Goal: Contribute content: Add original content to the website for others to see

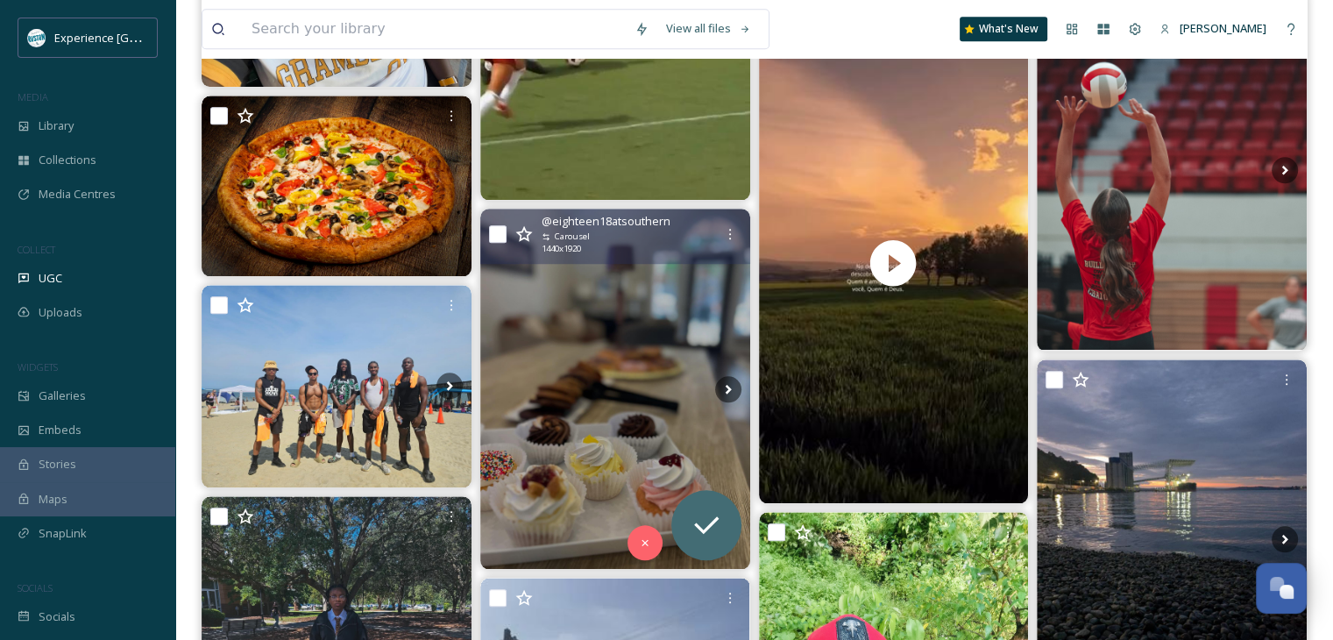
scroll to position [1841, 0]
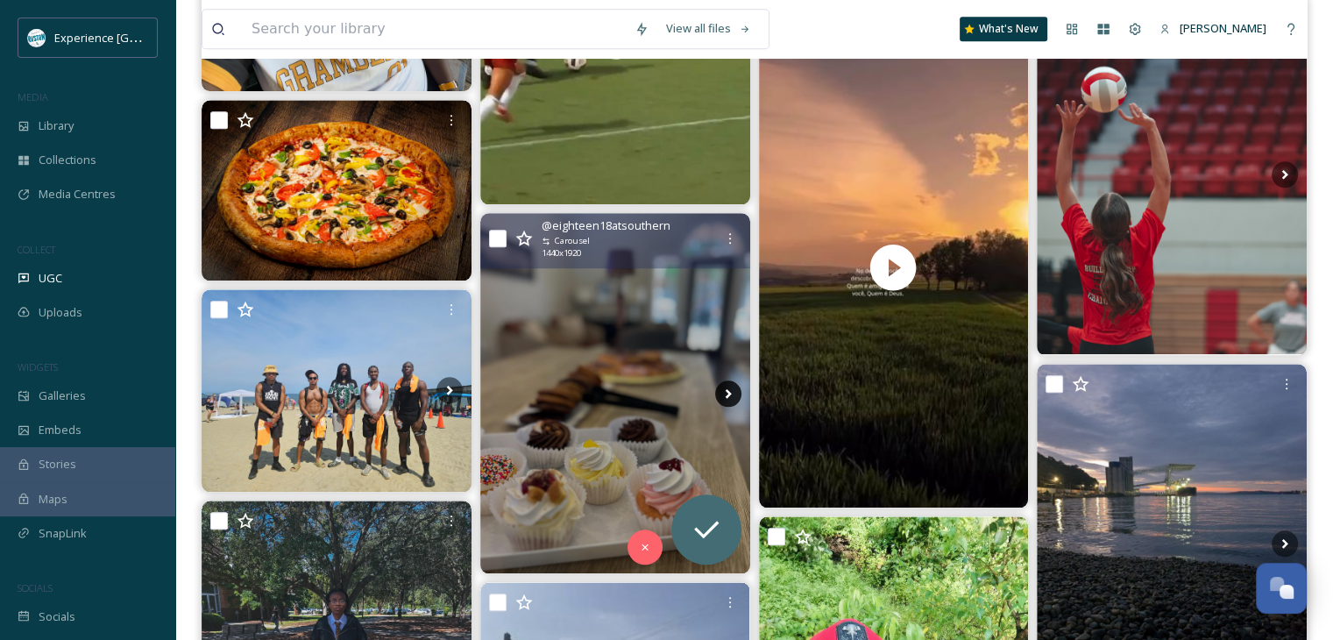
click at [721, 386] on icon at bounding box center [728, 393] width 26 height 26
click at [728, 392] on icon at bounding box center [728, 393] width 6 height 10
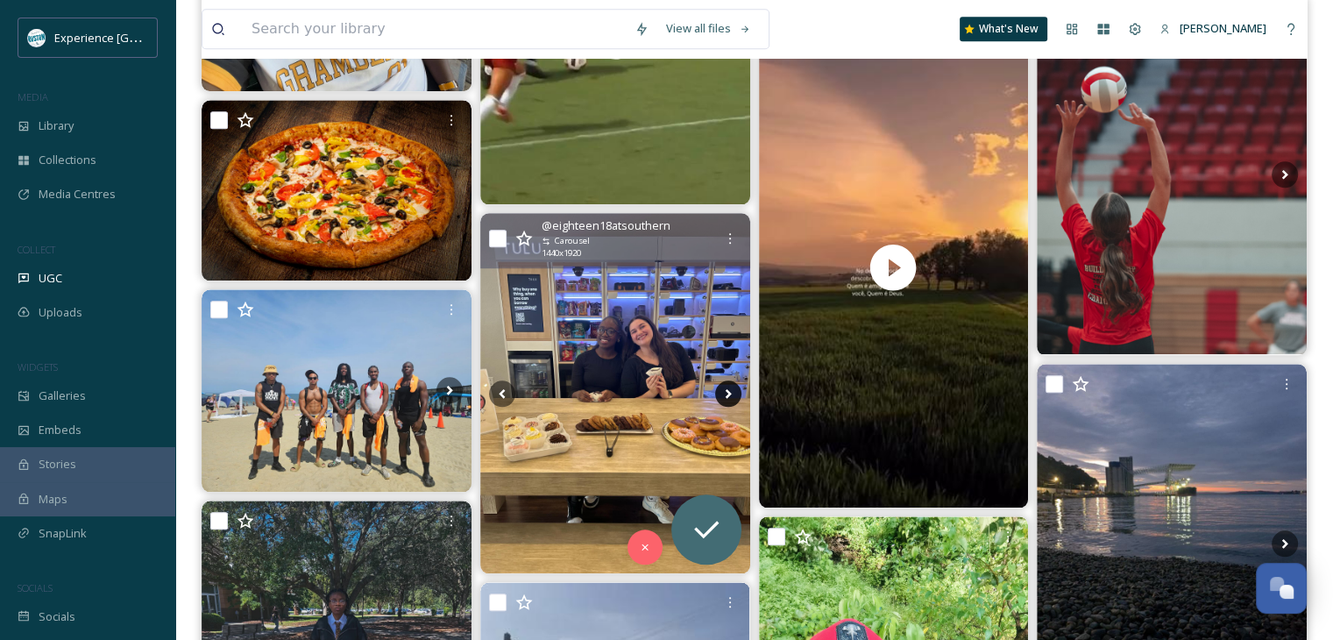
click at [726, 393] on icon at bounding box center [728, 393] width 26 height 26
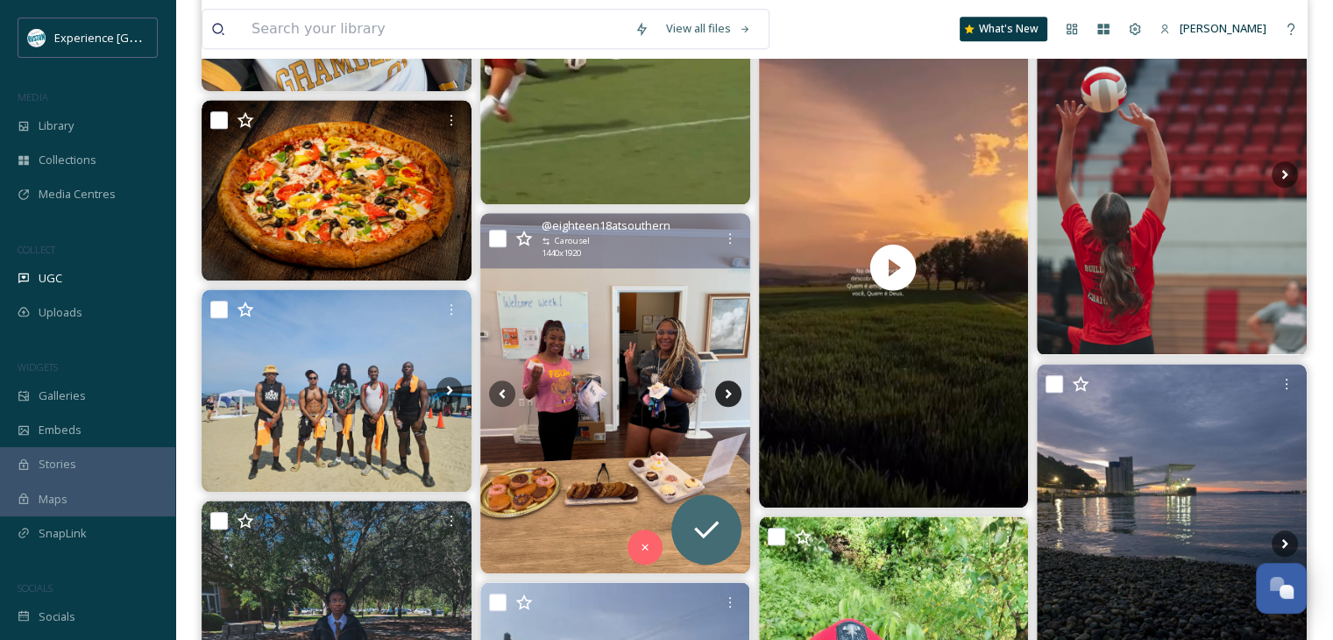
click at [726, 393] on icon at bounding box center [728, 393] width 26 height 26
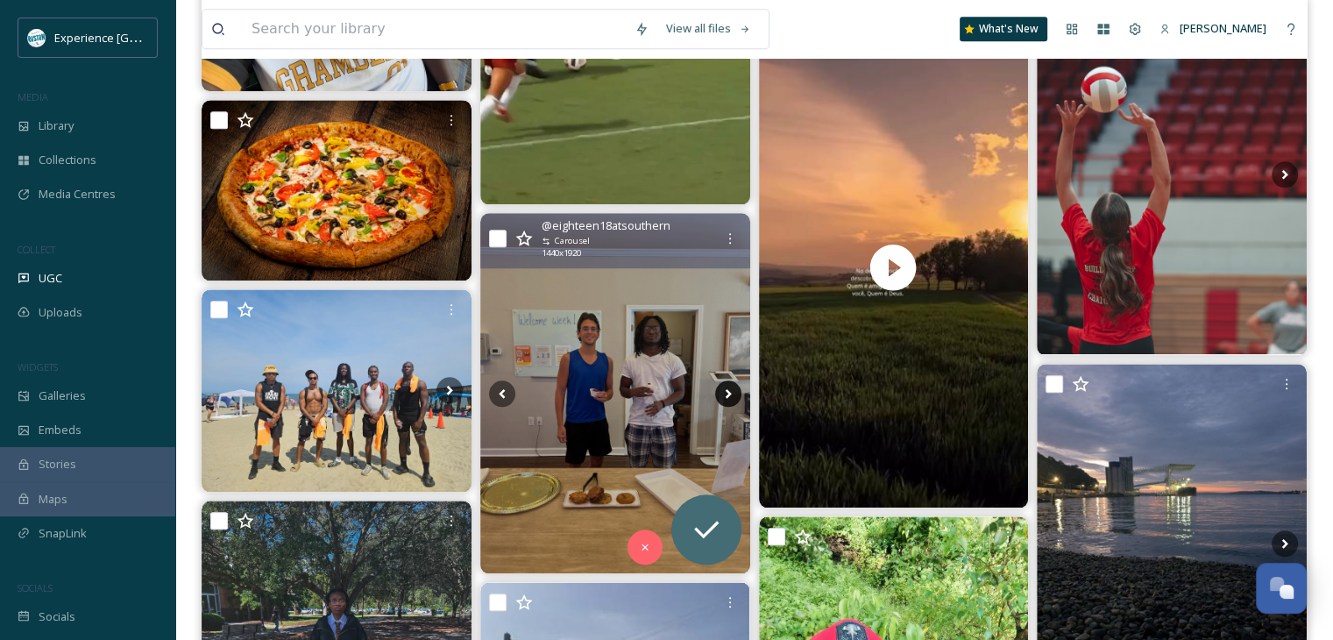
click at [726, 393] on icon at bounding box center [728, 393] width 26 height 26
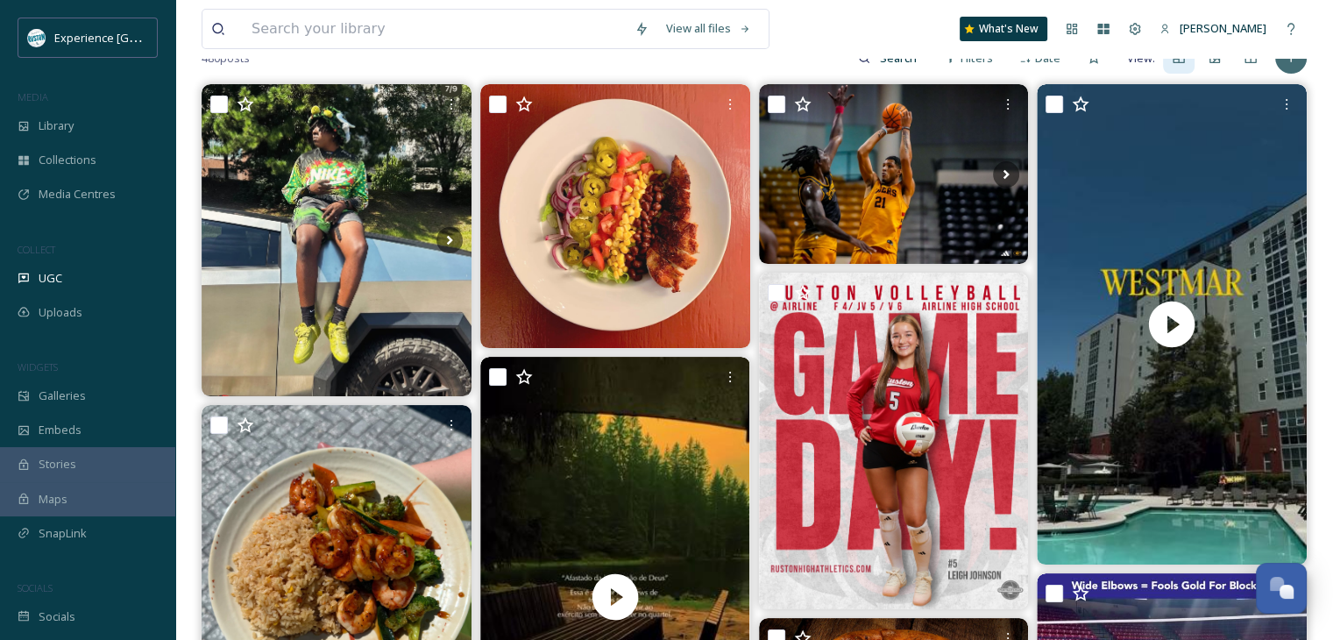
scroll to position [0, 0]
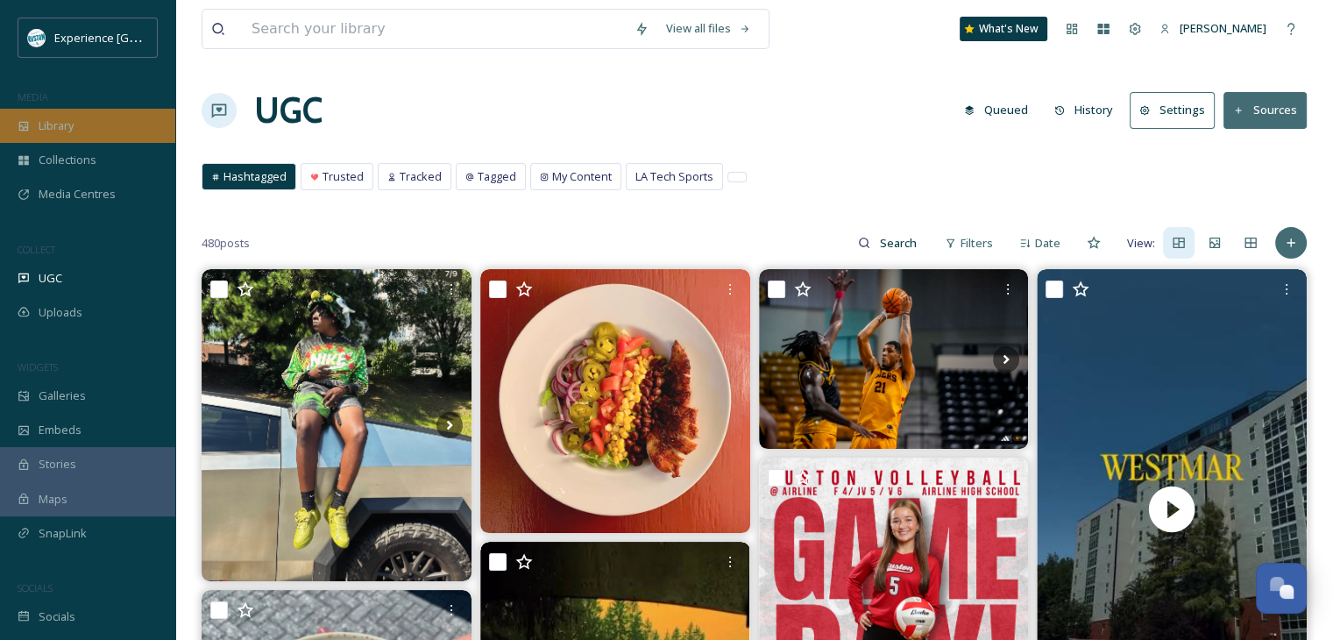
click at [81, 131] on div "Library" at bounding box center [87, 126] width 175 height 34
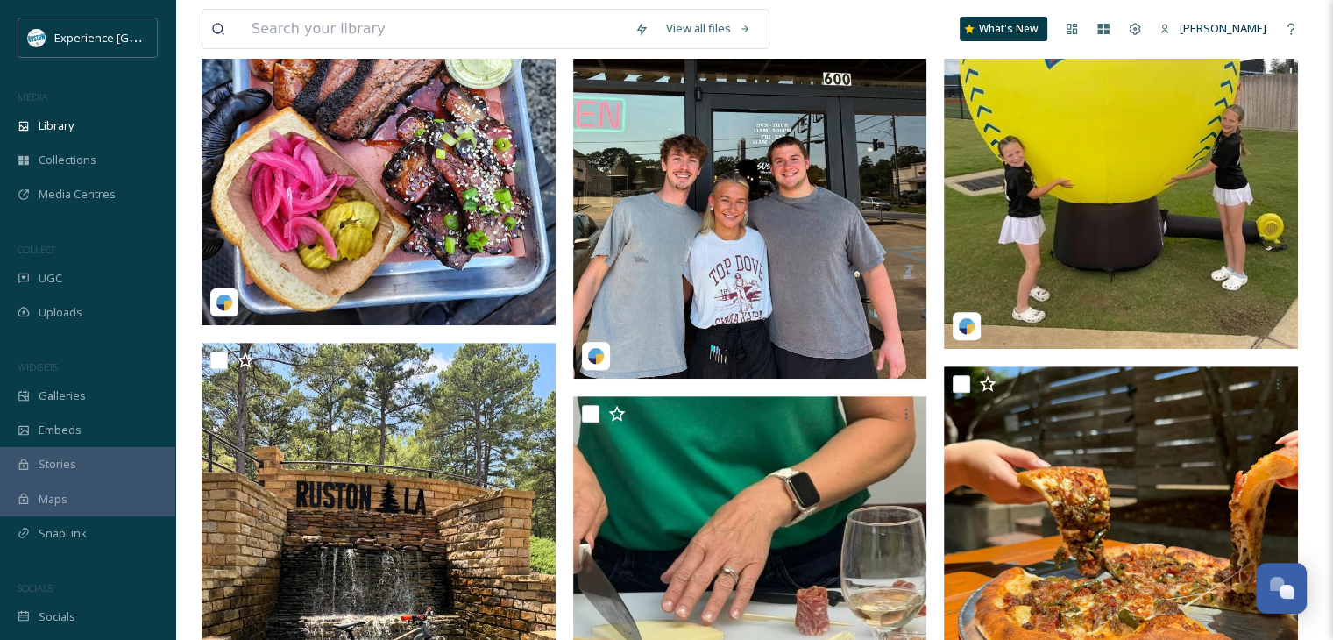
scroll to position [263, 0]
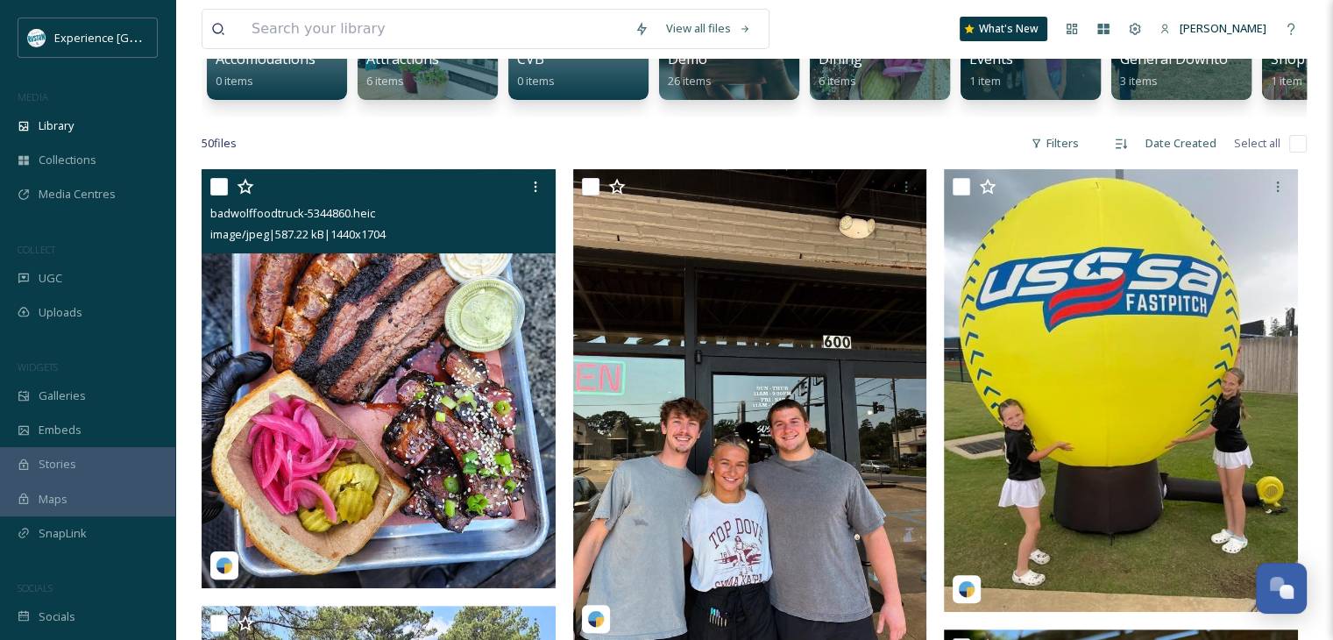
click at [215, 195] on input "checkbox" at bounding box center [219, 187] width 18 height 18
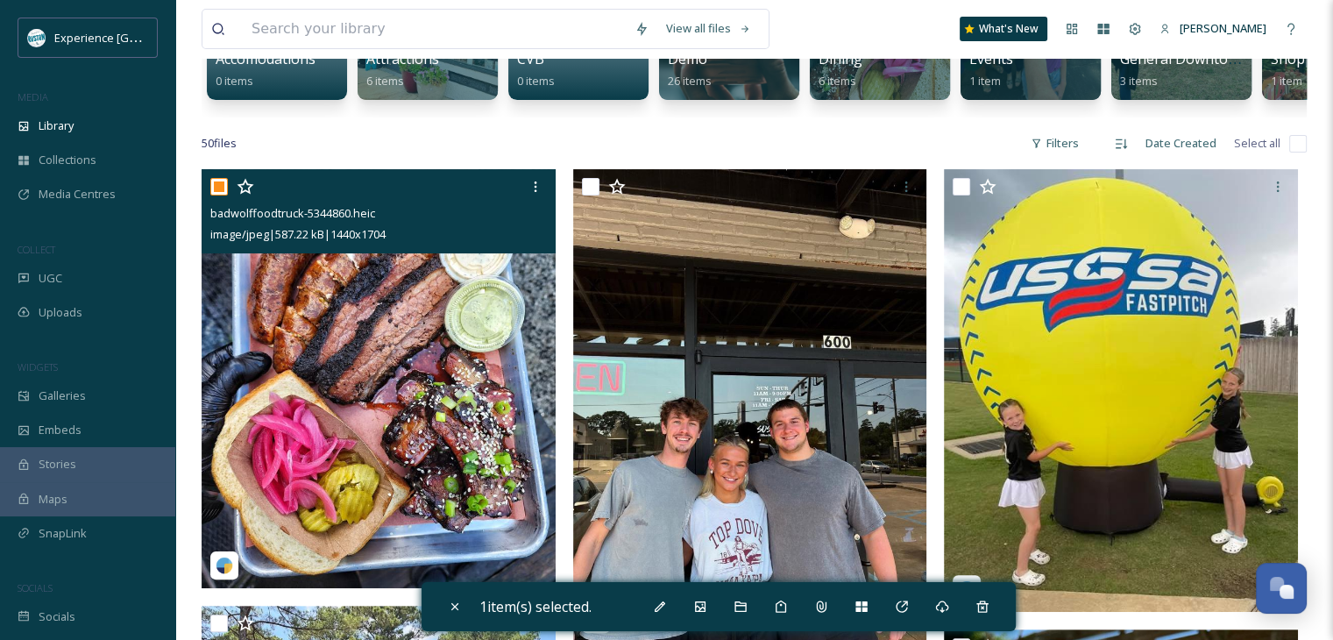
click at [215, 195] on input "checkbox" at bounding box center [219, 187] width 18 height 18
checkbox input "false"
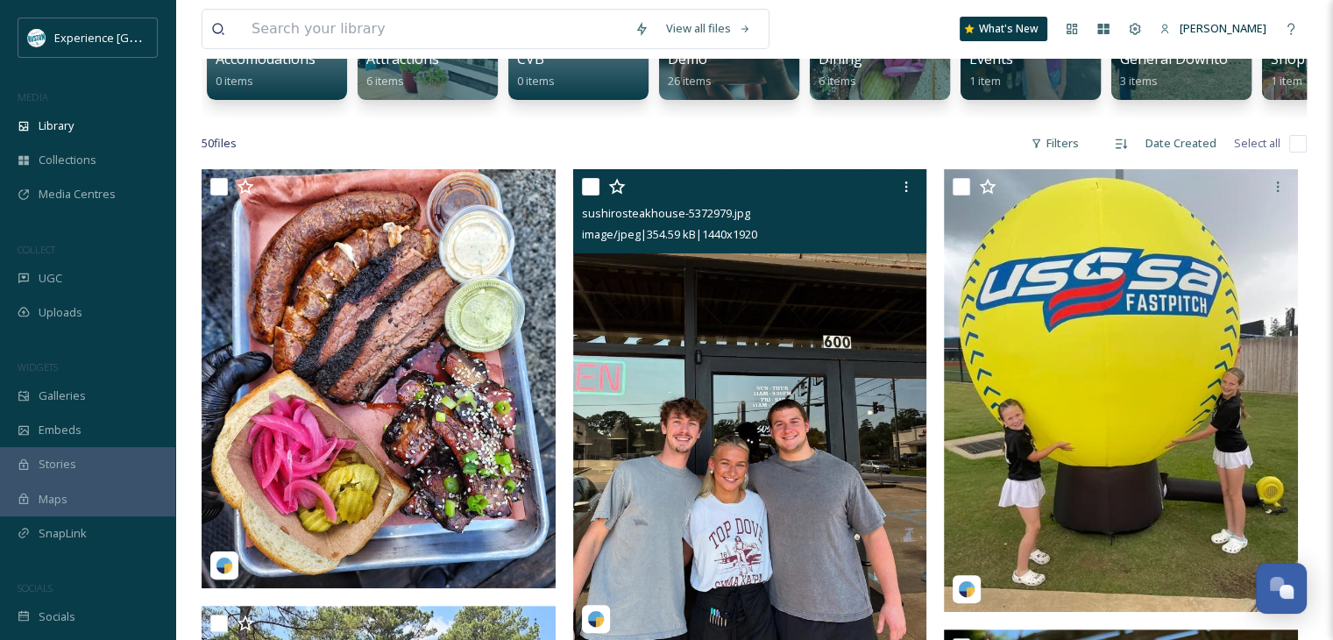
scroll to position [88, 0]
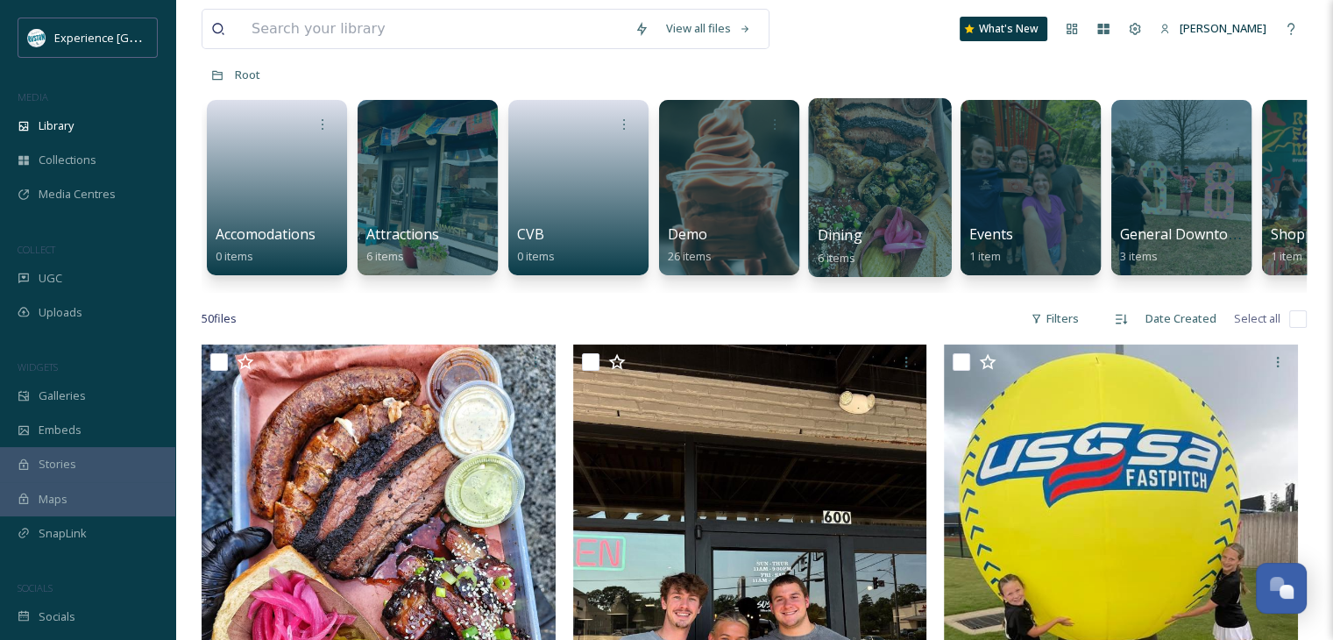
click at [862, 225] on div "Dining 6 items" at bounding box center [880, 246] width 125 height 44
click at [871, 195] on div at bounding box center [879, 187] width 143 height 179
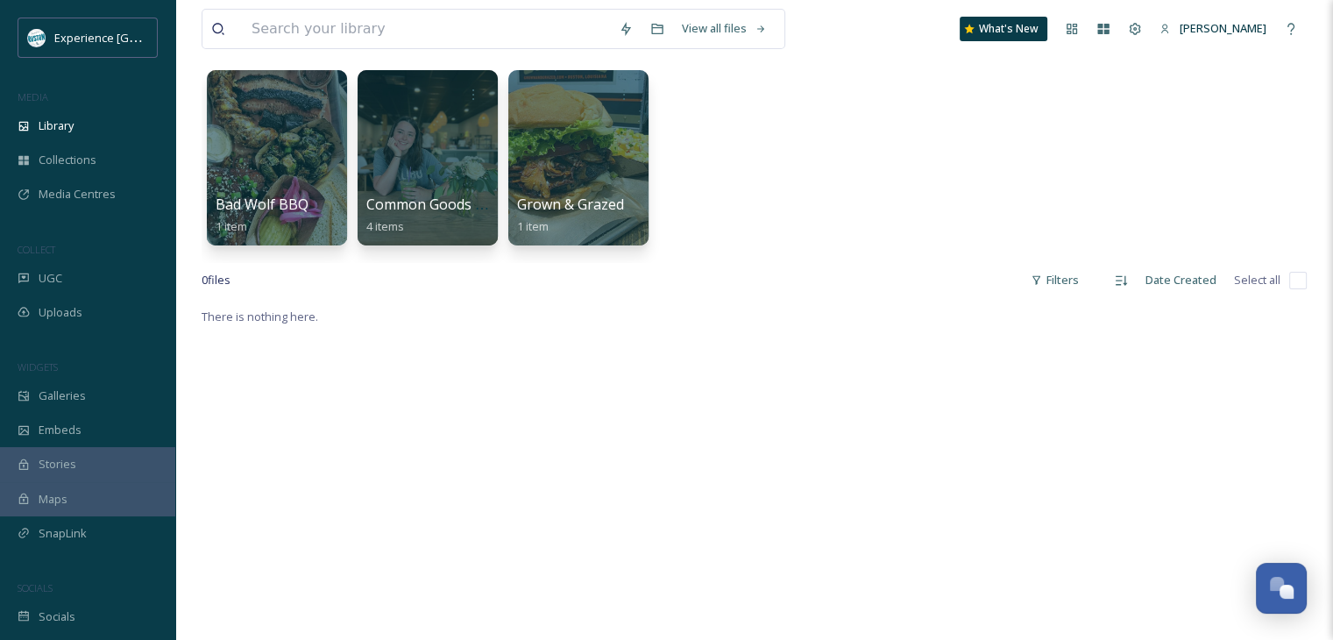
scroll to position [73, 0]
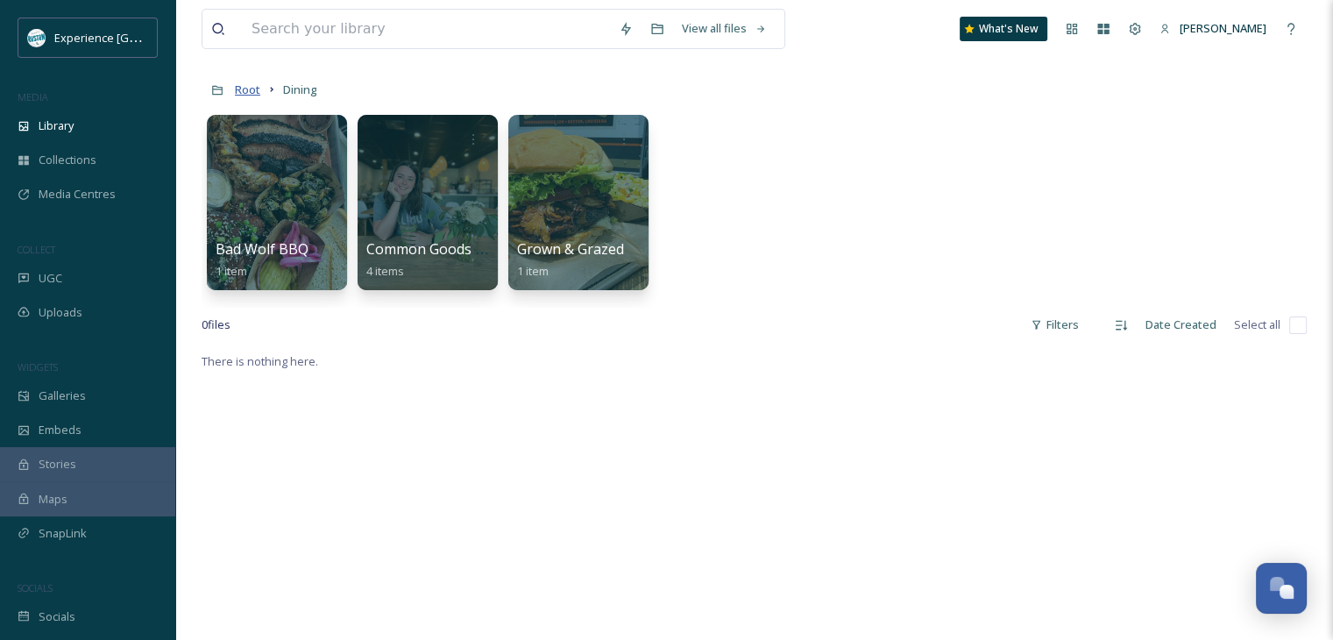
click at [237, 92] on span "Root" at bounding box center [247, 90] width 25 height 16
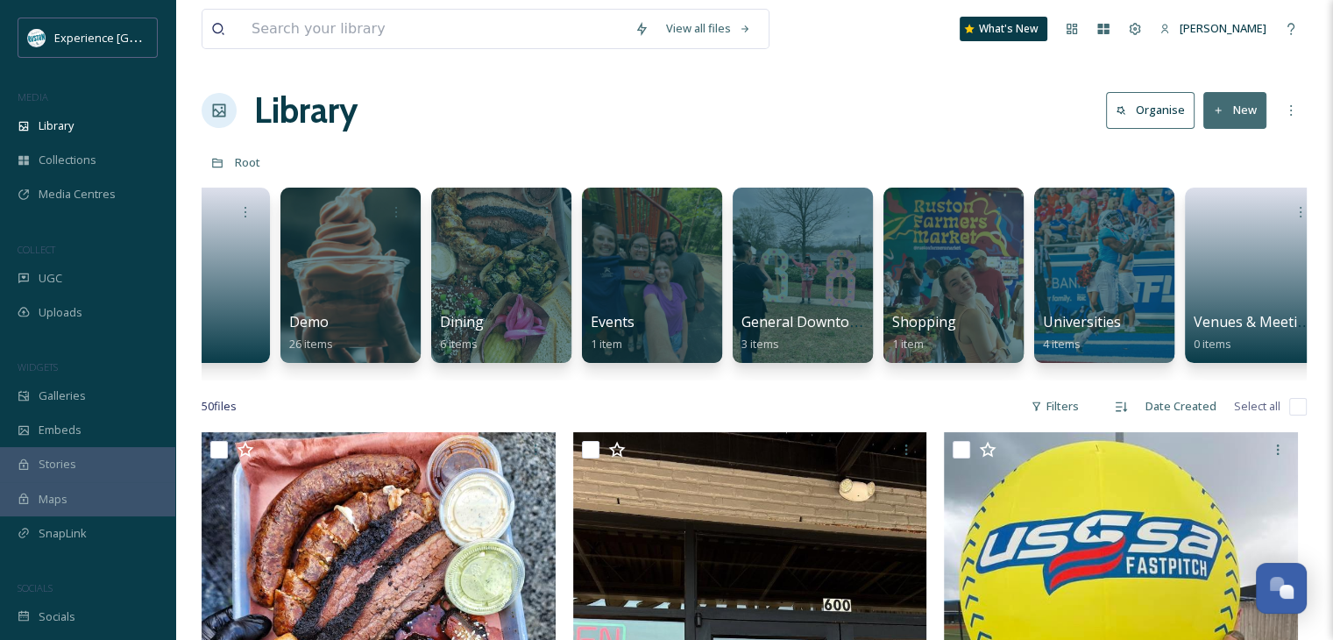
scroll to position [0, 402]
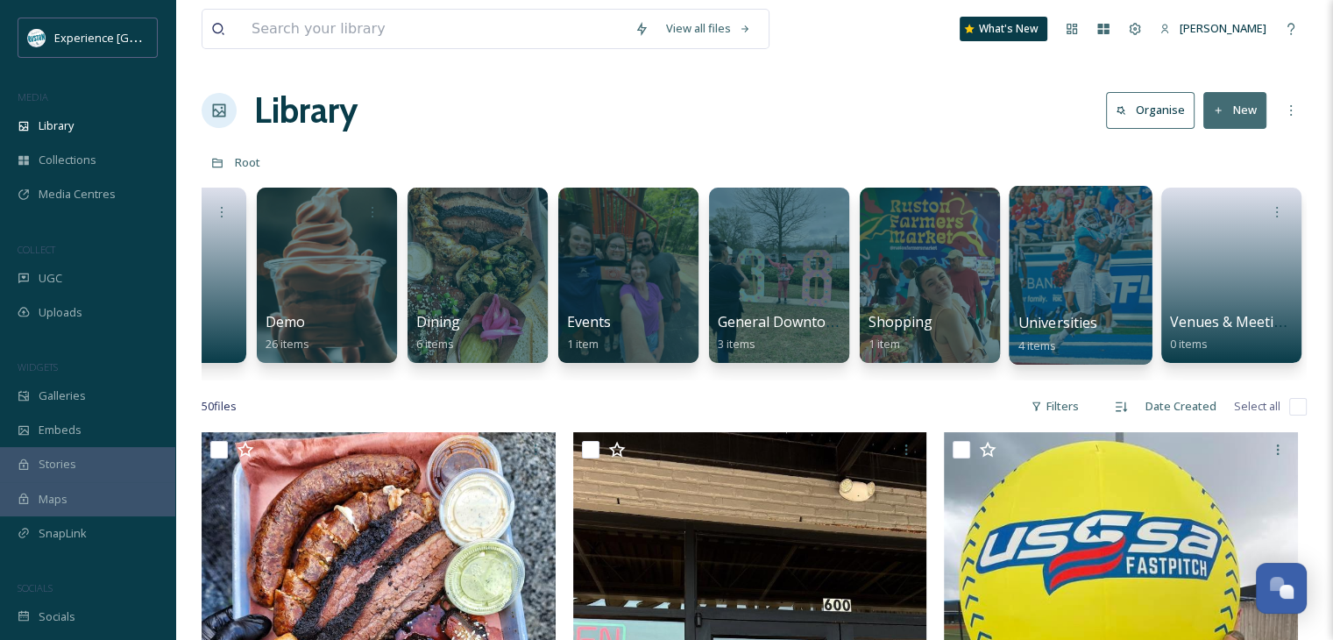
click at [1119, 264] on div at bounding box center [1080, 275] width 143 height 179
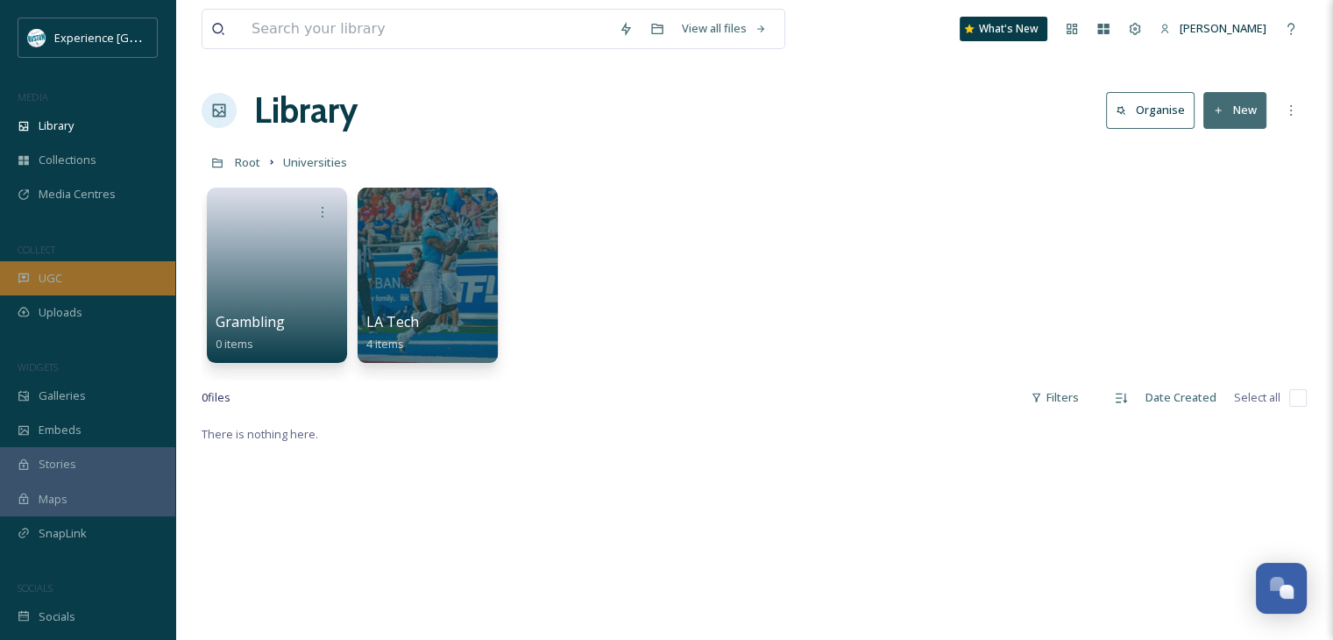
click at [72, 277] on div "UGC" at bounding box center [87, 278] width 175 height 34
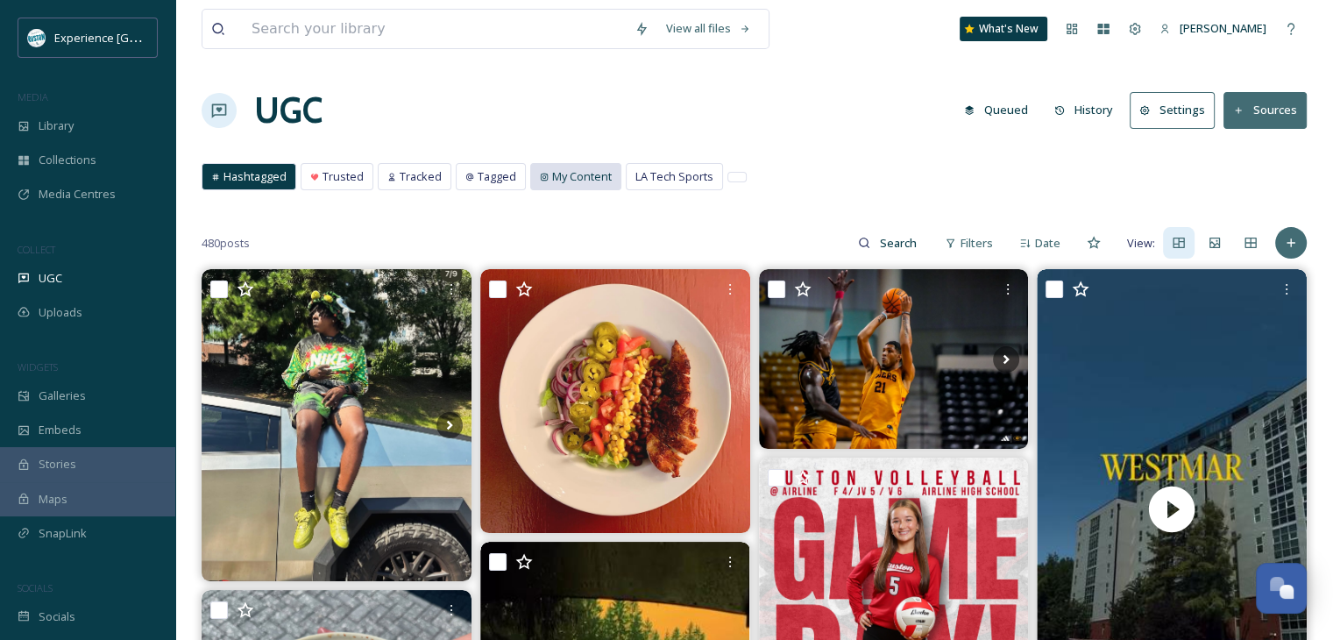
click at [585, 181] on span "My Content" at bounding box center [582, 176] width 60 height 17
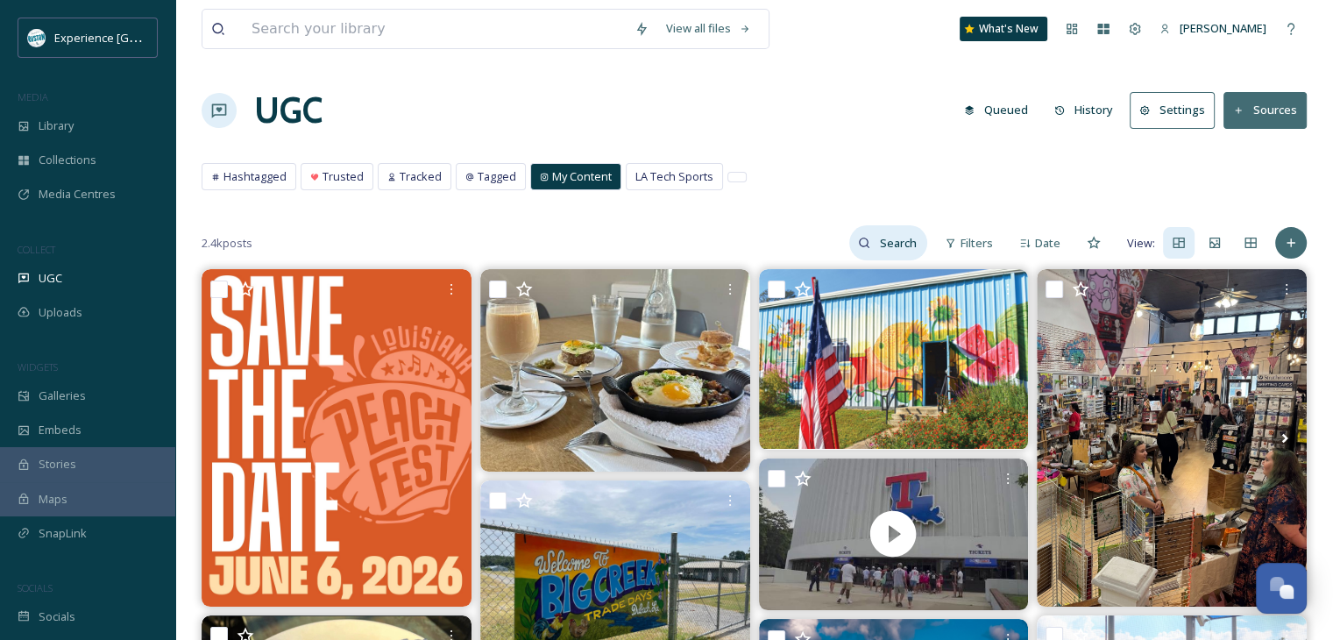
click at [872, 236] on input at bounding box center [898, 242] width 57 height 35
type input "louisi"
click at [778, 238] on input "louisi" at bounding box center [821, 242] width 131 height 35
click at [781, 236] on input "louisi" at bounding box center [821, 242] width 131 height 35
click at [782, 236] on input "louisi" at bounding box center [821, 242] width 131 height 35
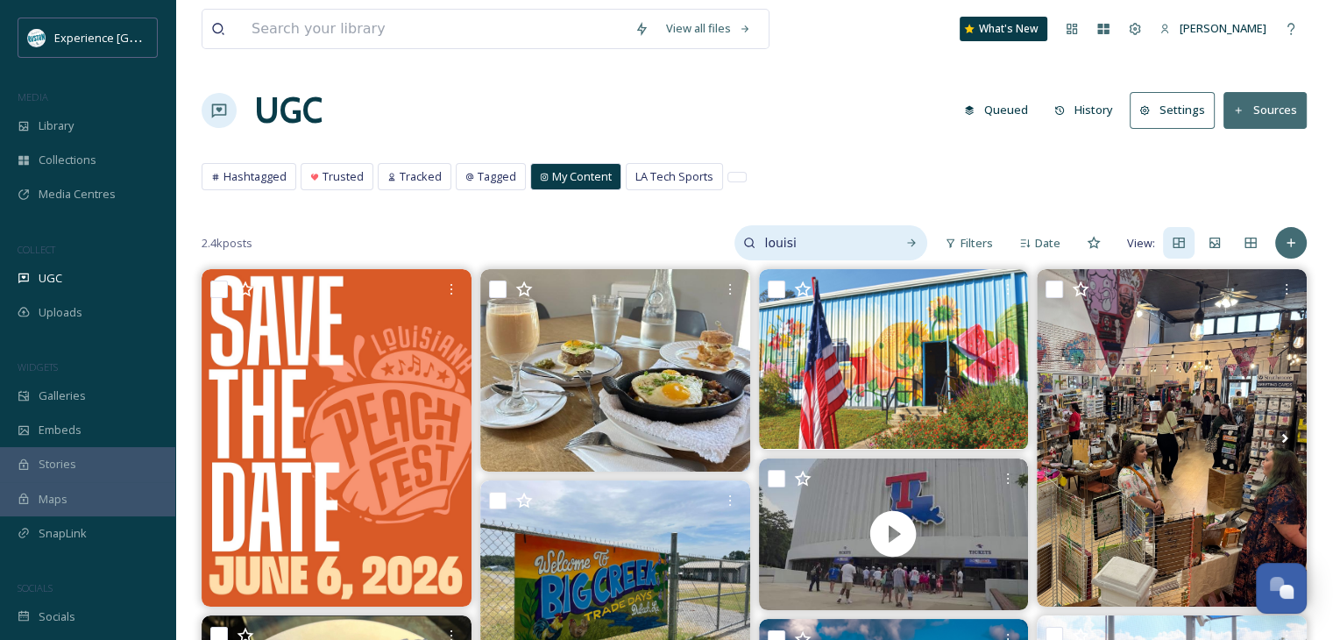
click at [784, 237] on input "louisi" at bounding box center [821, 242] width 131 height 35
click at [415, 169] on span "Tracked" at bounding box center [421, 176] width 42 height 17
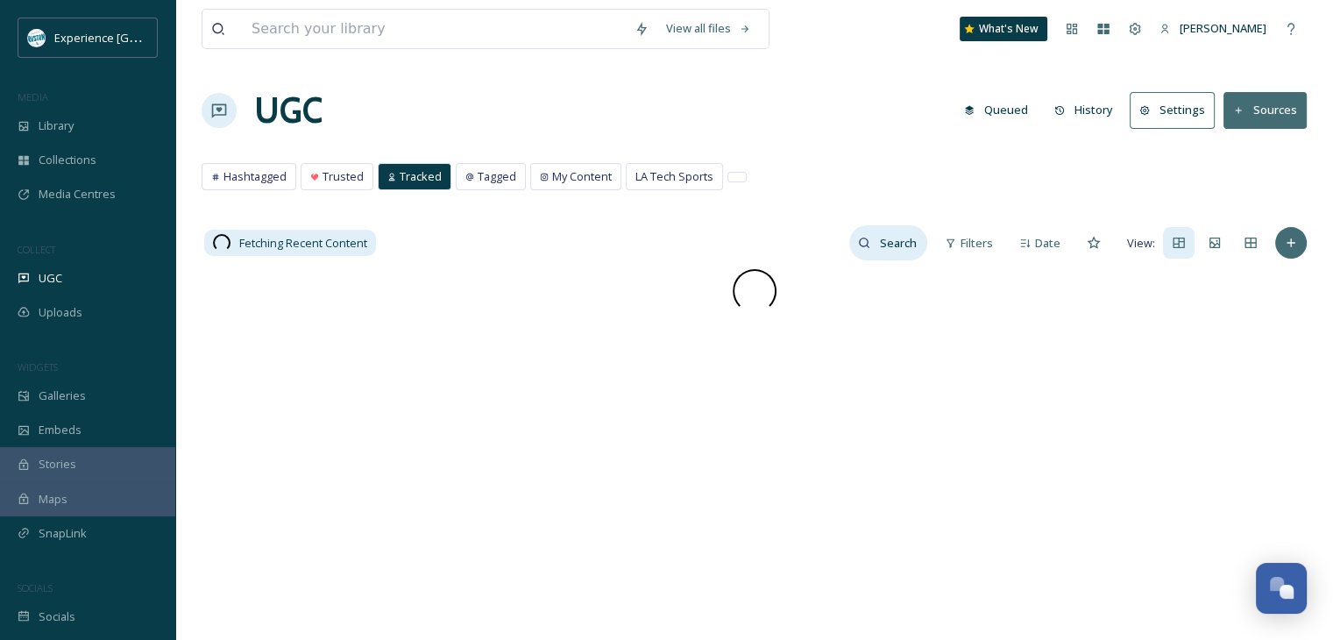
click at [887, 239] on input at bounding box center [898, 242] width 57 height 35
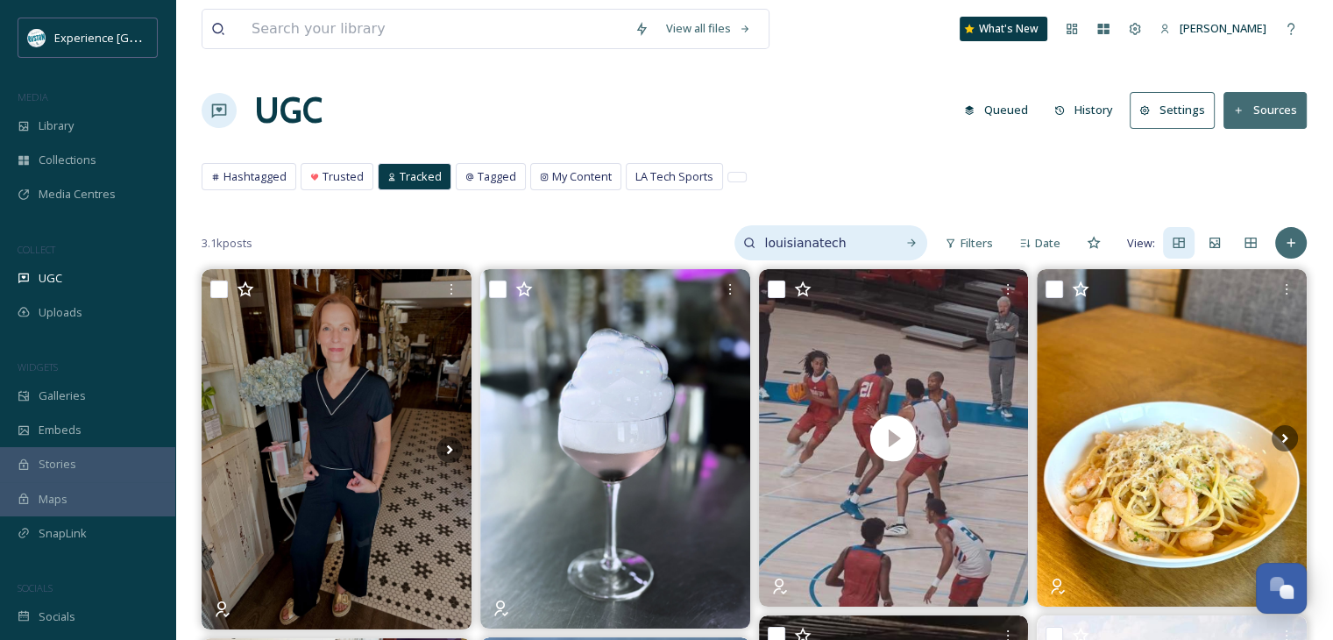
type input "louisianatech"
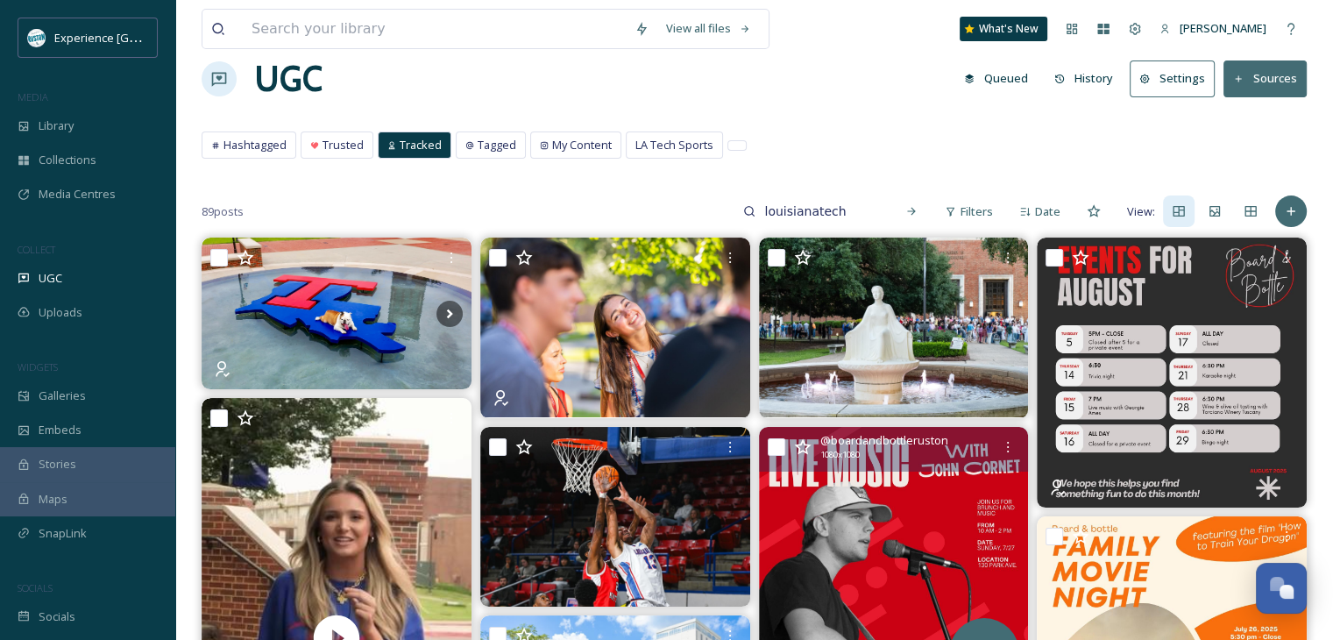
scroll to position [88, 0]
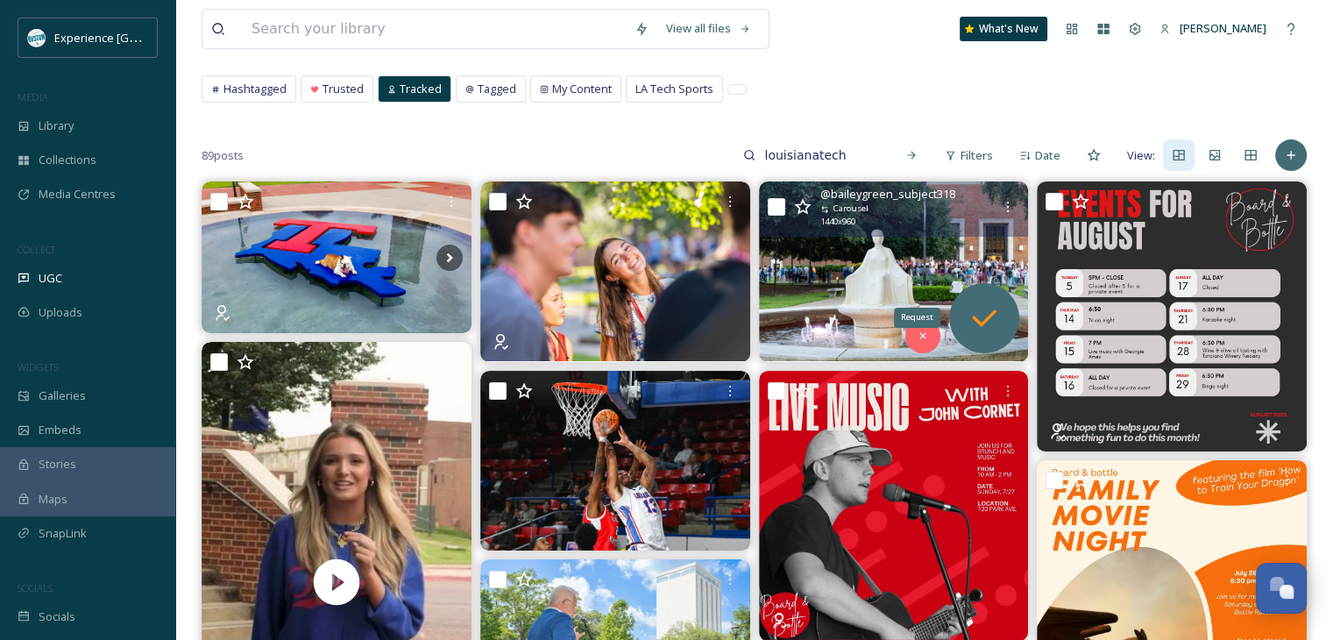
click at [988, 309] on icon at bounding box center [984, 318] width 35 height 35
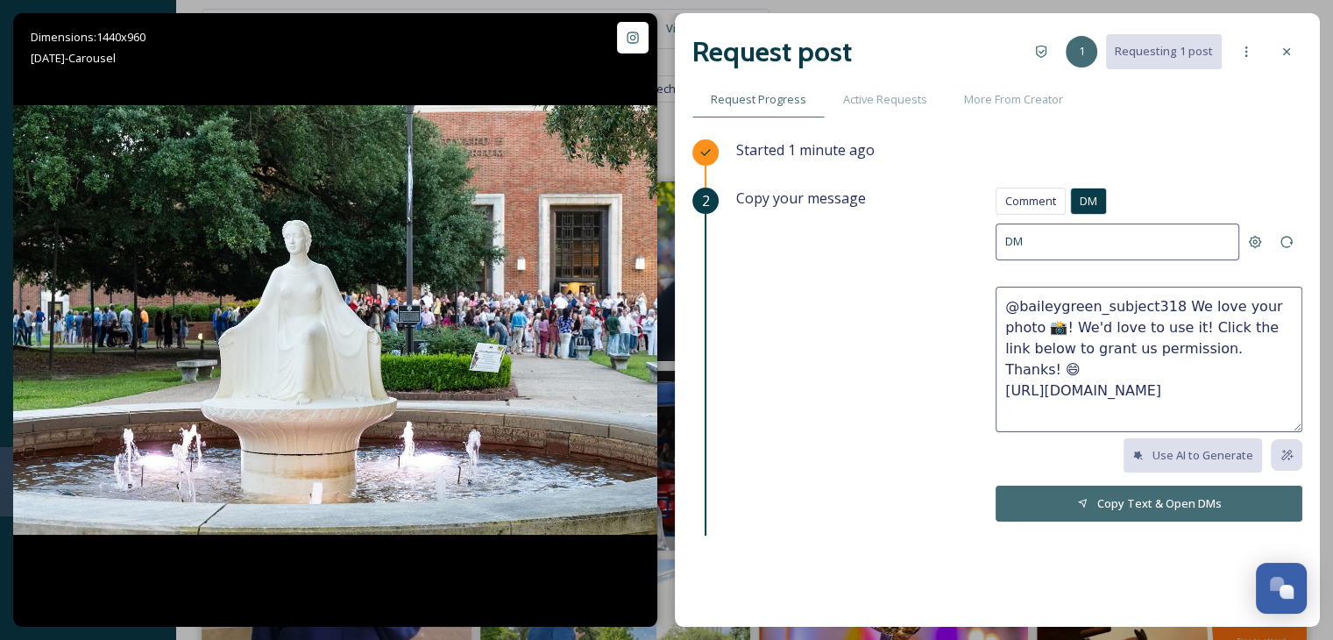
click at [1105, 495] on button "Copy Text & Open DMs" at bounding box center [1149, 504] width 307 height 36
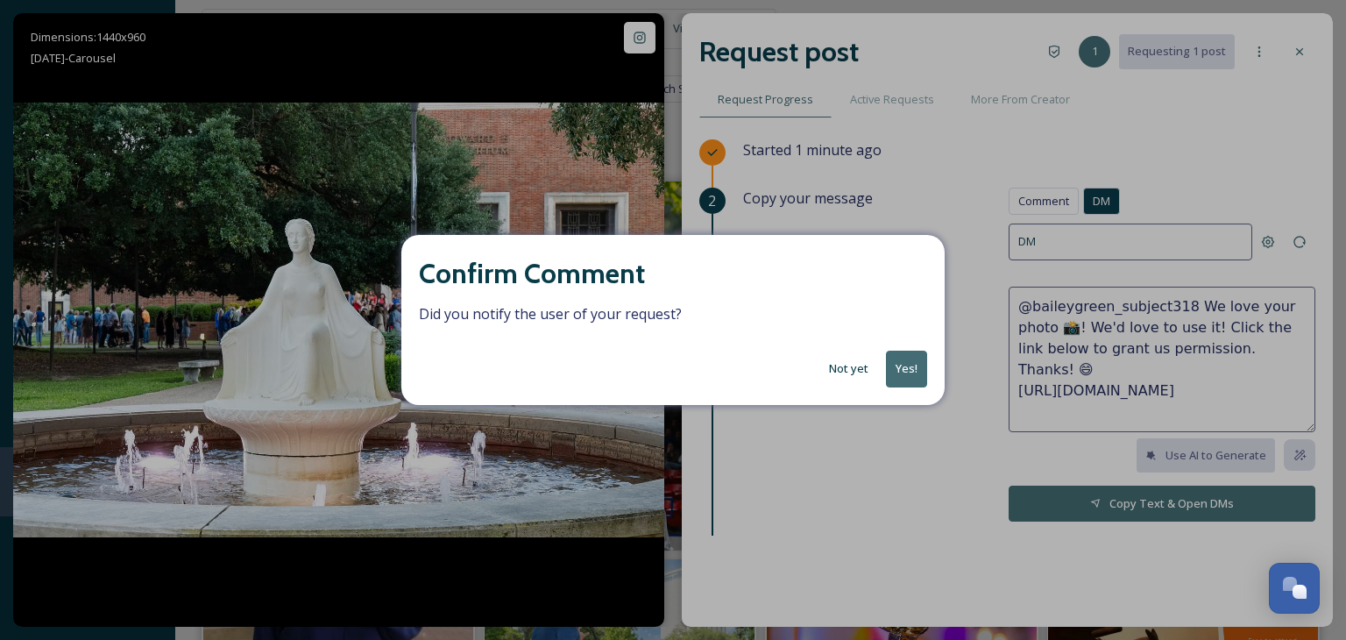
click at [900, 368] on button "Yes!" at bounding box center [906, 369] width 41 height 36
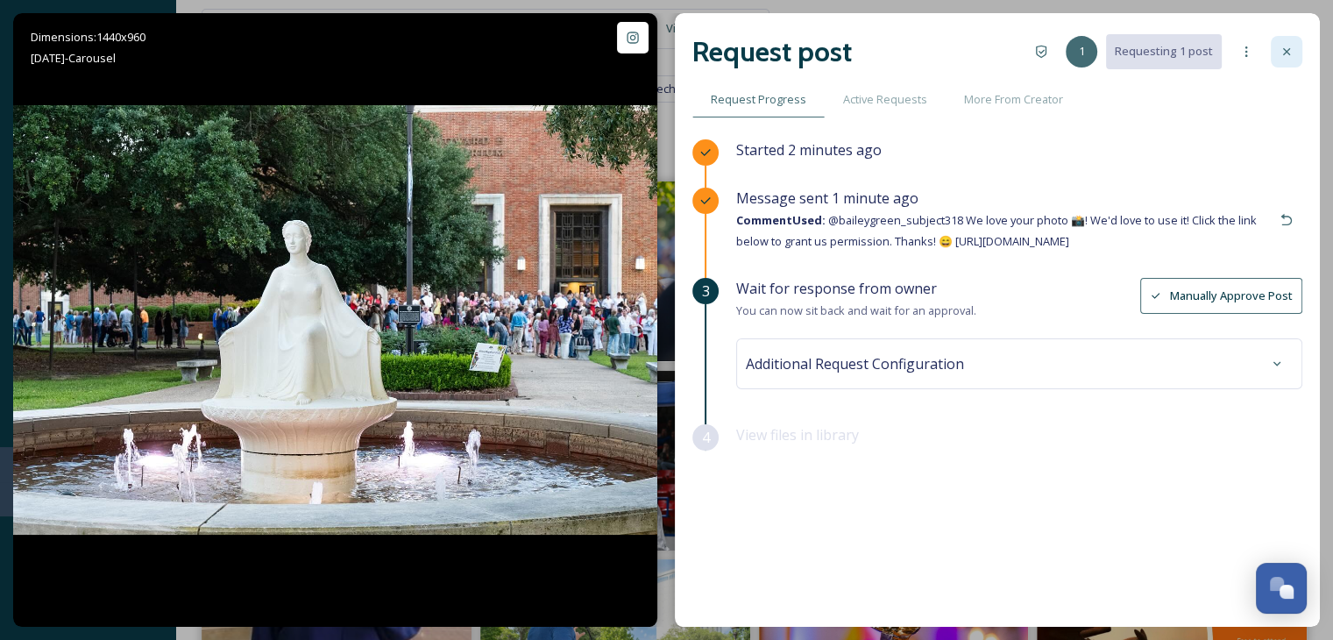
click at [1288, 37] on div at bounding box center [1287, 52] width 32 height 32
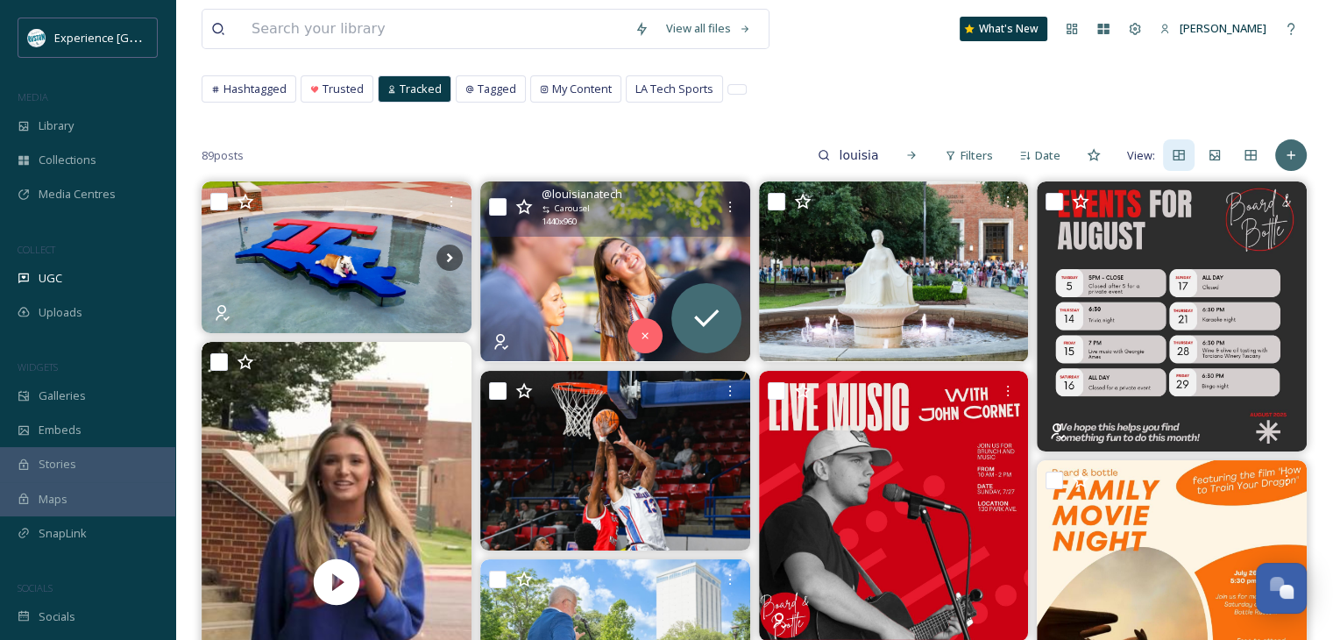
click at [735, 262] on icon at bounding box center [728, 272] width 26 height 26
click at [579, 267] on img at bounding box center [615, 271] width 270 height 180
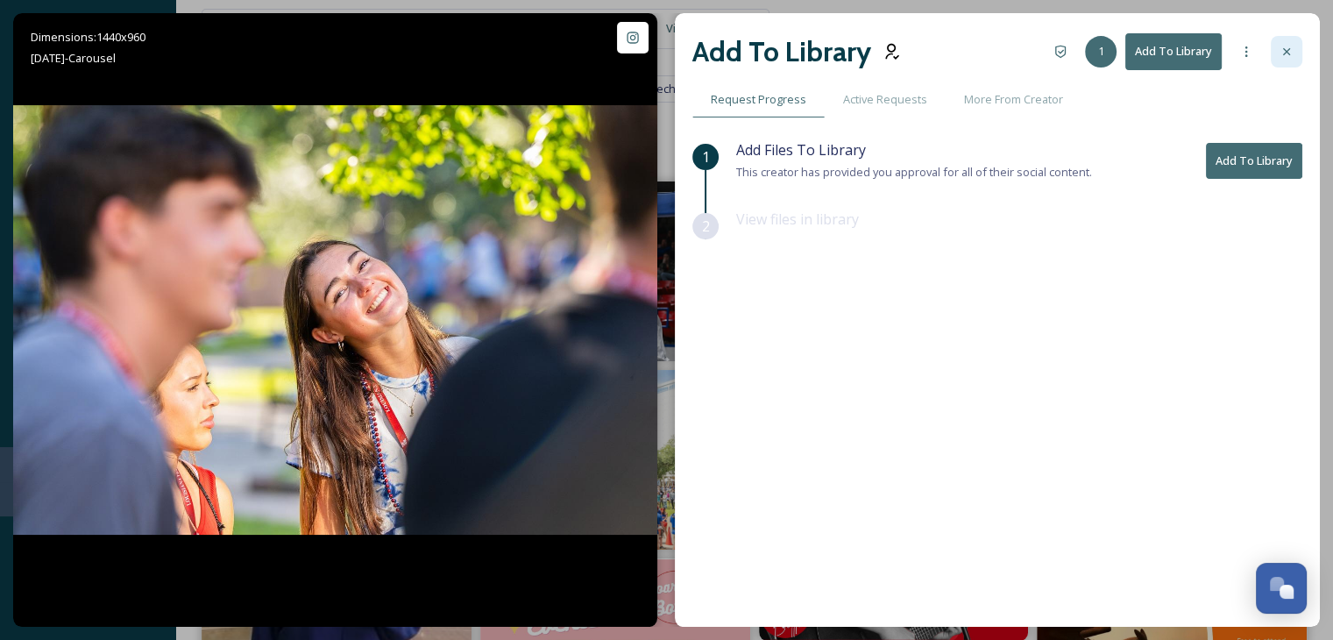
click at [1276, 49] on div at bounding box center [1287, 52] width 32 height 32
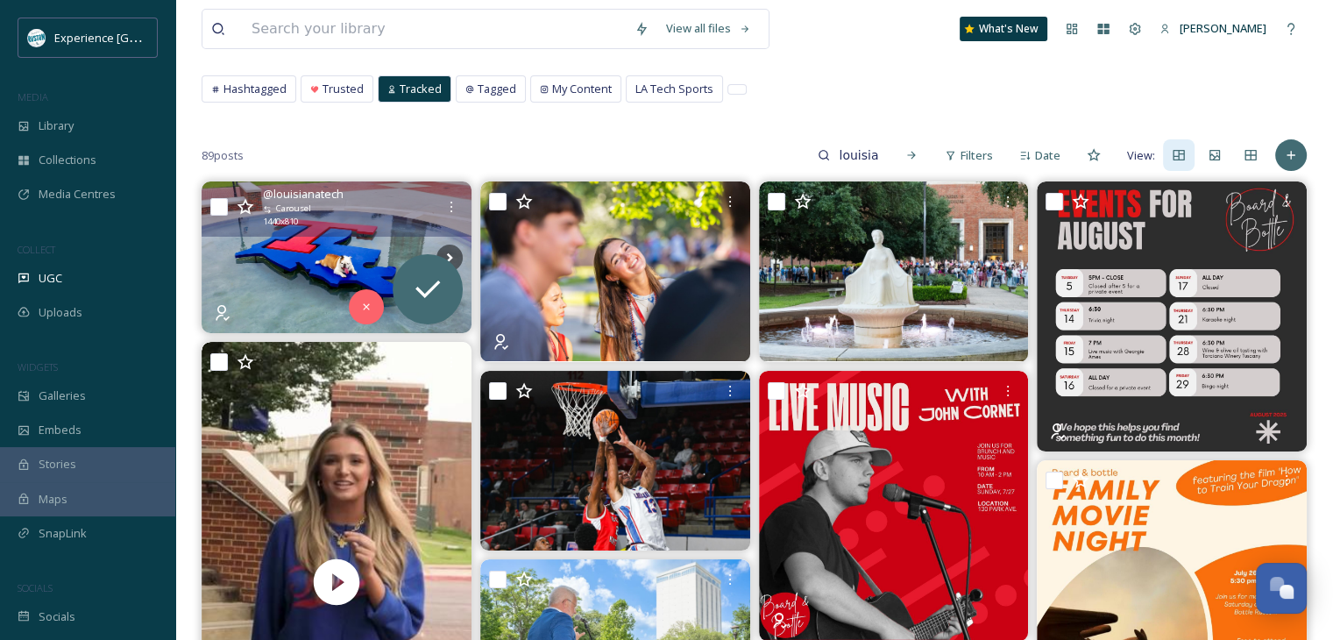
click at [337, 231] on div "@ louisianatech Carousel 1440 x 810" at bounding box center [337, 208] width 270 height 55
click at [217, 203] on input "checkbox" at bounding box center [219, 207] width 18 height 18
checkbox input "true"
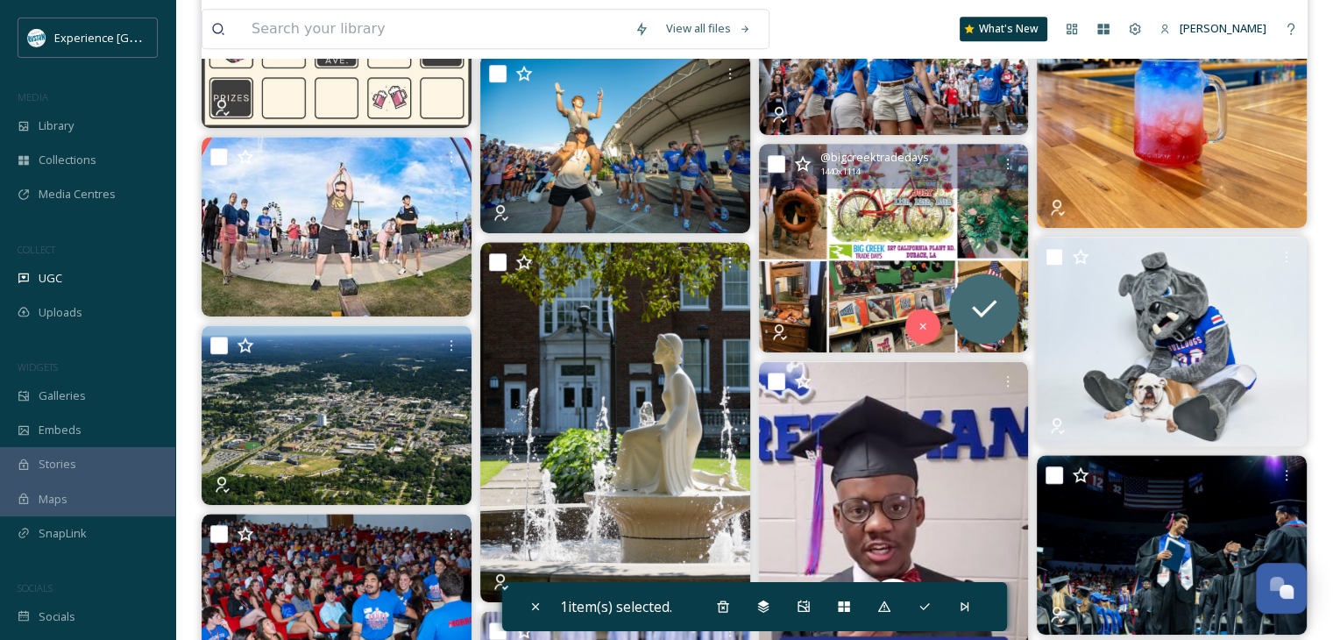
scroll to position [1140, 0]
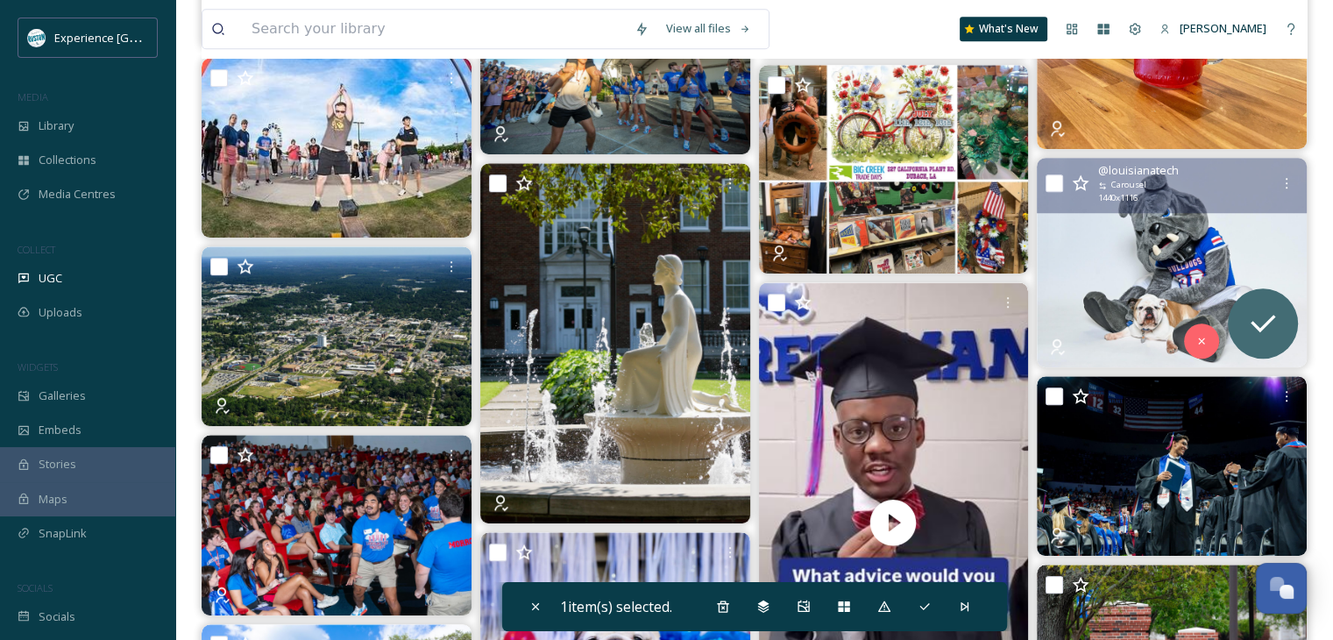
click at [1058, 179] on input "checkbox" at bounding box center [1055, 183] width 18 height 18
checkbox input "true"
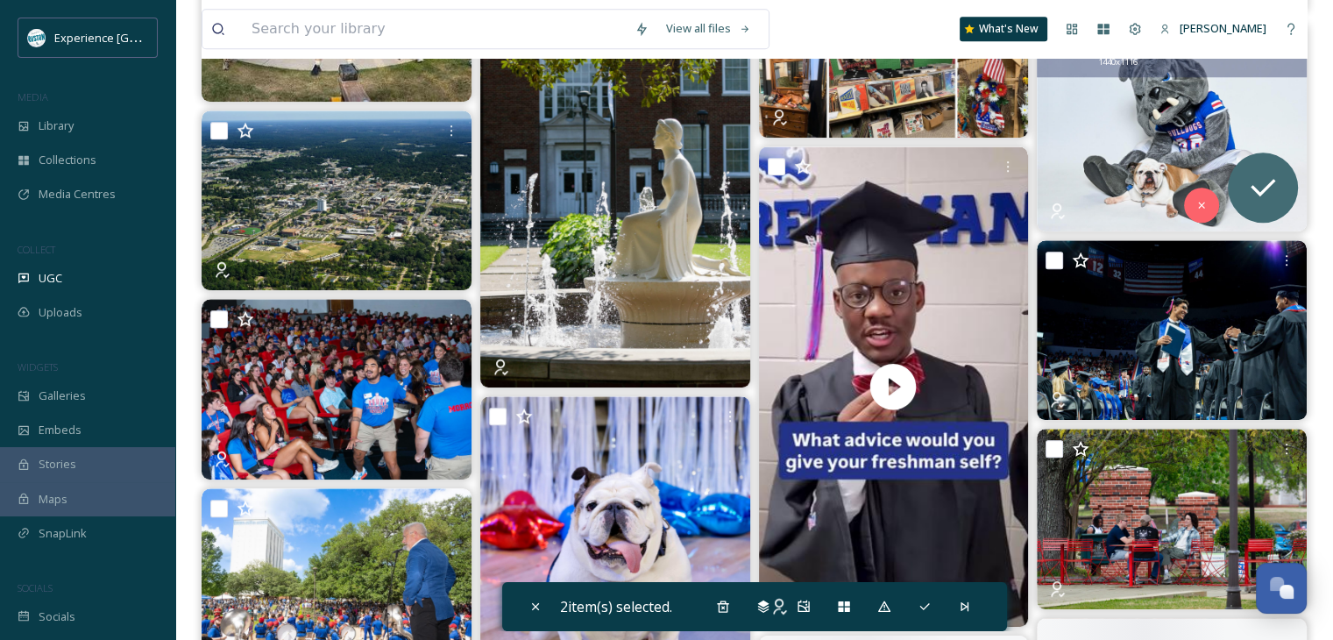
scroll to position [1315, 0]
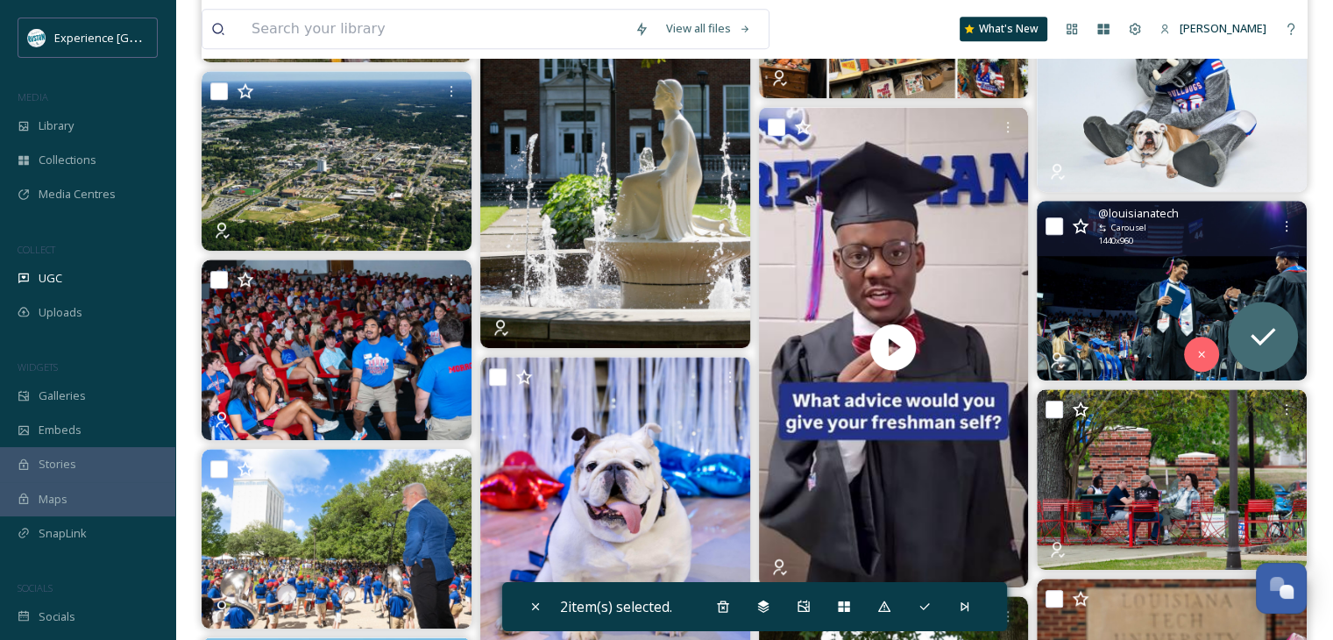
click at [1058, 224] on input "checkbox" at bounding box center [1055, 226] width 18 height 18
checkbox input "true"
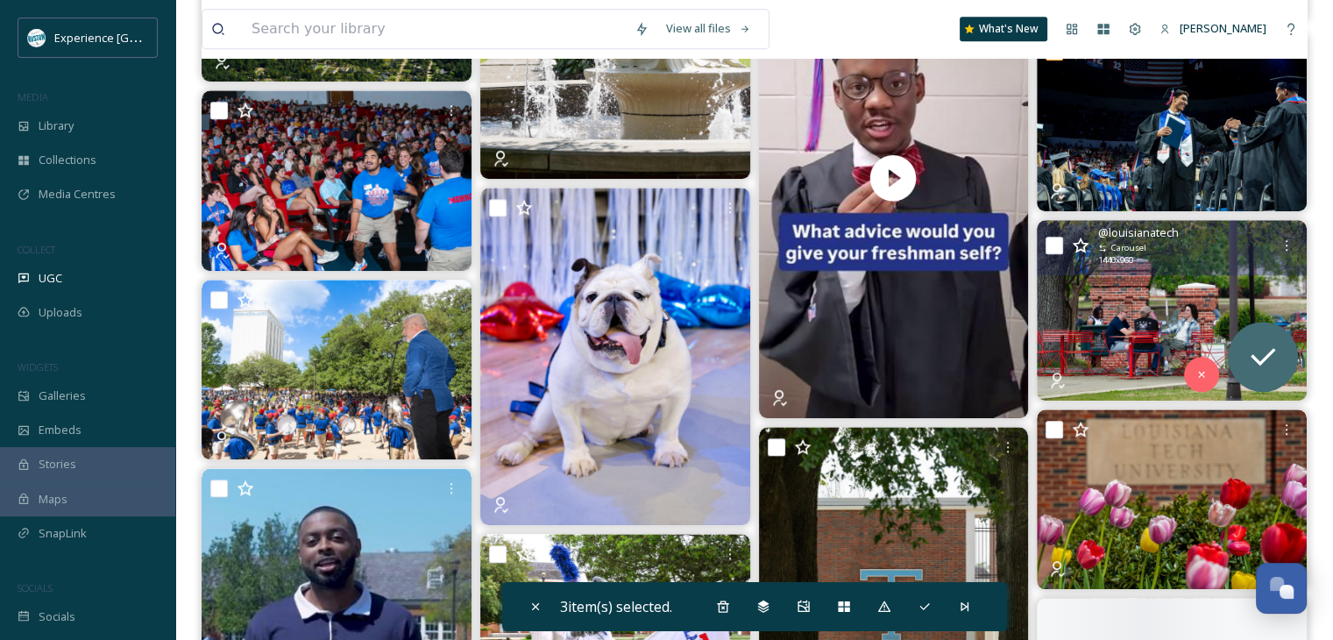
scroll to position [1490, 0]
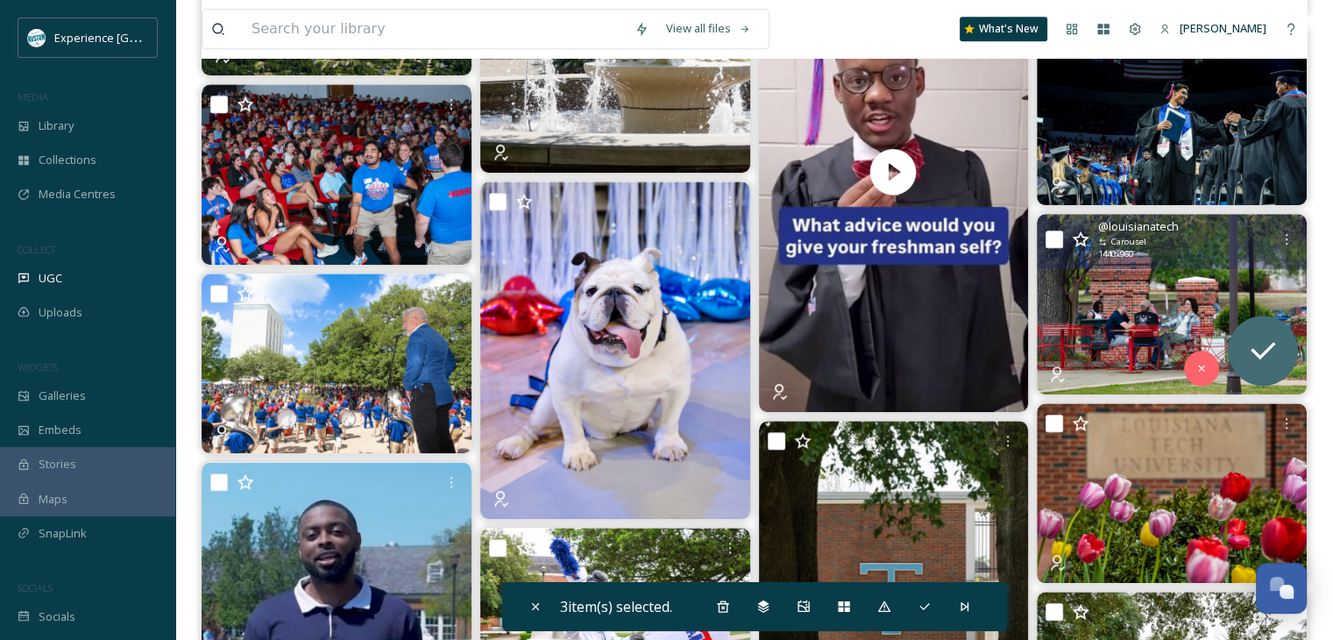
click at [1057, 239] on input "checkbox" at bounding box center [1055, 240] width 18 height 18
checkbox input "true"
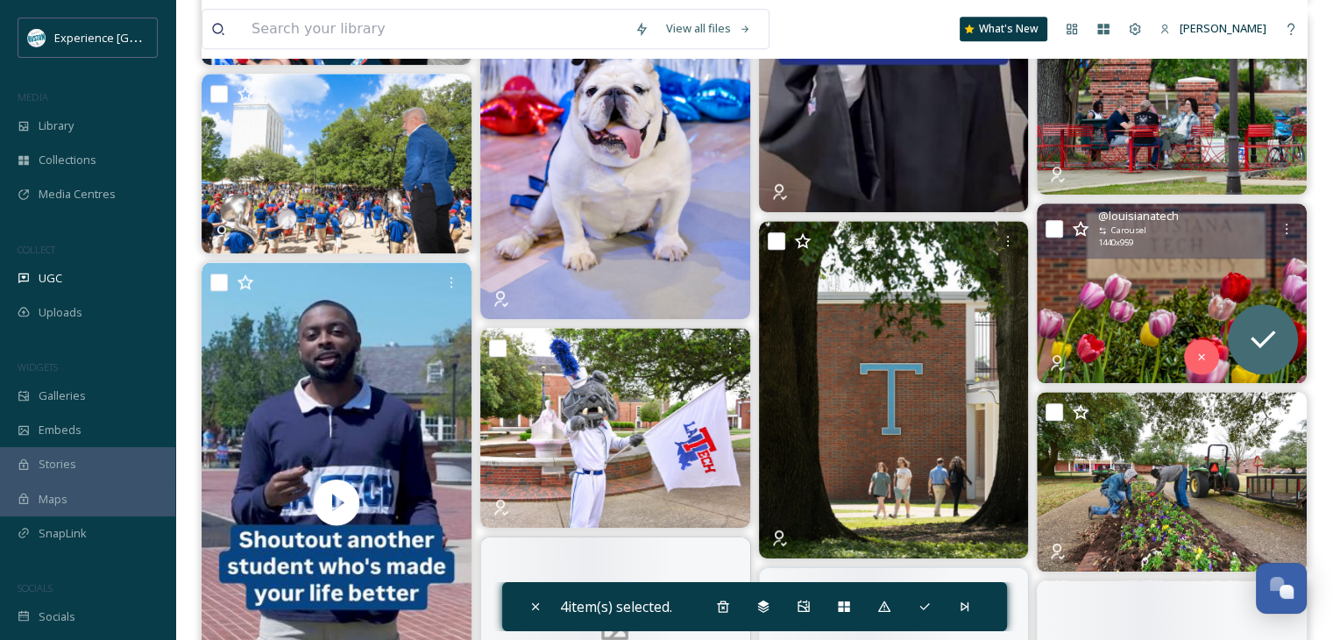
scroll to position [1753, 0]
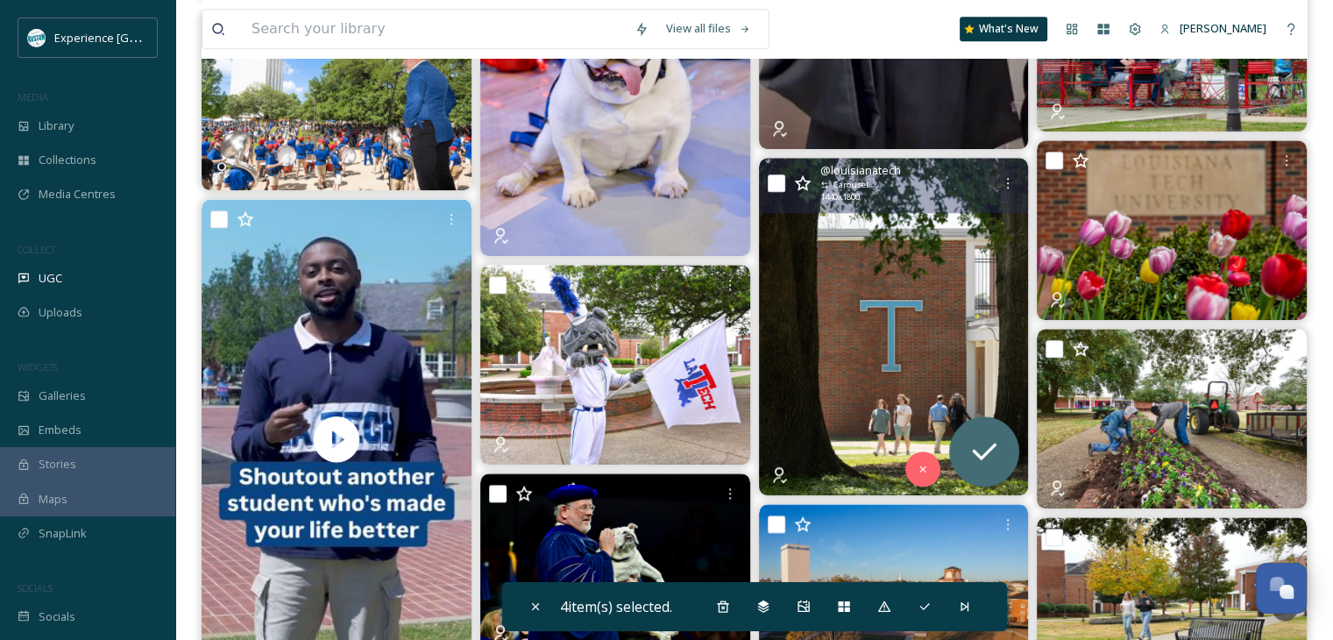
click at [775, 185] on input "checkbox" at bounding box center [777, 183] width 18 height 18
checkbox input "true"
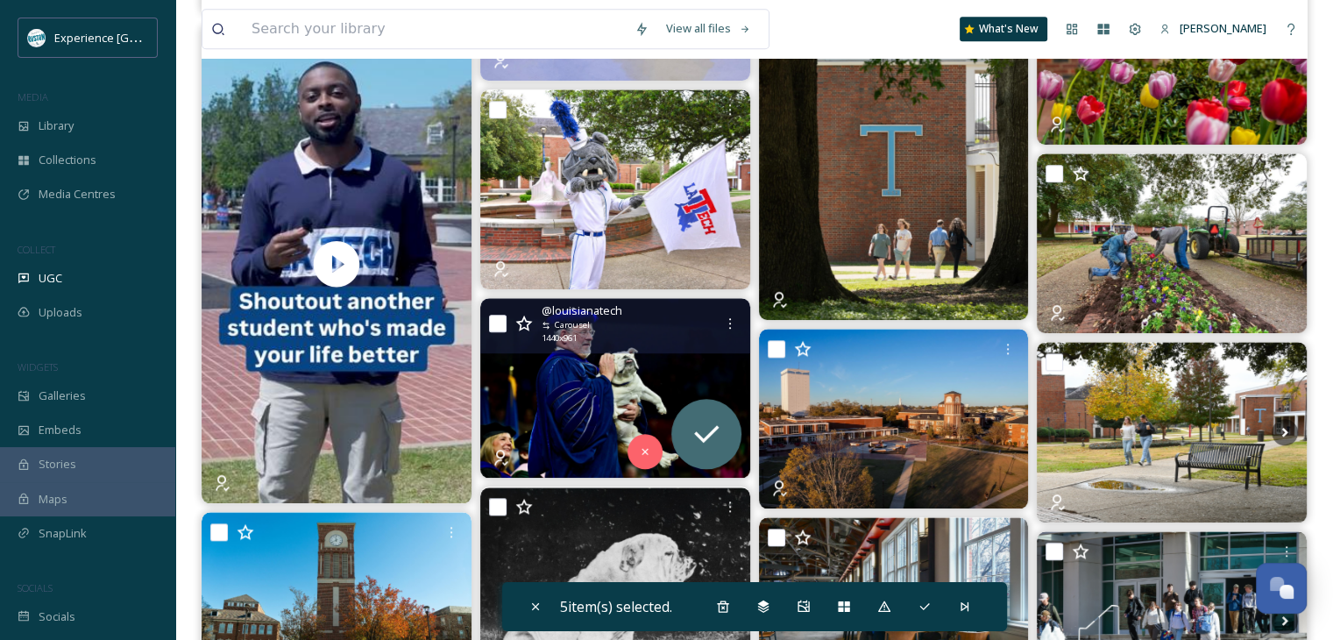
scroll to position [2104, 0]
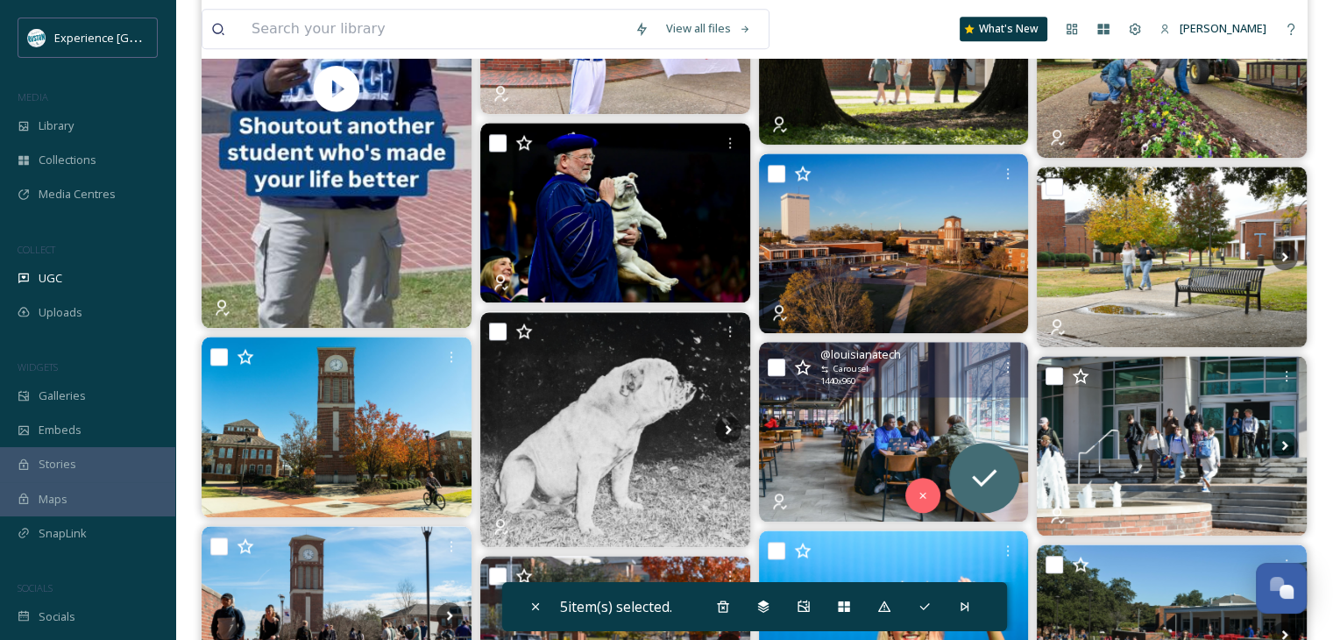
click at [773, 362] on input "checkbox" at bounding box center [777, 368] width 18 height 18
checkbox input "true"
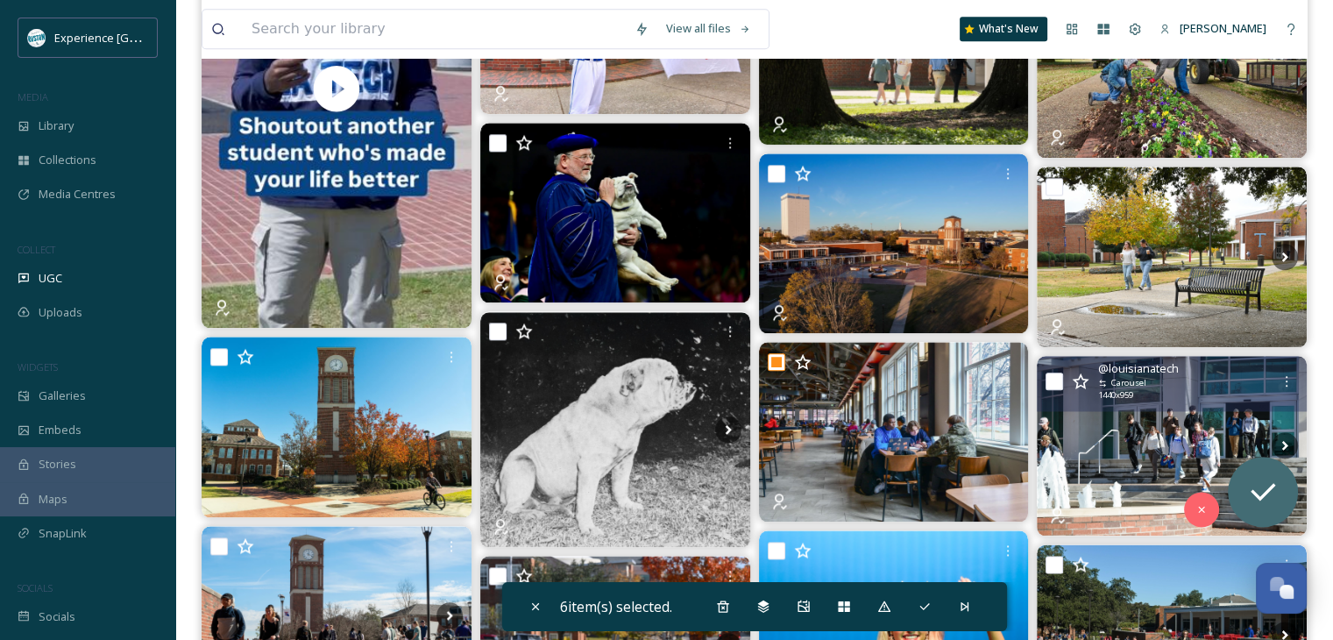
click at [1052, 377] on input "checkbox" at bounding box center [1055, 382] width 18 height 18
checkbox input "true"
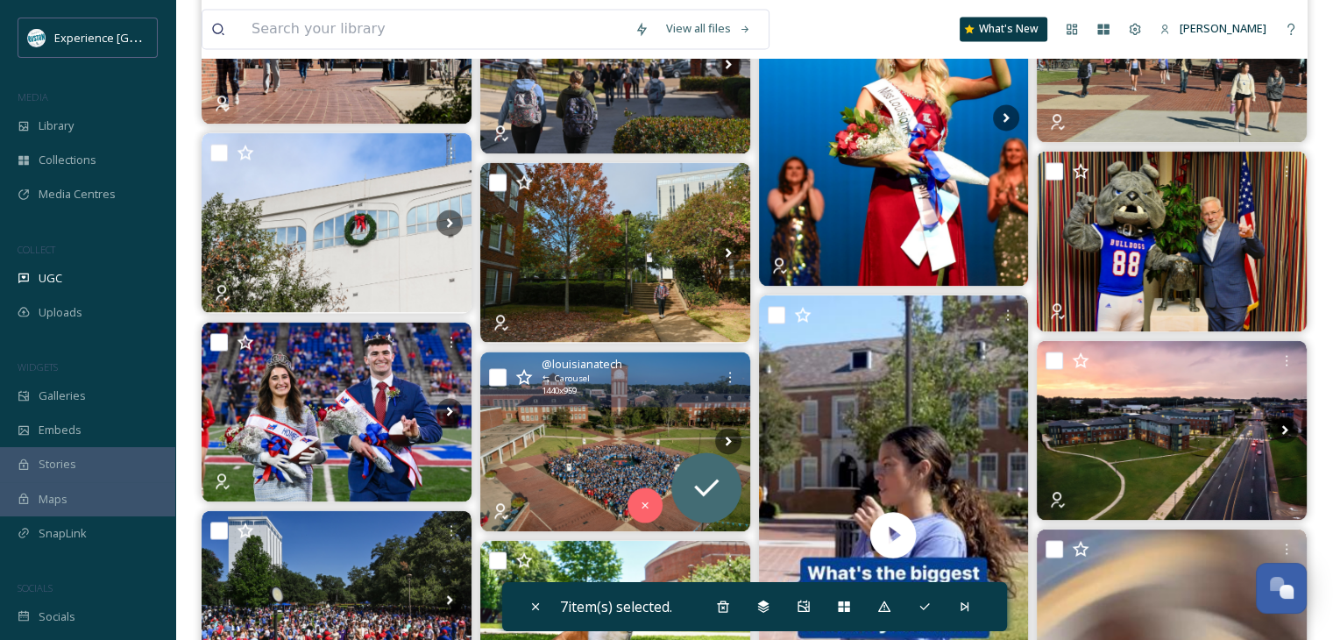
scroll to position [2717, 0]
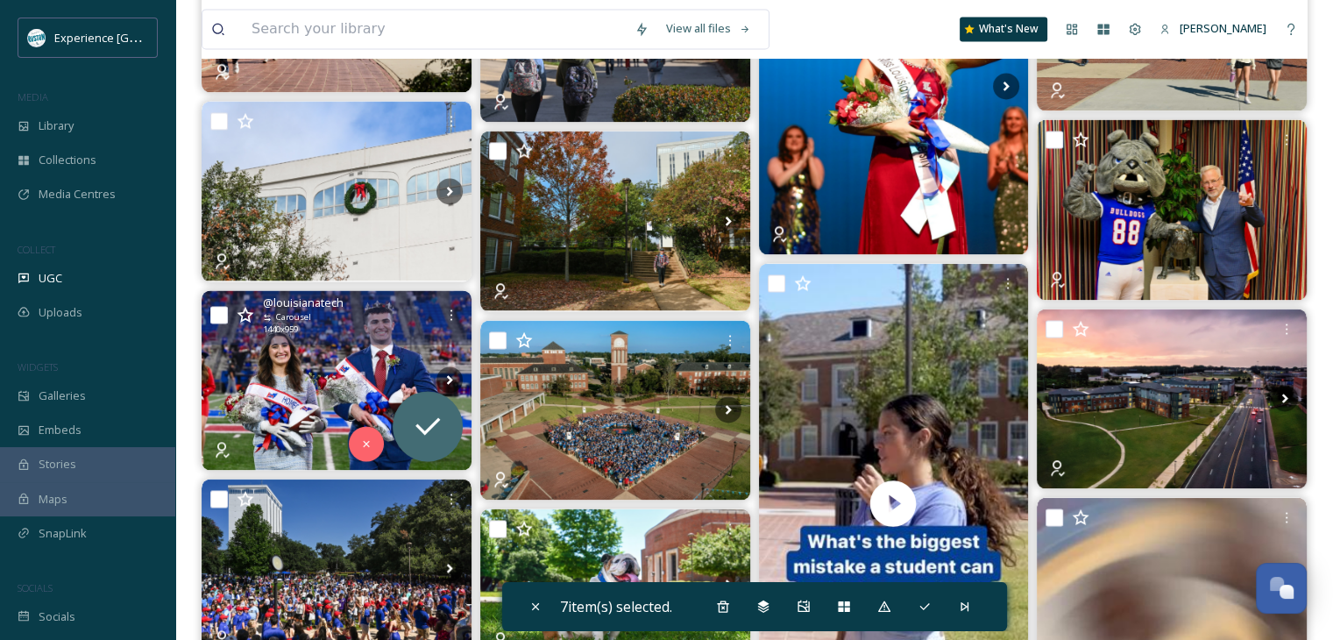
click at [210, 310] on div "@ louisianatech Carousel 1440 x 959" at bounding box center [337, 317] width 270 height 55
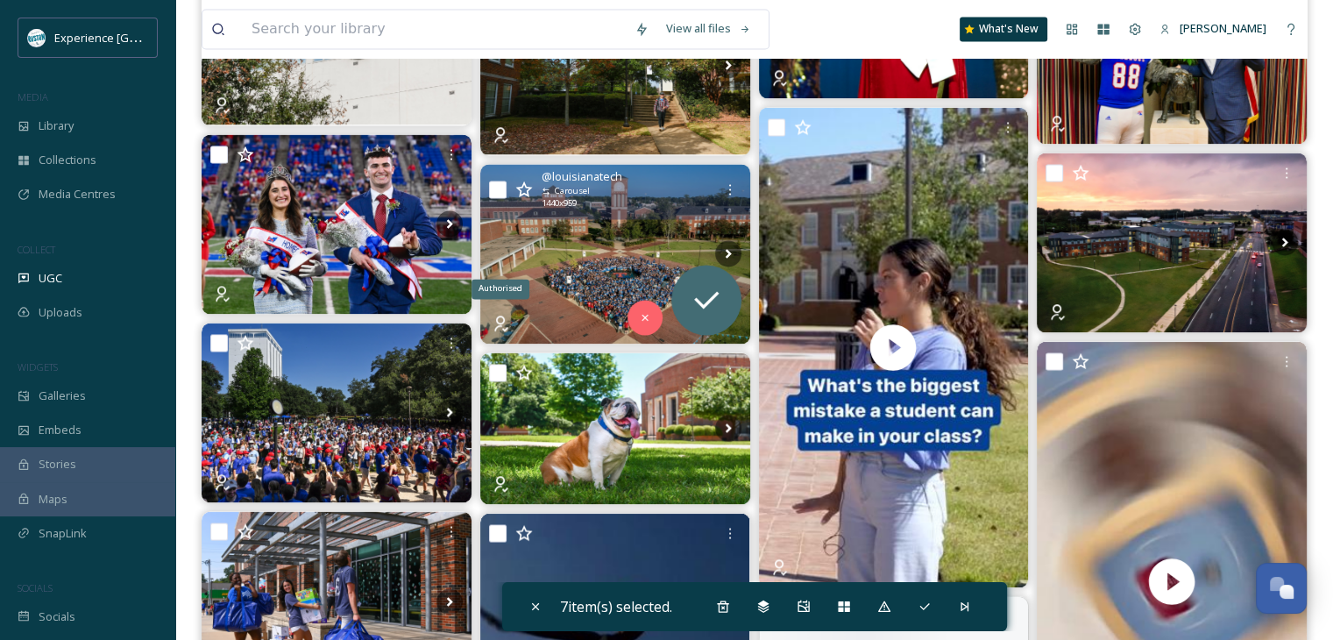
scroll to position [2893, 0]
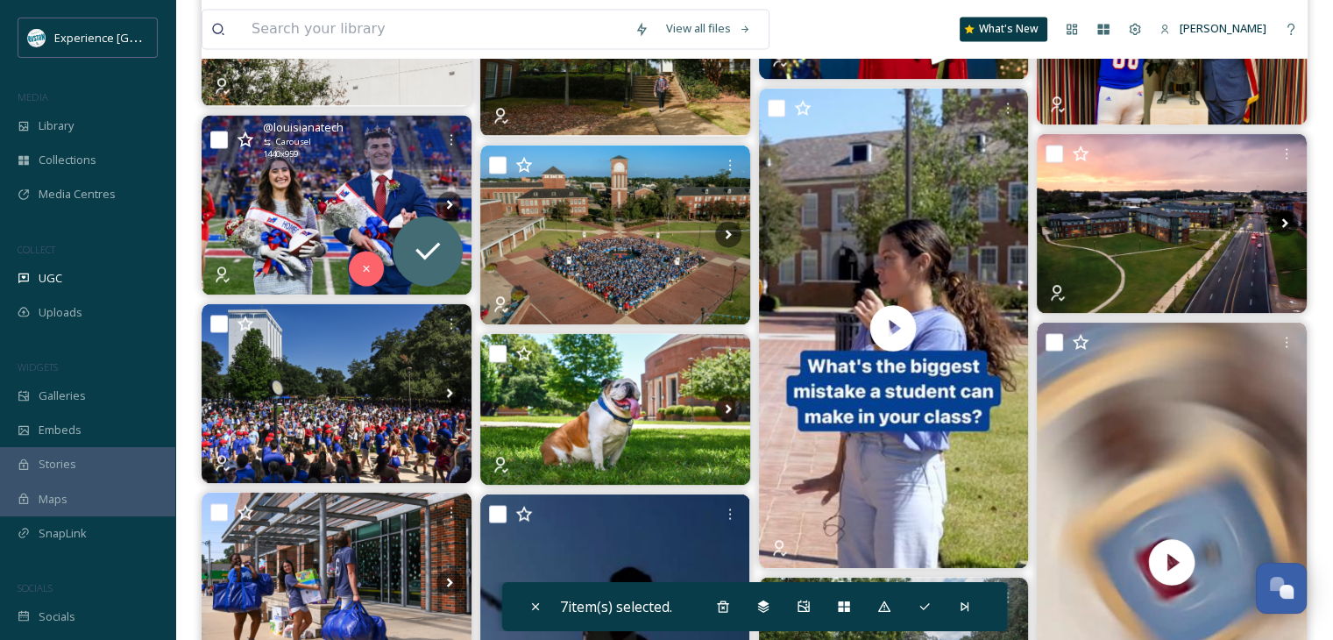
click at [217, 138] on input "checkbox" at bounding box center [219, 140] width 18 height 18
checkbox input "true"
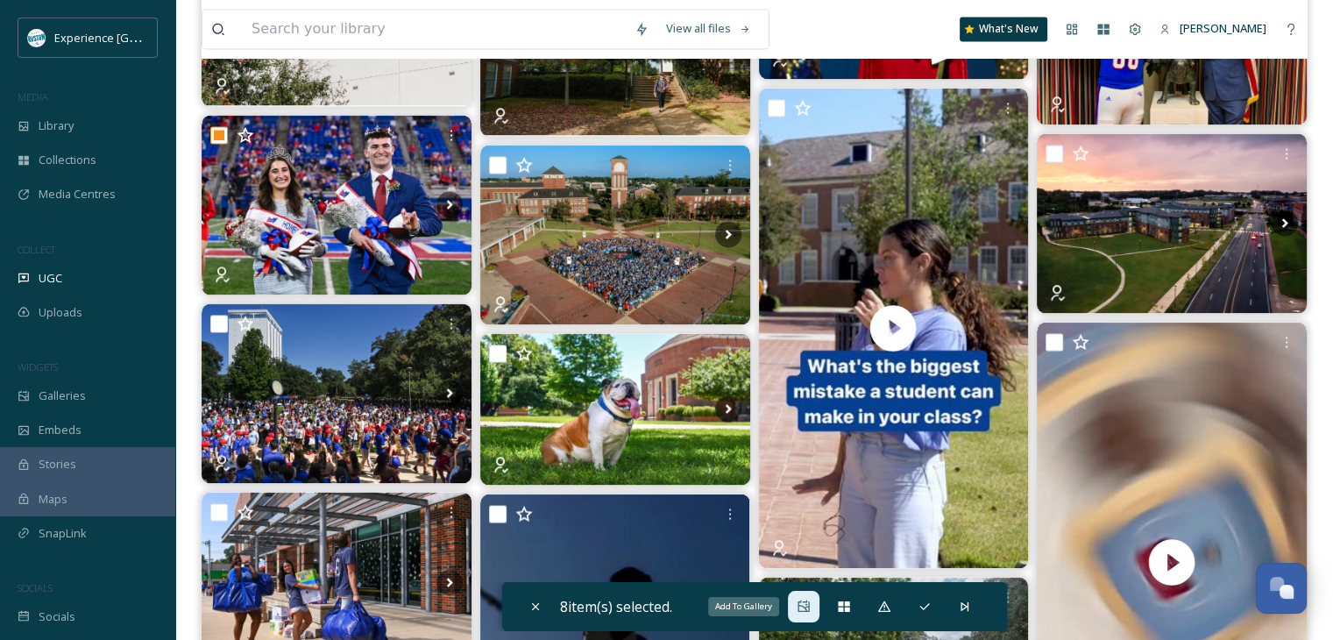
click at [810, 605] on icon at bounding box center [804, 607] width 14 height 14
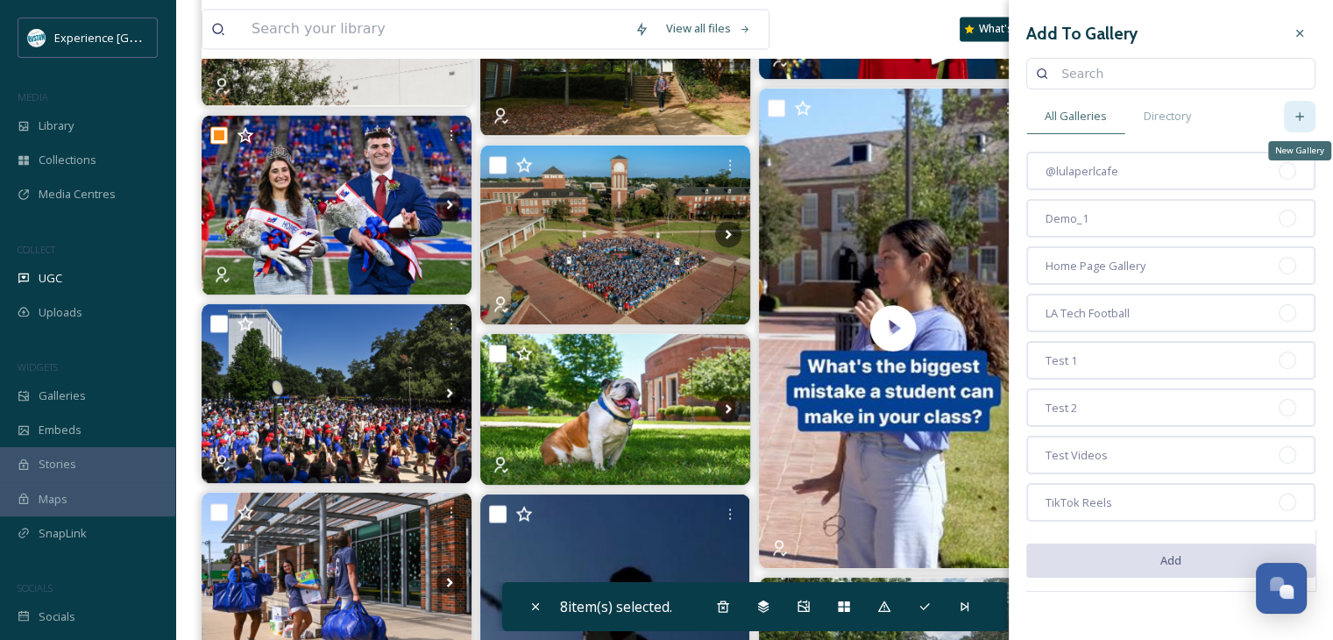
click at [1308, 115] on div "New Gallery" at bounding box center [1300, 117] width 32 height 32
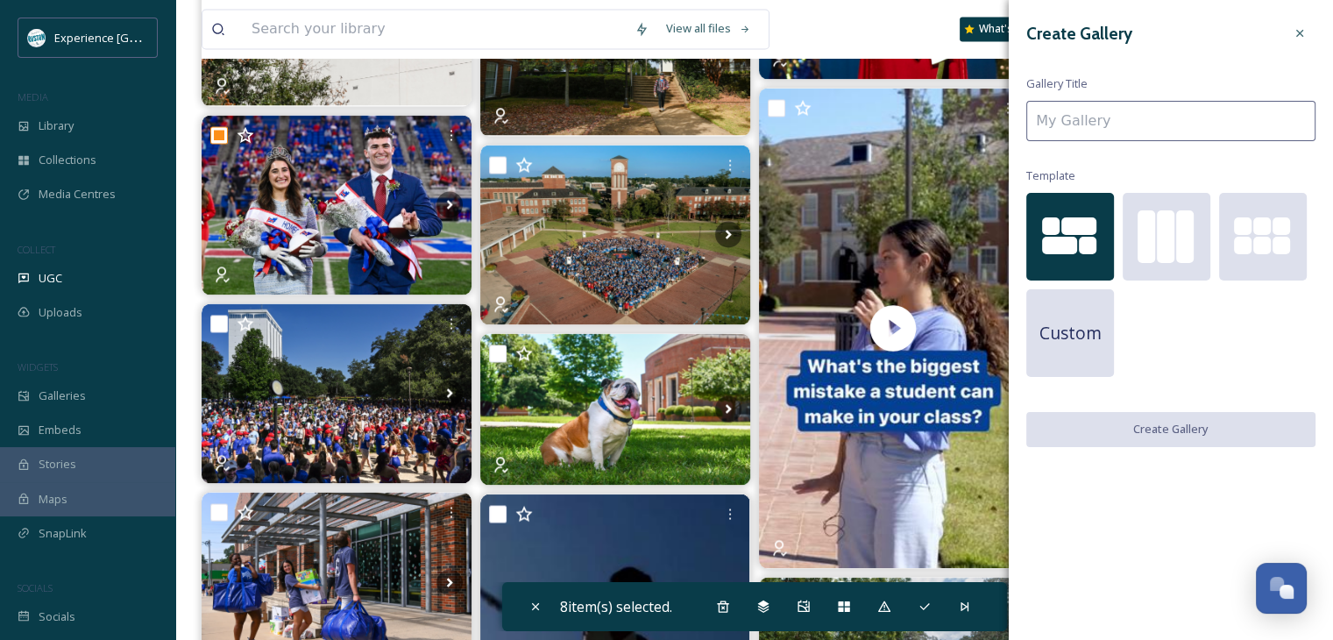
click at [1140, 150] on div "Create Gallery Gallery Title Template Custom Create Gallery" at bounding box center [1171, 232] width 324 height 465
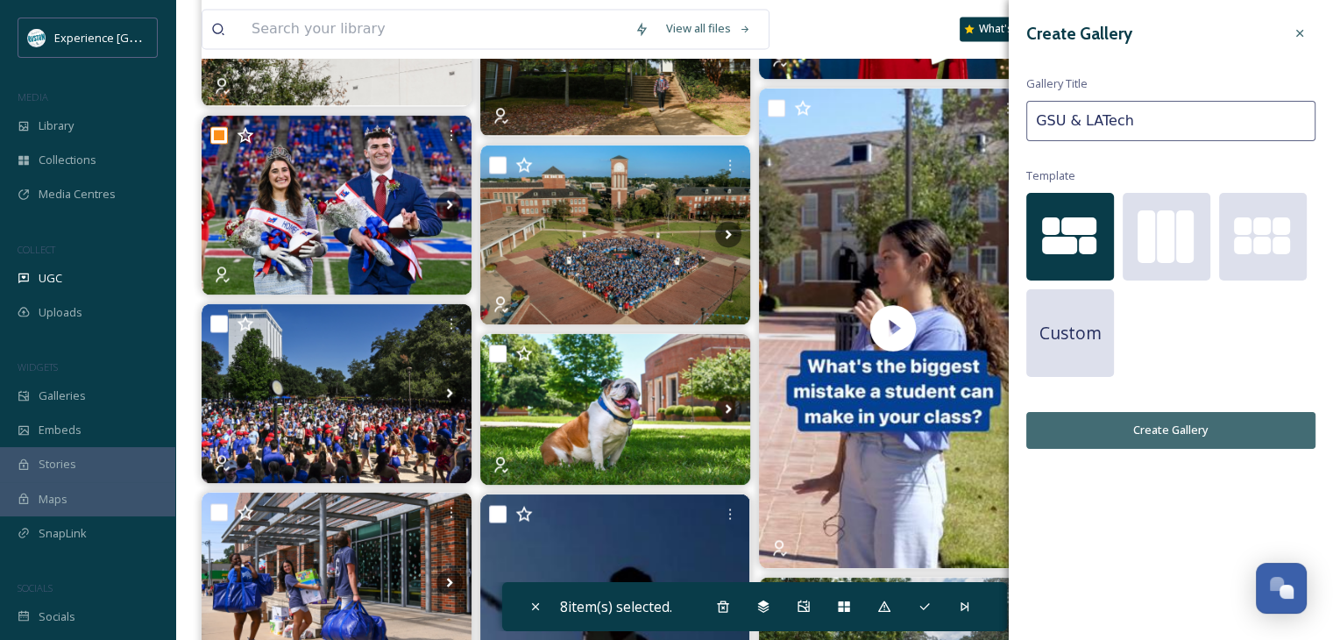
type input "GSU & LATech"
click at [1150, 429] on button "Create Gallery" at bounding box center [1171, 430] width 289 height 36
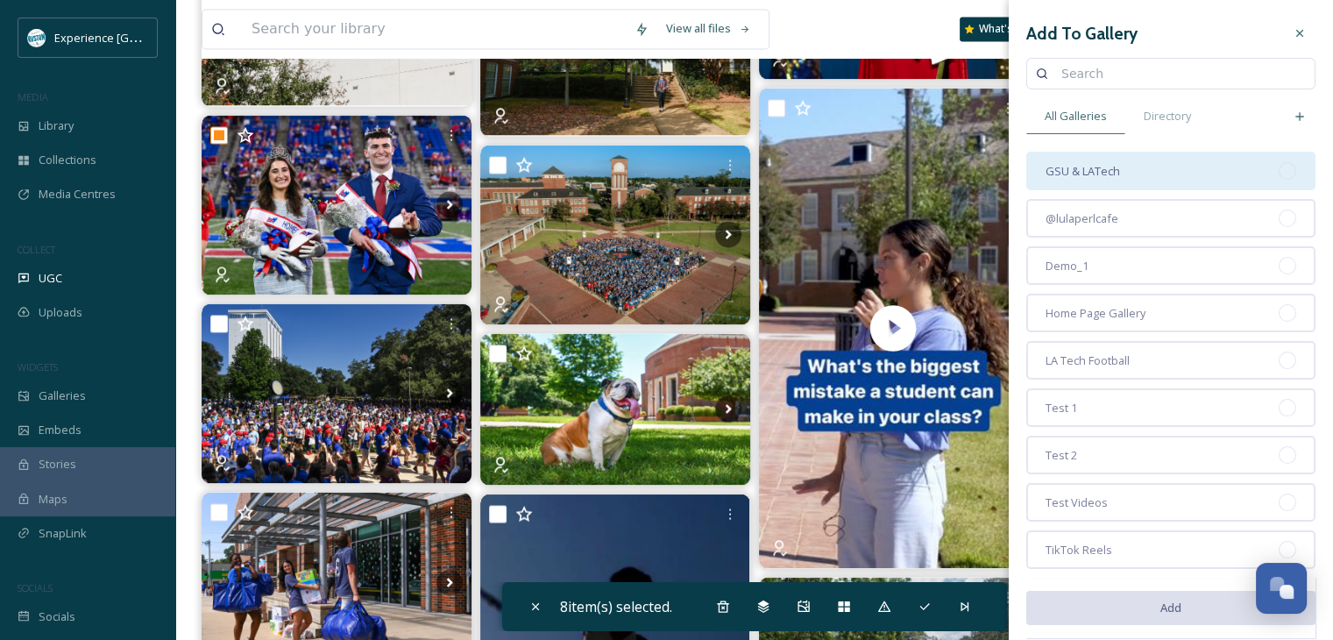
click at [1132, 169] on div "GSU & LATech" at bounding box center [1171, 171] width 289 height 39
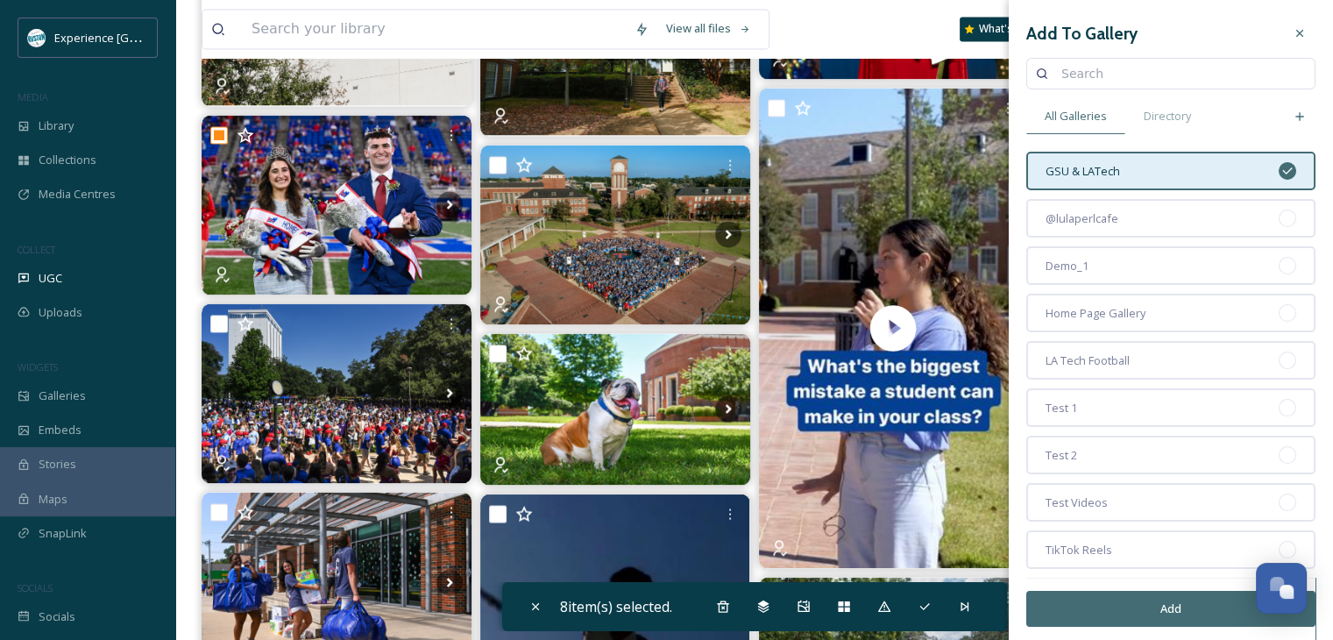
click at [1150, 600] on button "Add" at bounding box center [1171, 609] width 289 height 36
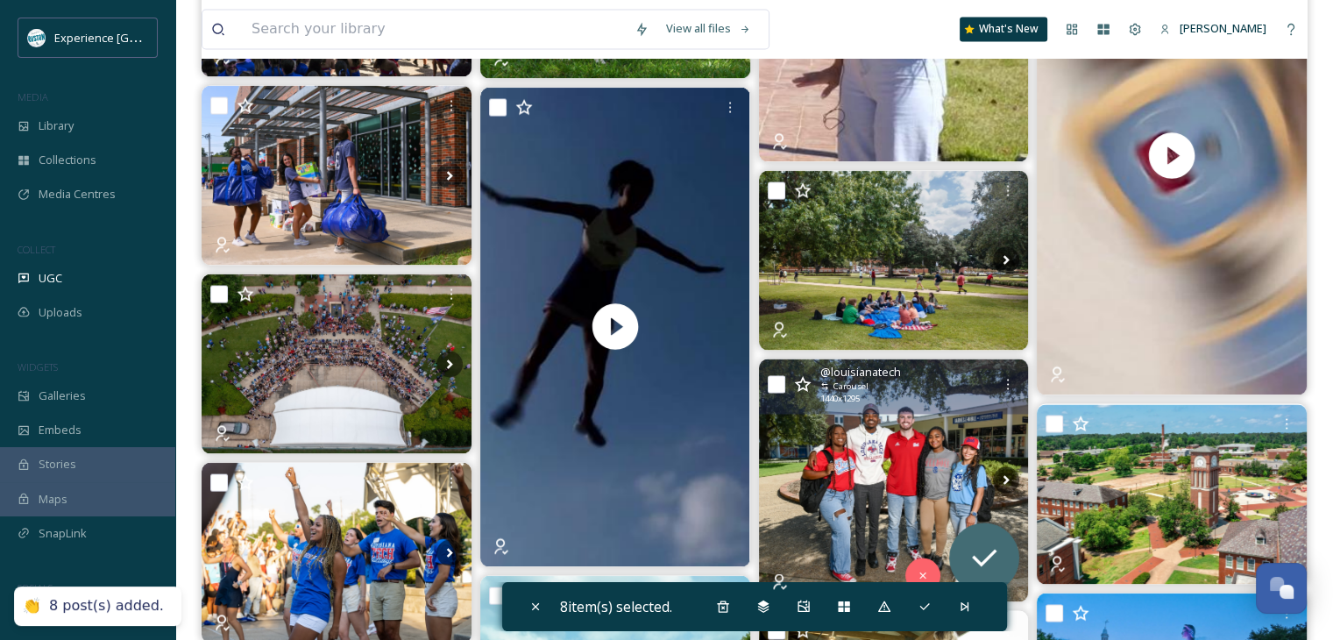
scroll to position [3243, 0]
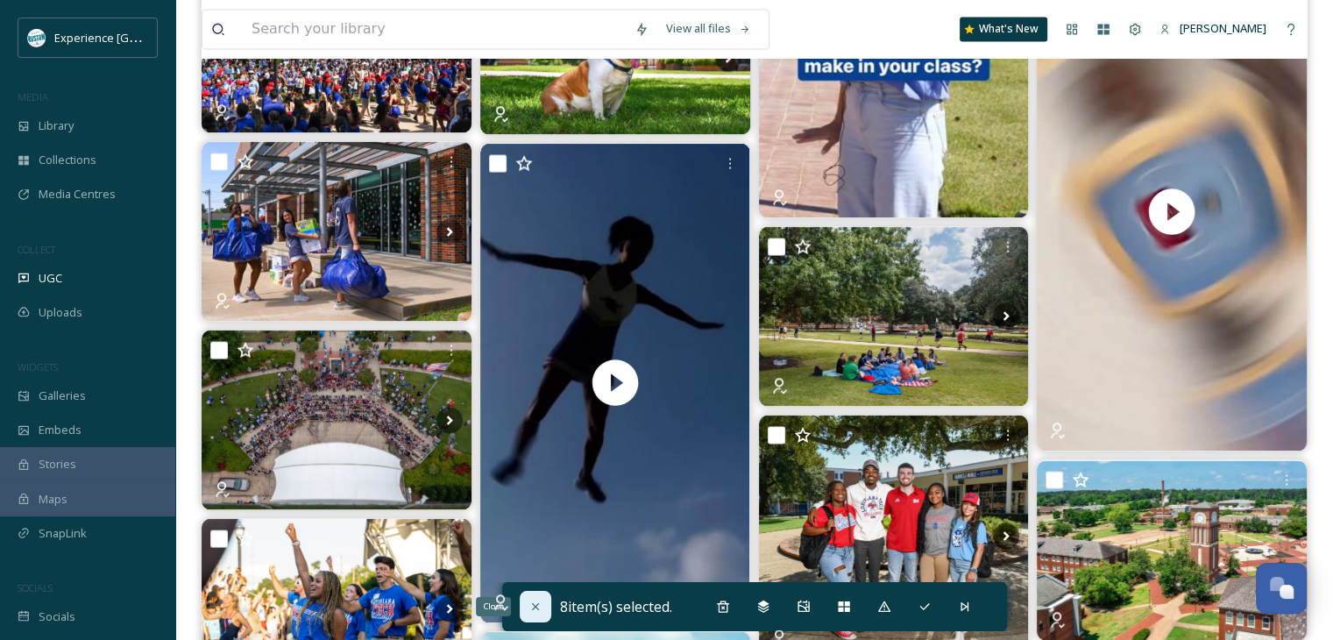
click at [529, 611] on icon at bounding box center [536, 607] width 14 height 14
checkbox input "false"
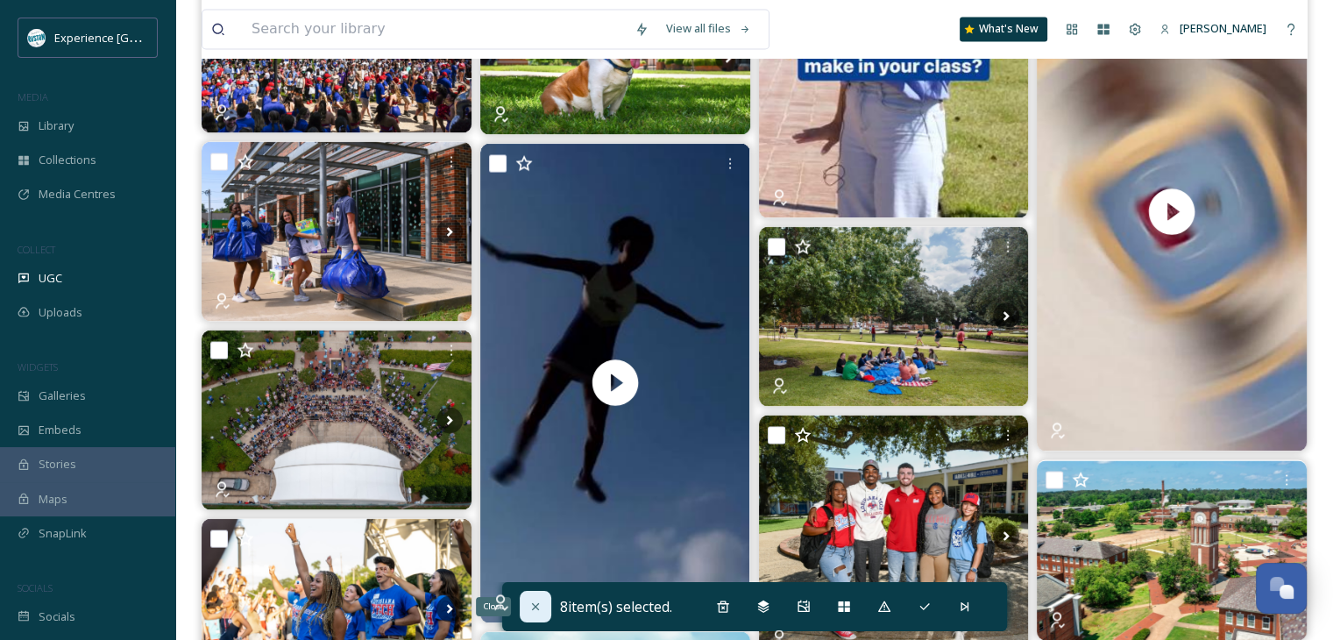
checkbox input "false"
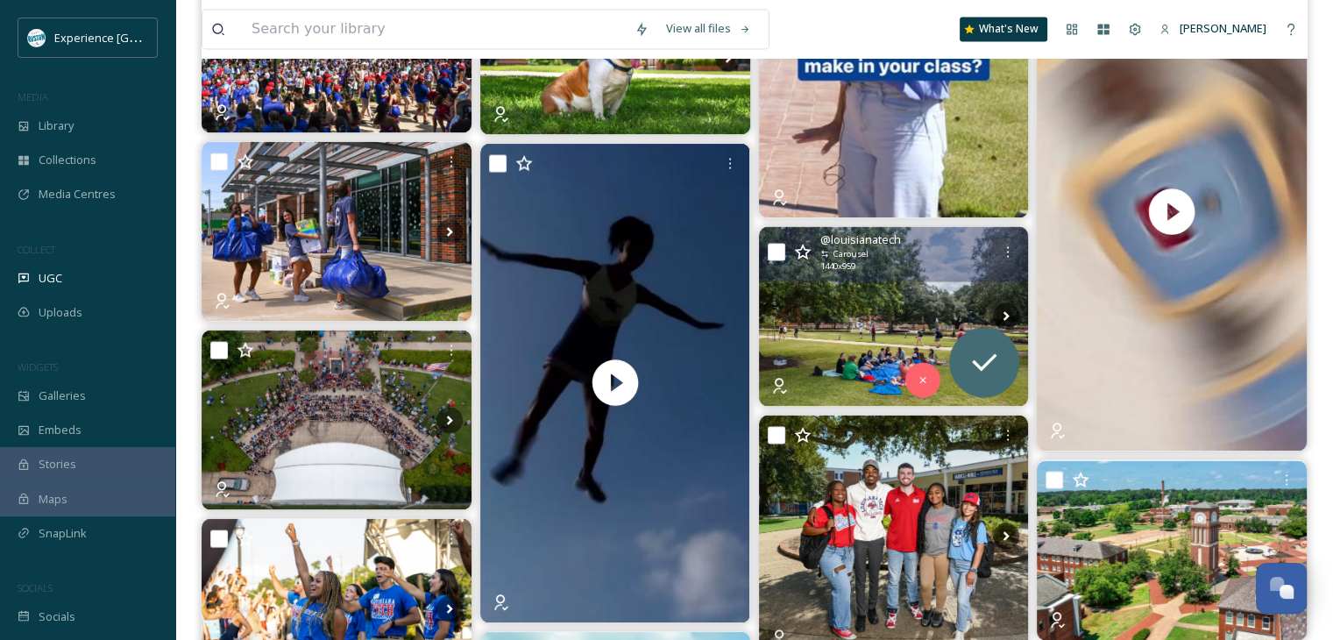
click at [777, 246] on input "checkbox" at bounding box center [777, 252] width 18 height 18
checkbox input "true"
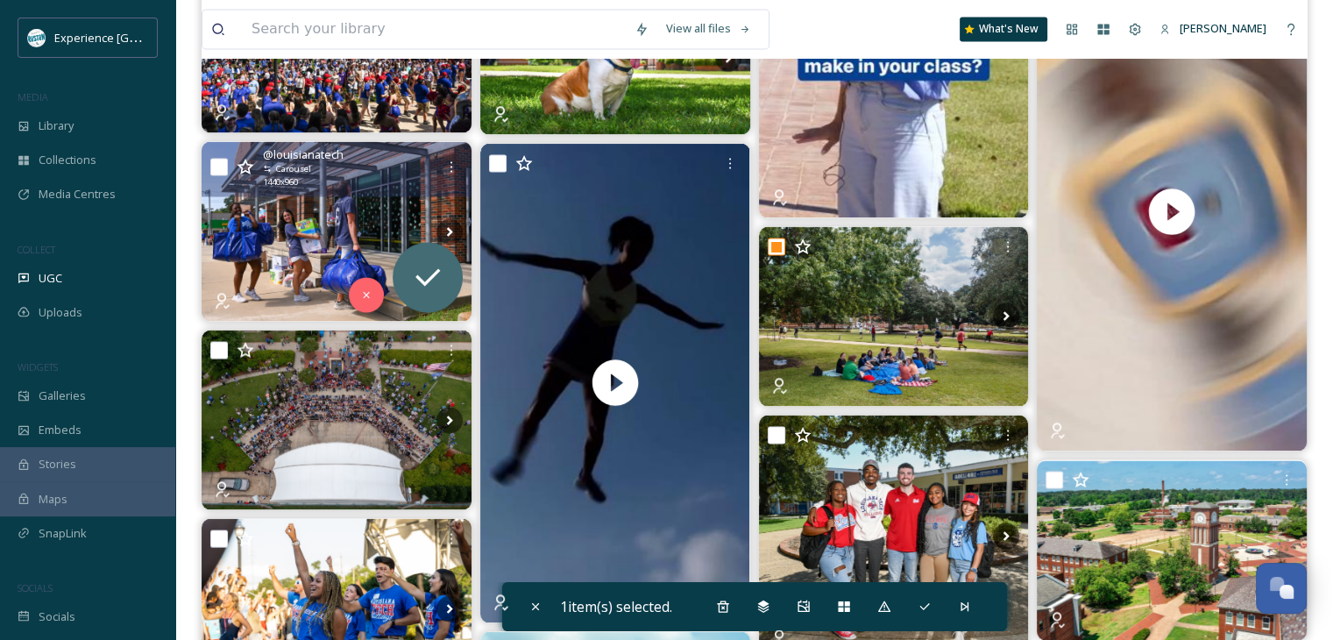
click at [213, 162] on input "checkbox" at bounding box center [219, 167] width 18 height 18
checkbox input "true"
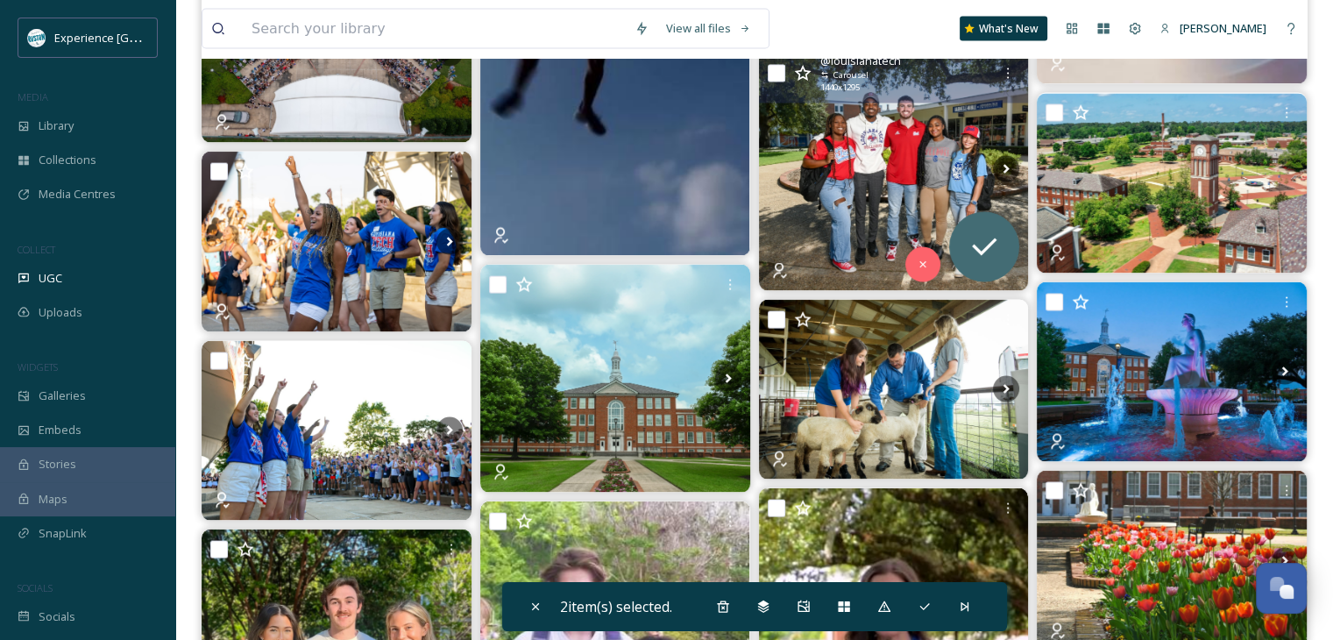
scroll to position [3506, 0]
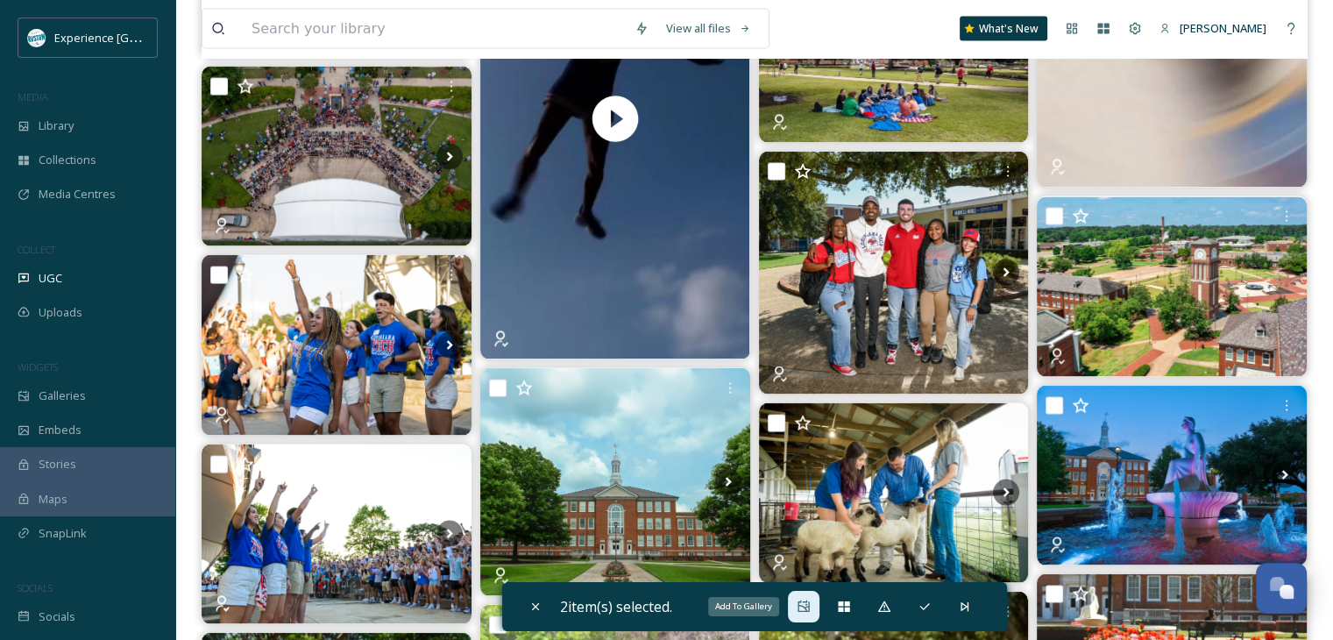
click at [796, 605] on div "Add To Gallery" at bounding box center [804, 607] width 32 height 32
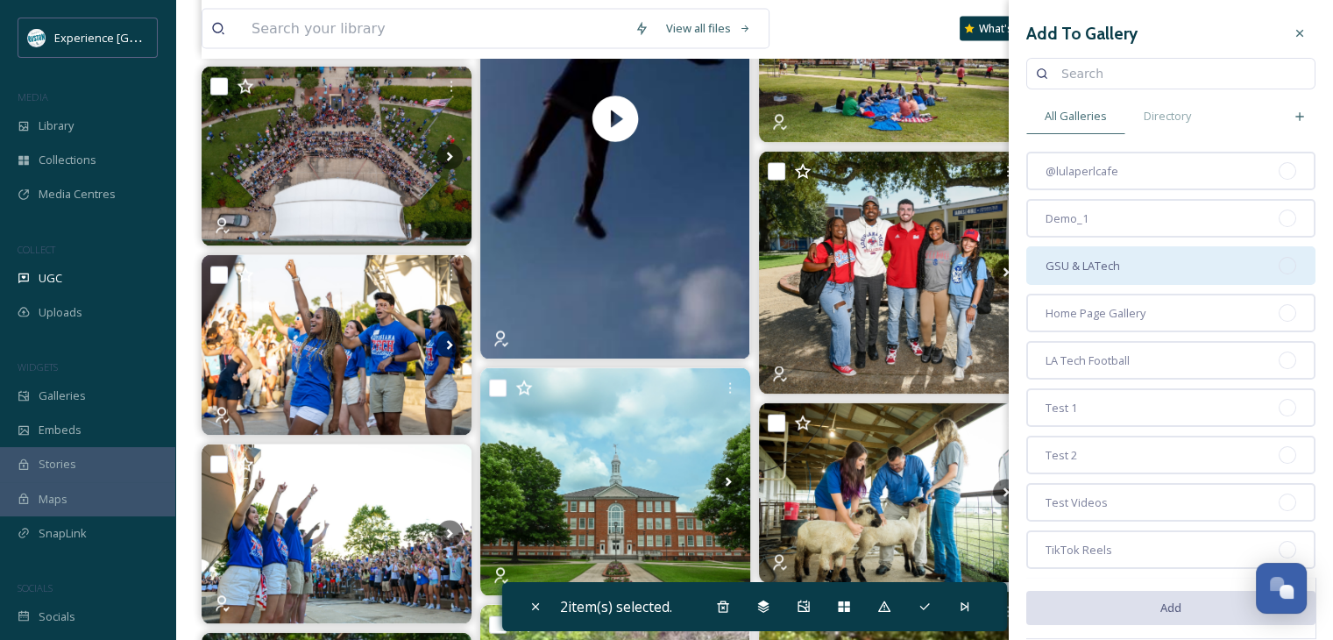
click at [1131, 267] on div "GSU & LATech" at bounding box center [1171, 265] width 289 height 39
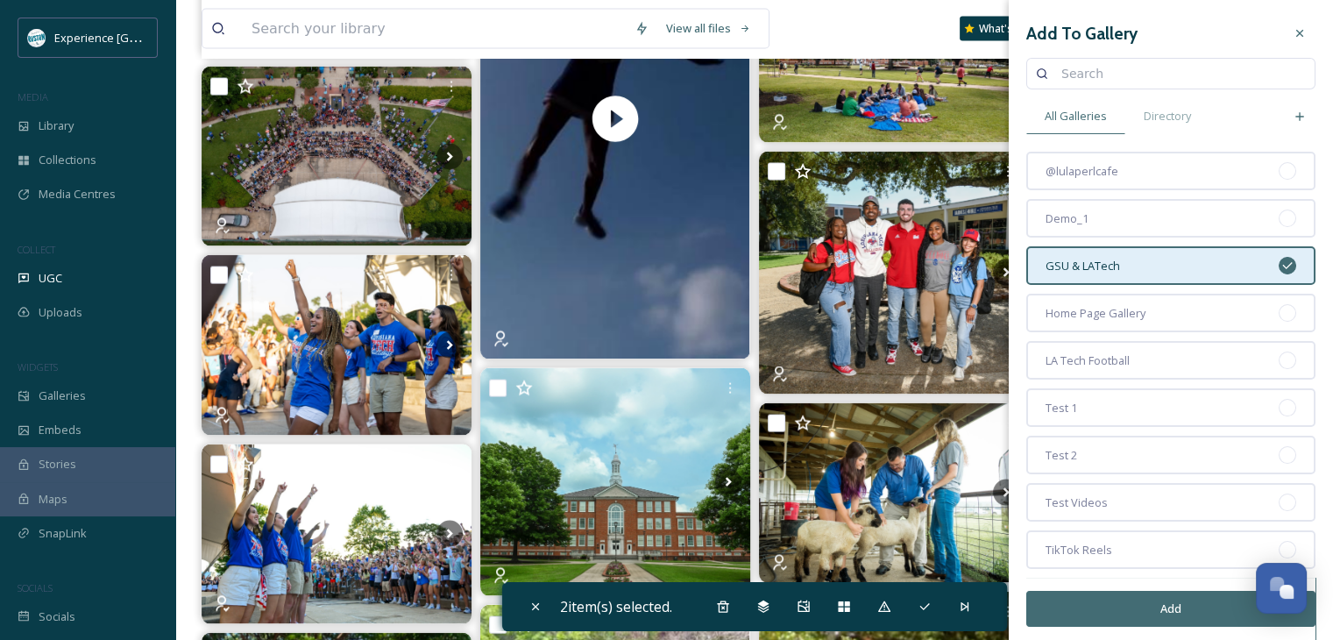
click at [1113, 594] on button "Add" at bounding box center [1171, 609] width 289 height 36
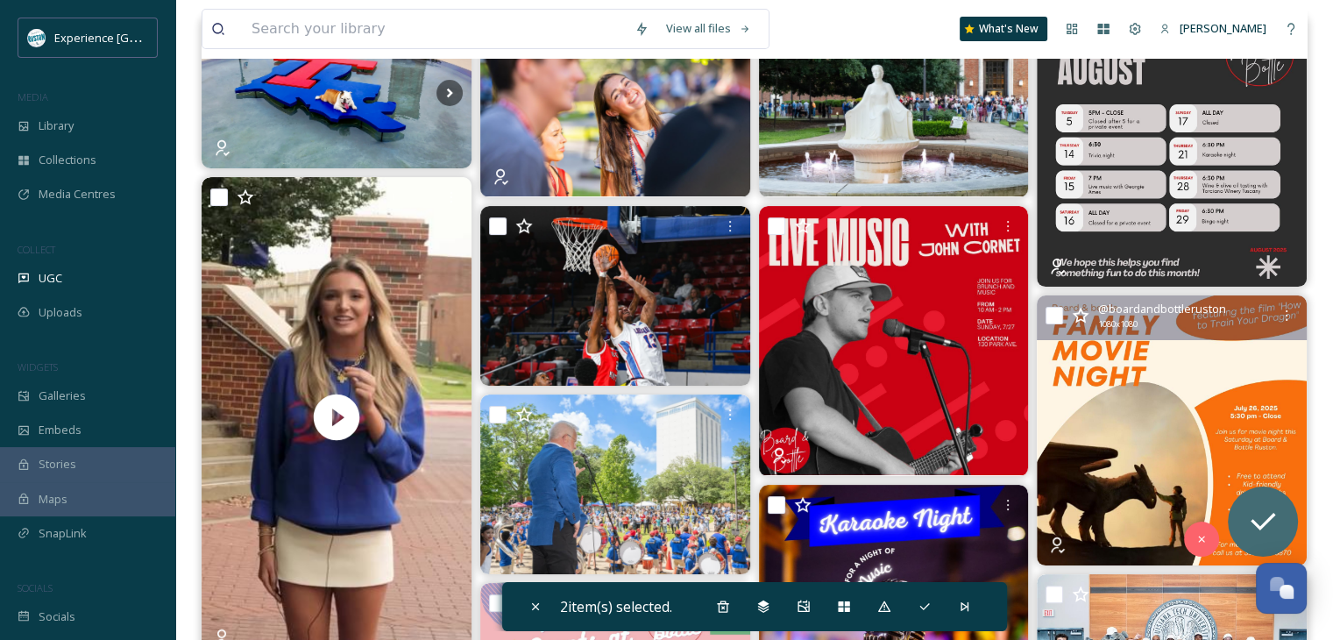
scroll to position [0, 0]
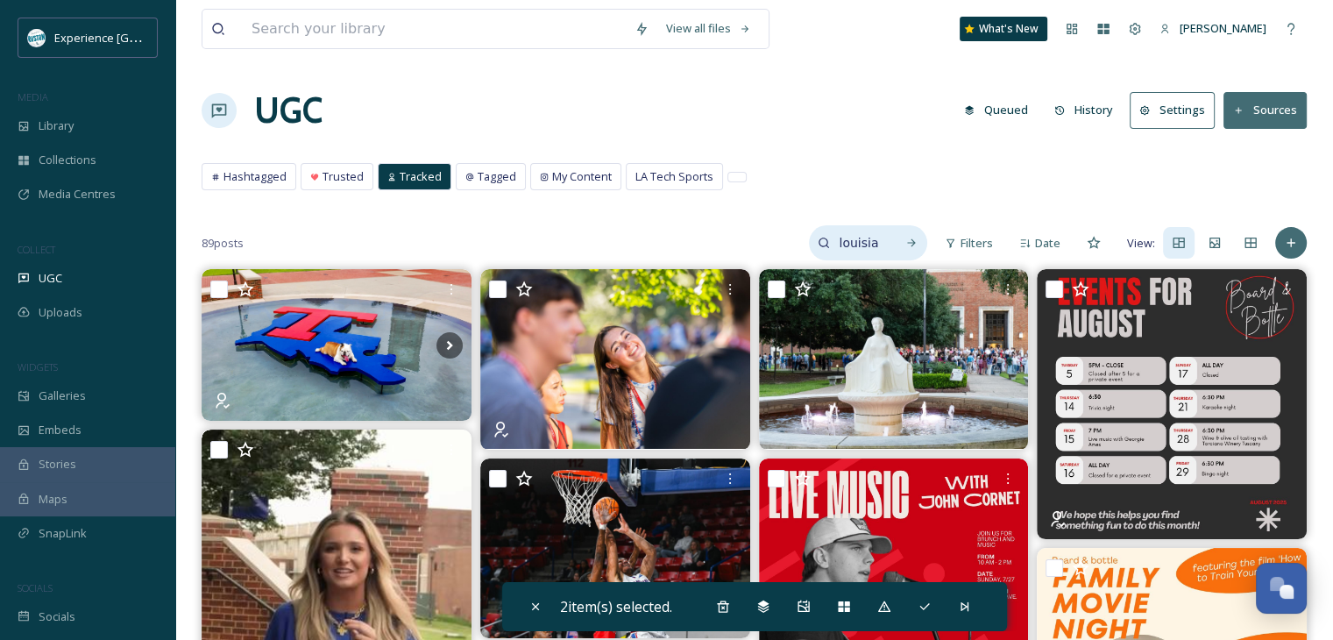
click at [870, 253] on input "louisianatech" at bounding box center [858, 242] width 57 height 35
click at [828, 241] on input "louisianatech" at bounding box center [821, 242] width 131 height 35
type input "grambling1901"
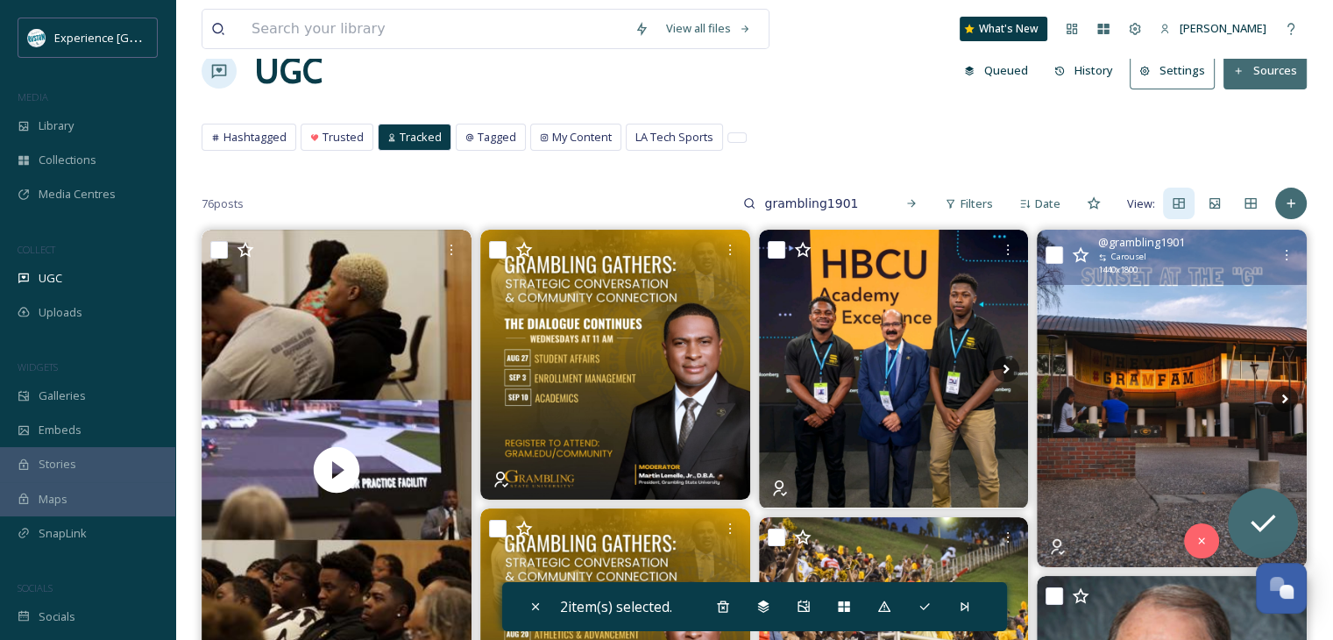
scroll to position [175, 0]
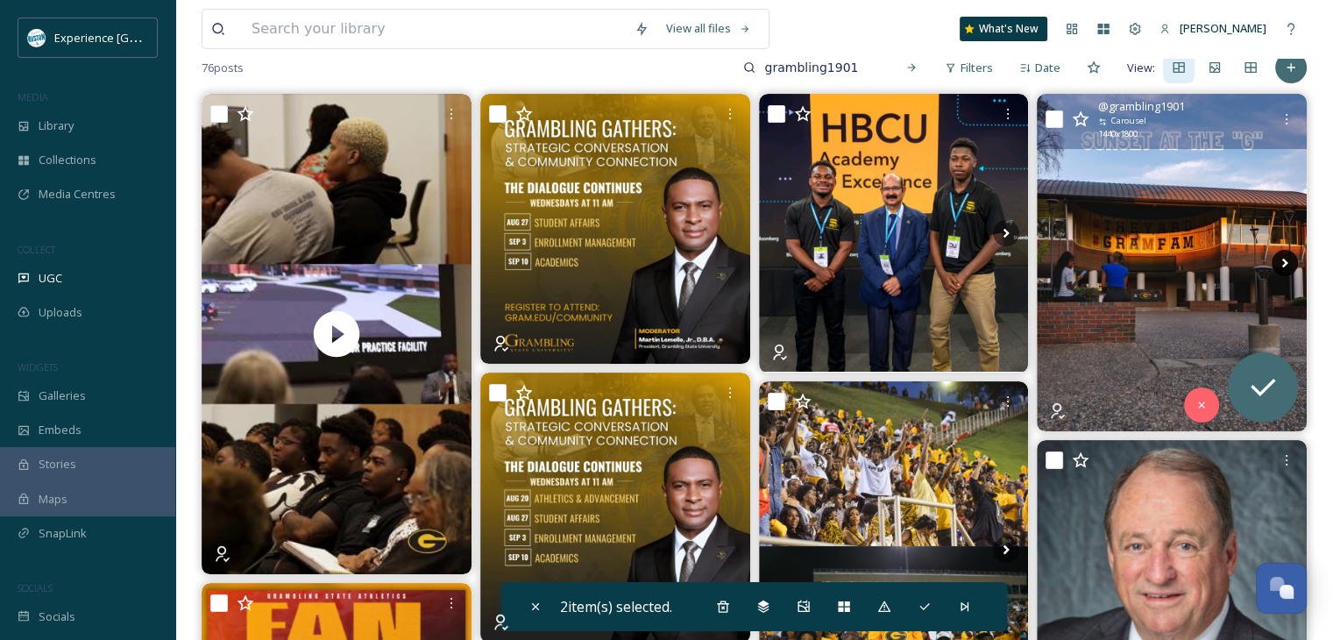
click at [1281, 257] on icon at bounding box center [1285, 263] width 26 height 26
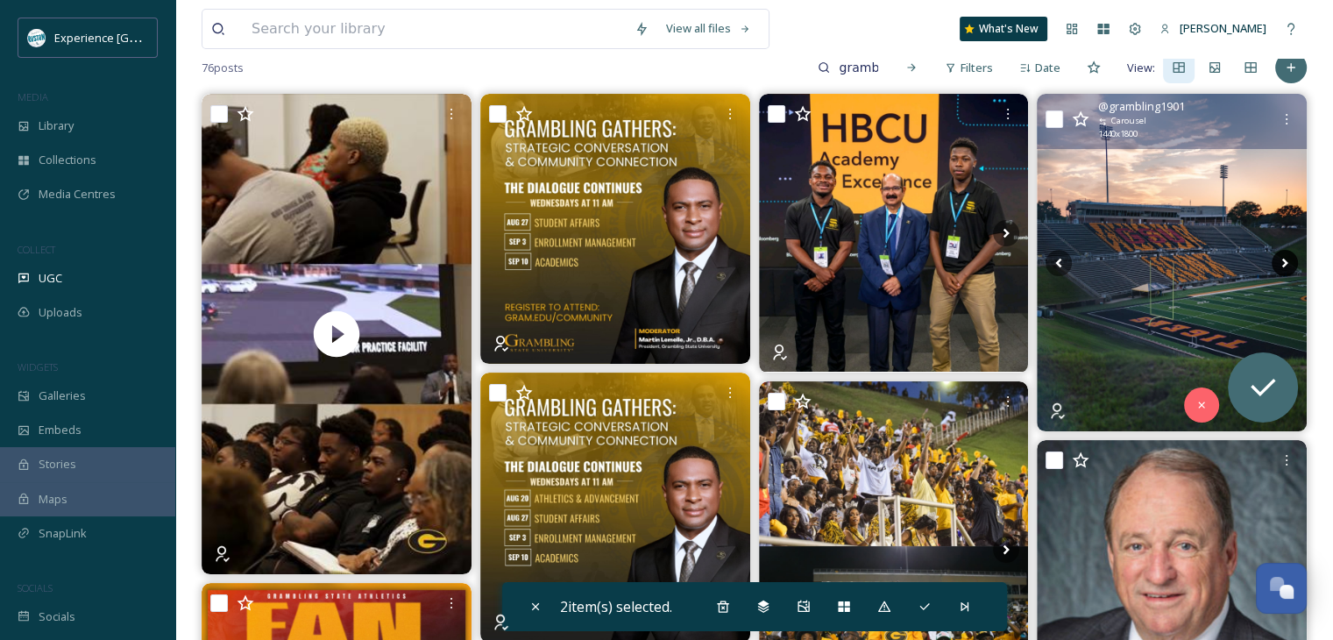
click at [1280, 260] on icon at bounding box center [1285, 263] width 26 height 26
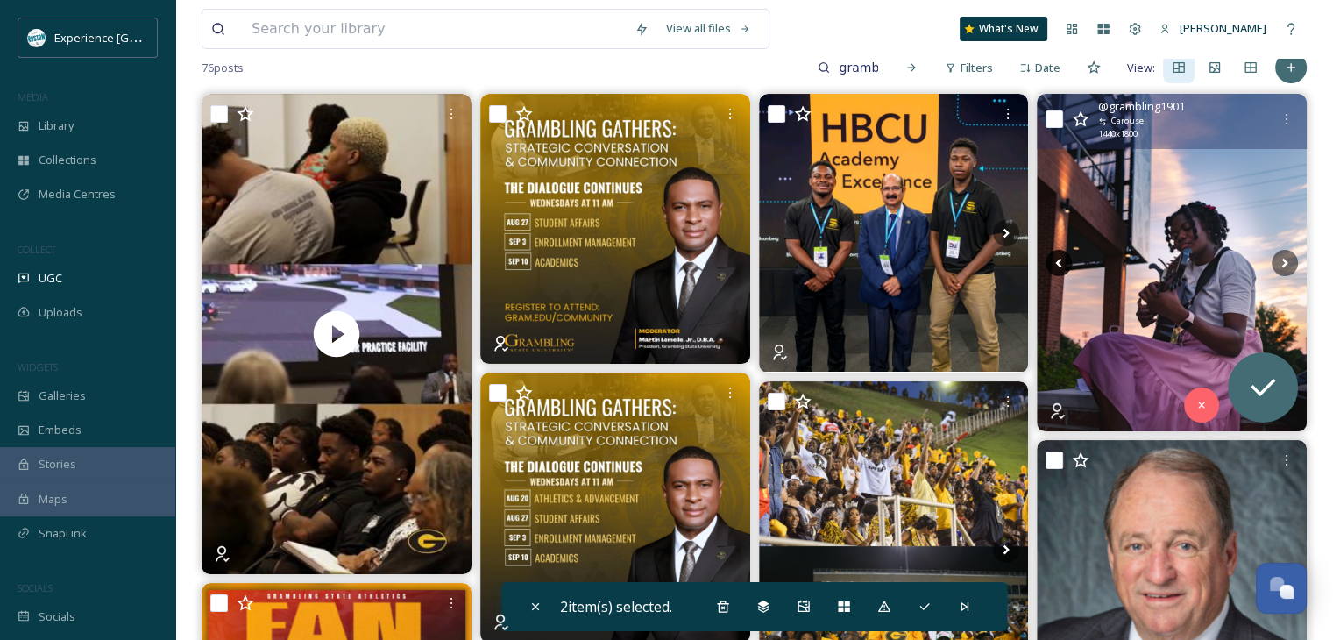
click at [1064, 250] on icon at bounding box center [1059, 263] width 26 height 26
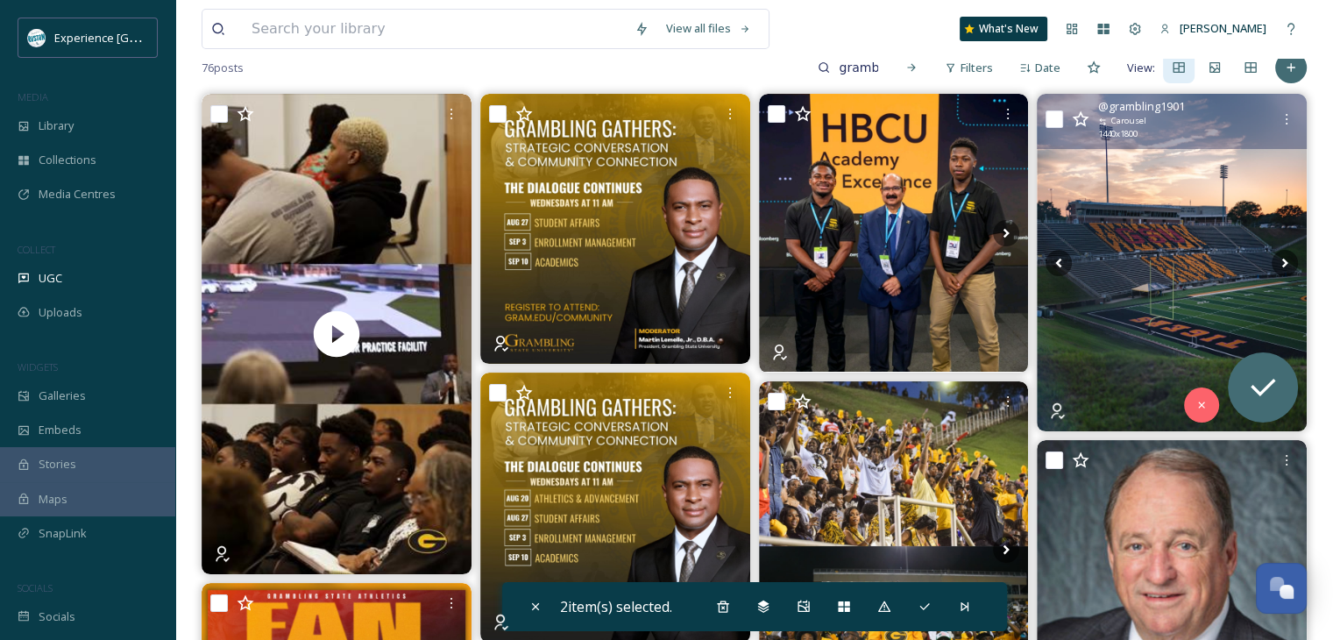
click at [1049, 122] on input "checkbox" at bounding box center [1055, 119] width 18 height 18
checkbox input "true"
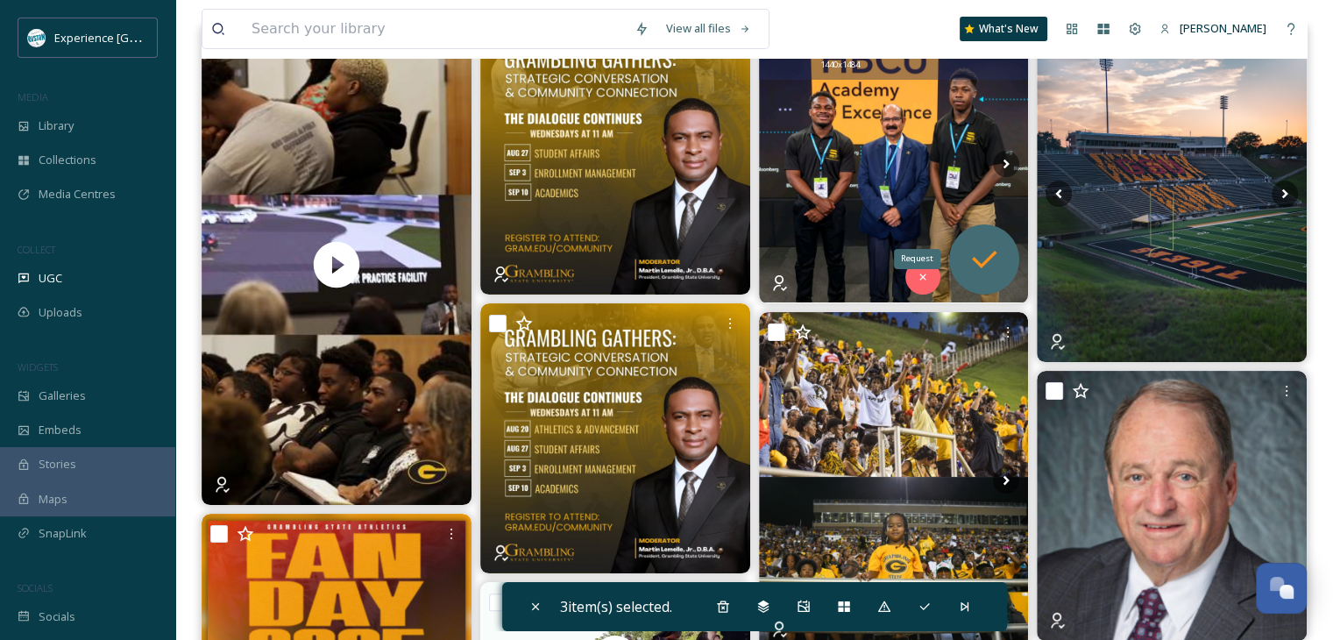
scroll to position [351, 0]
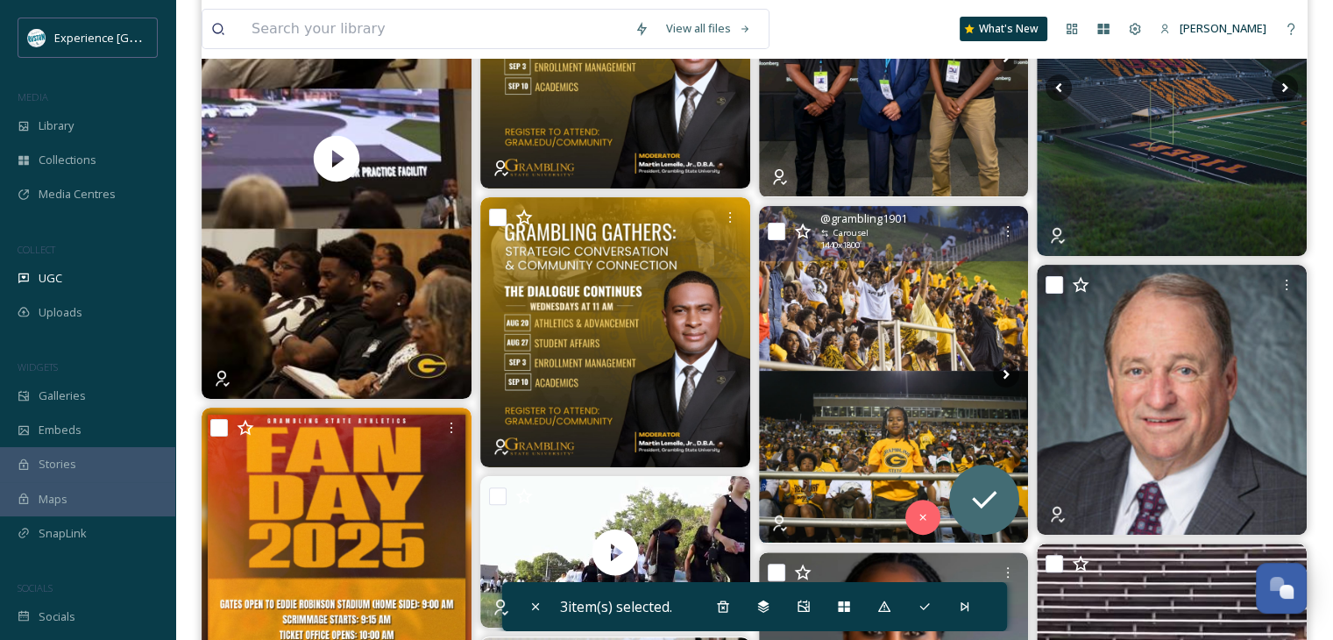
click at [778, 231] on input "checkbox" at bounding box center [777, 232] width 18 height 18
checkbox input "true"
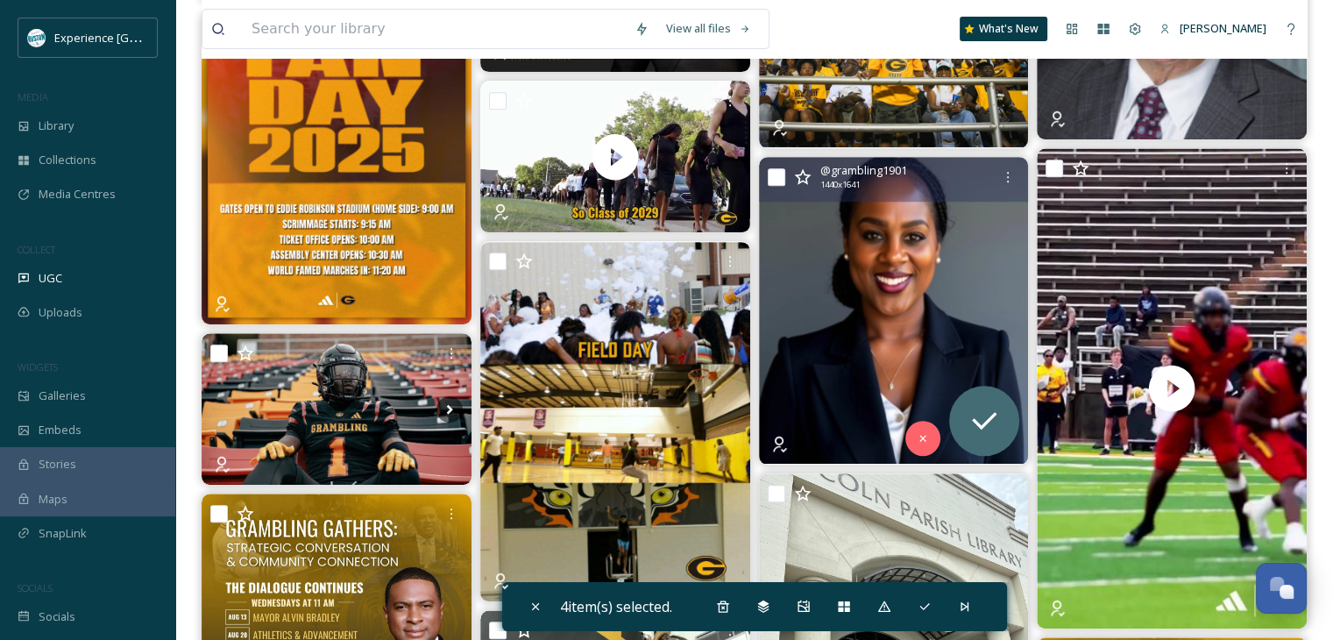
scroll to position [789, 0]
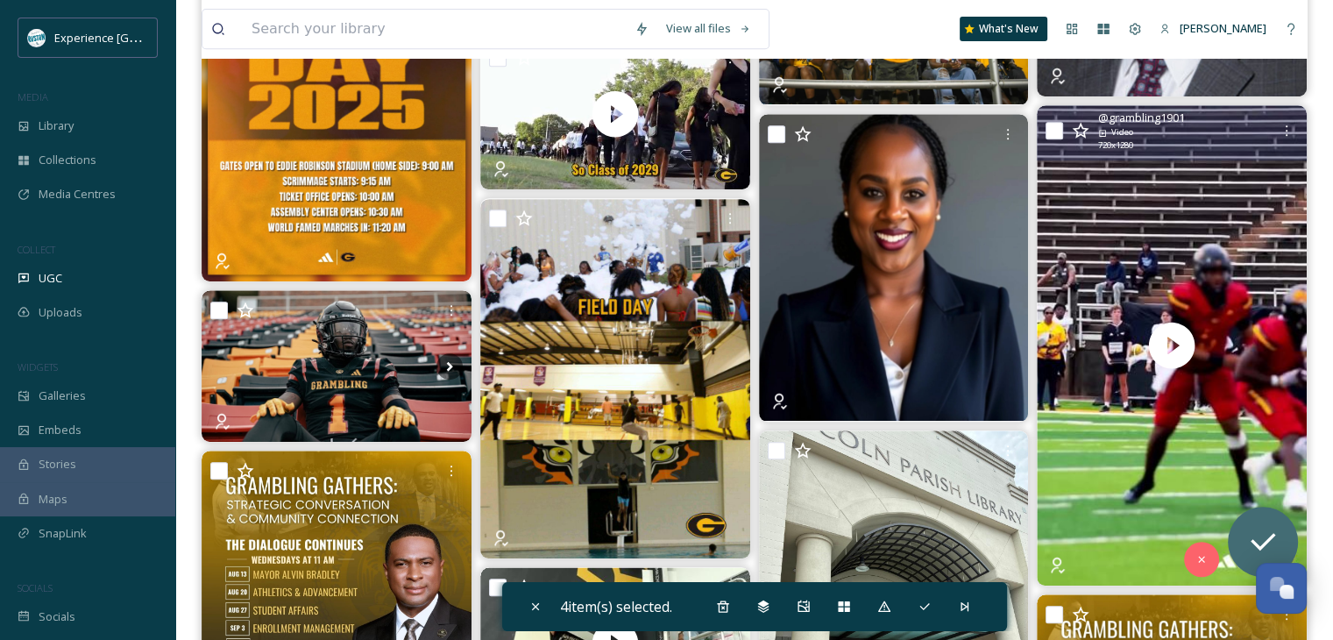
click at [1058, 131] on input "checkbox" at bounding box center [1055, 131] width 18 height 18
checkbox input "true"
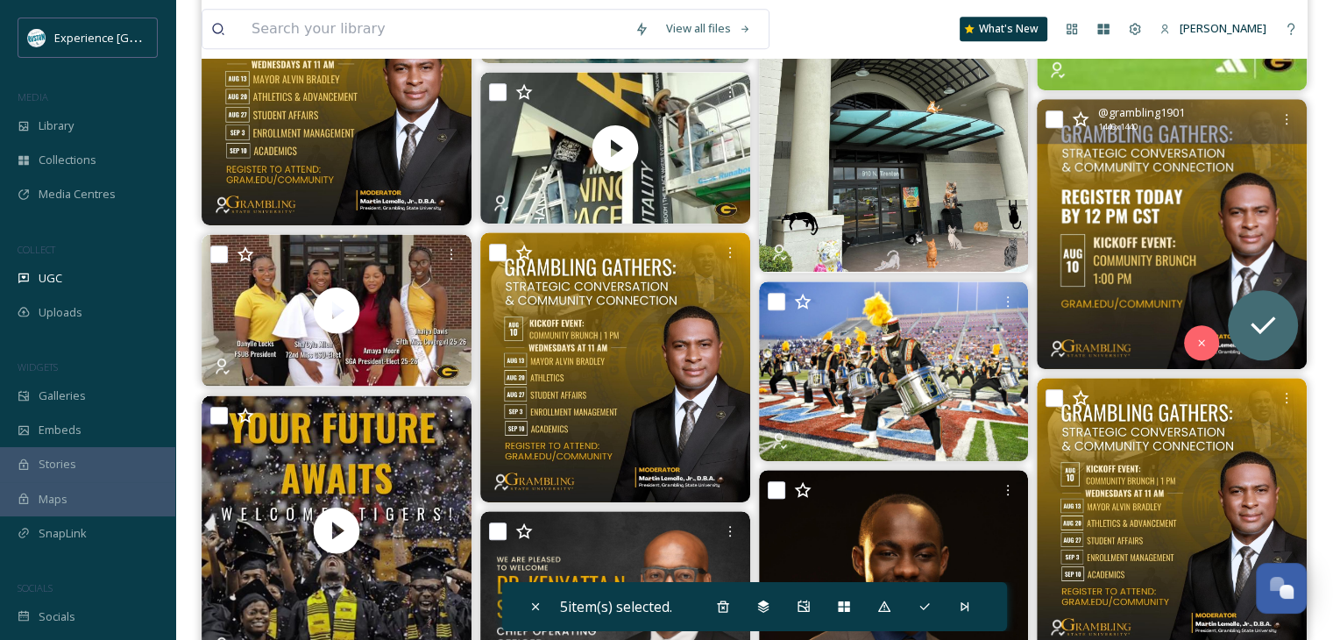
scroll to position [1315, 0]
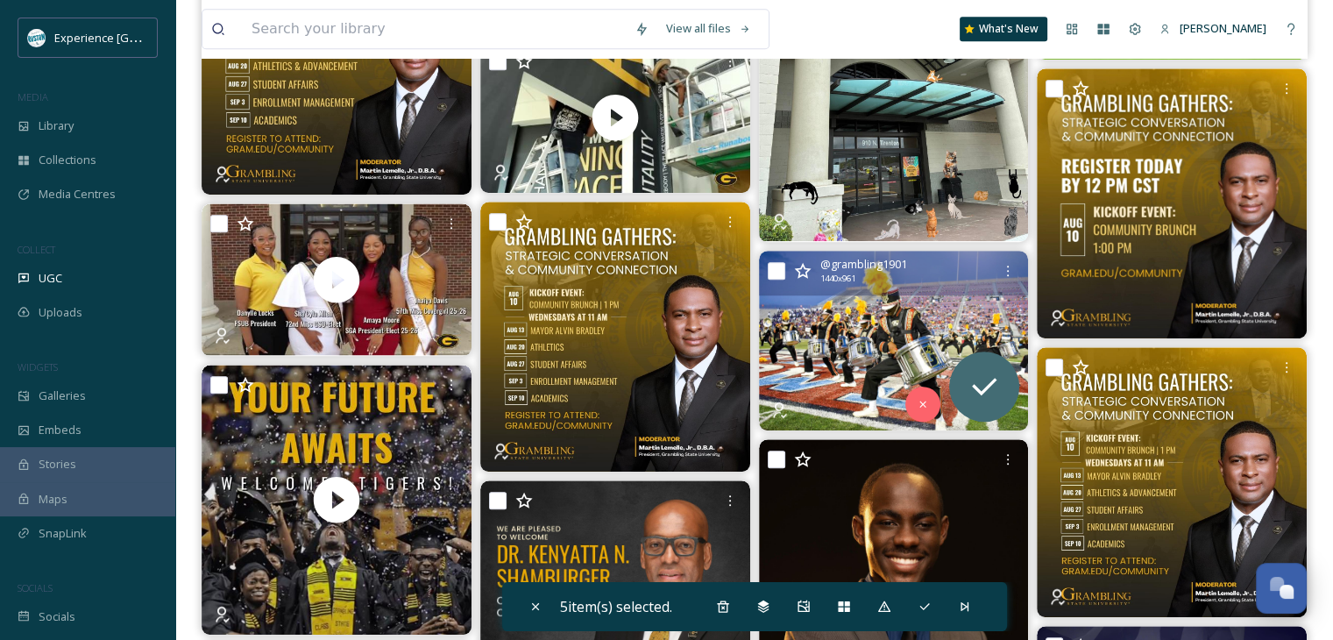
click at [775, 272] on input "checkbox" at bounding box center [777, 271] width 18 height 18
checkbox input "true"
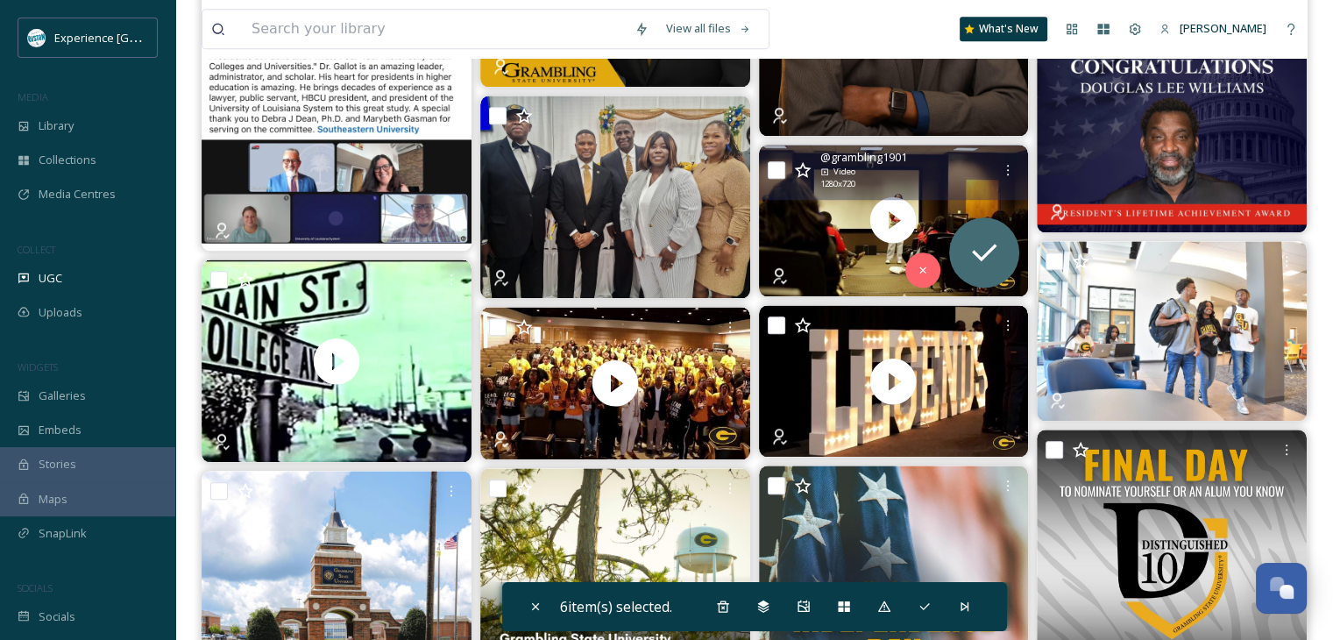
scroll to position [2104, 0]
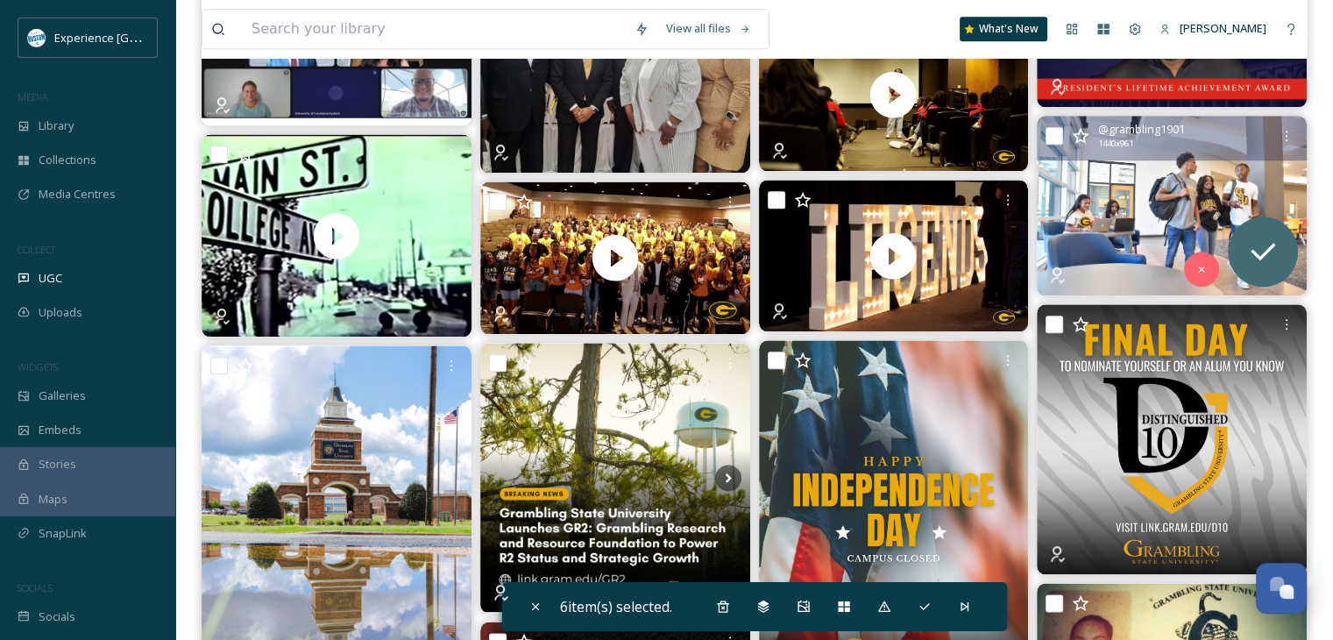
click at [1047, 131] on input "checkbox" at bounding box center [1055, 136] width 18 height 18
checkbox input "true"
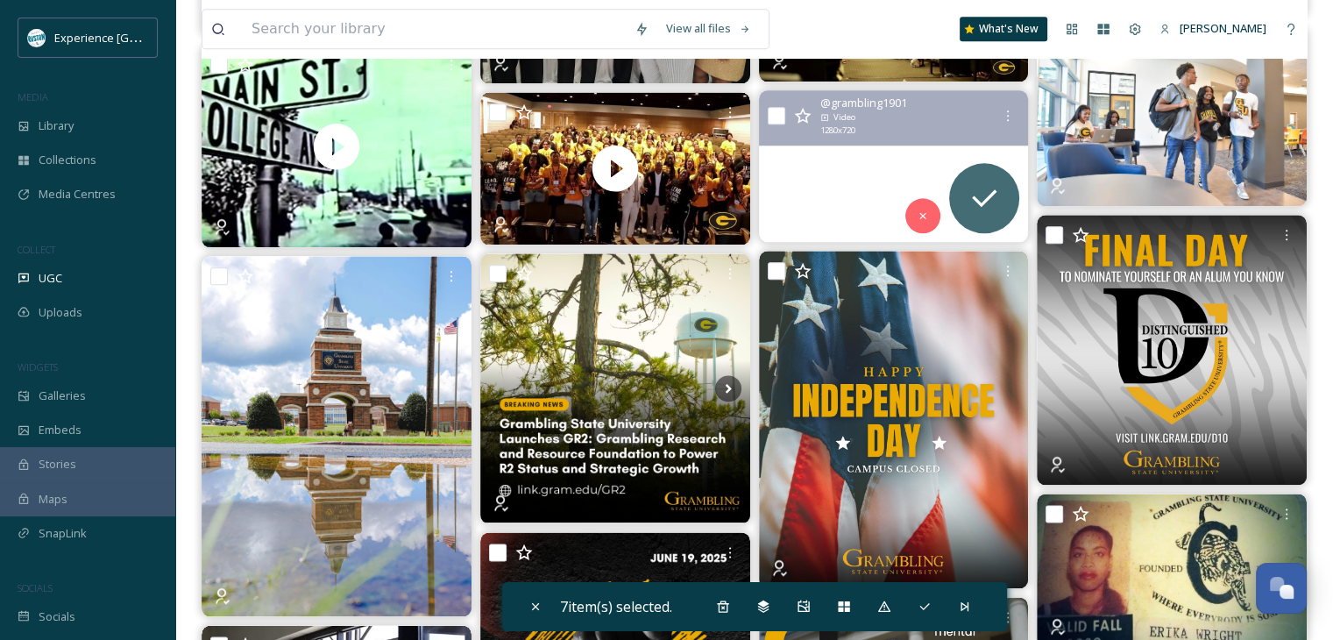
scroll to position [2279, 0]
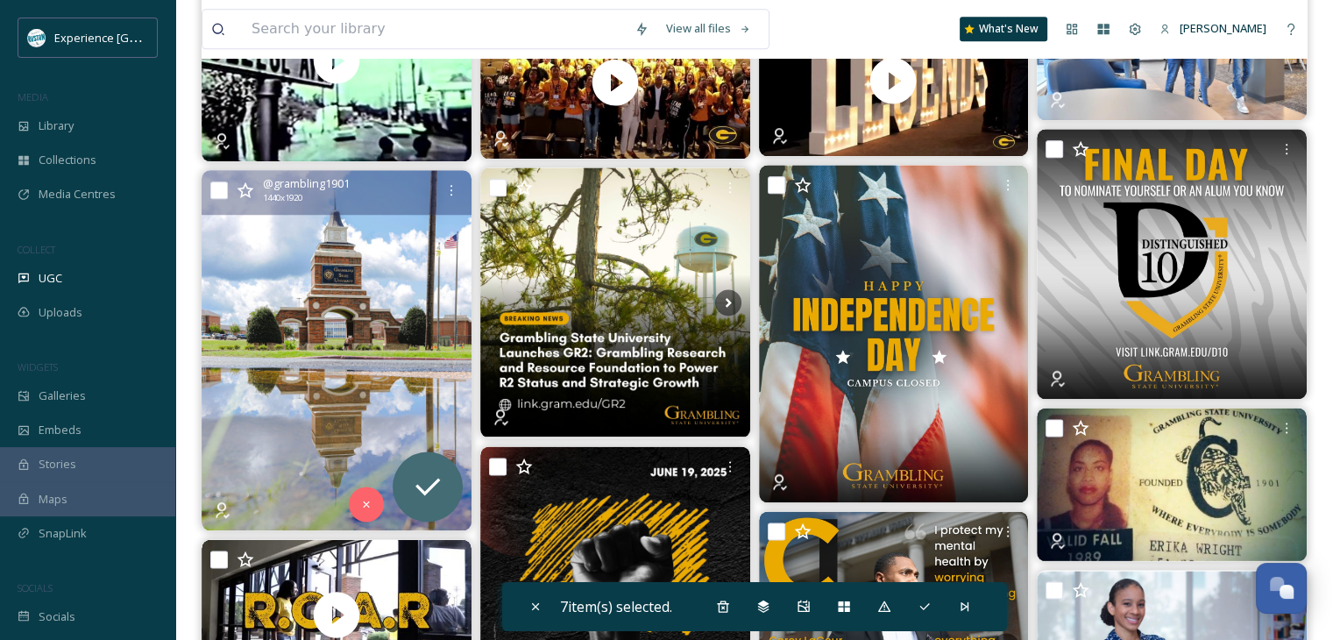
click at [222, 190] on input "checkbox" at bounding box center [219, 190] width 18 height 18
checkbox input "true"
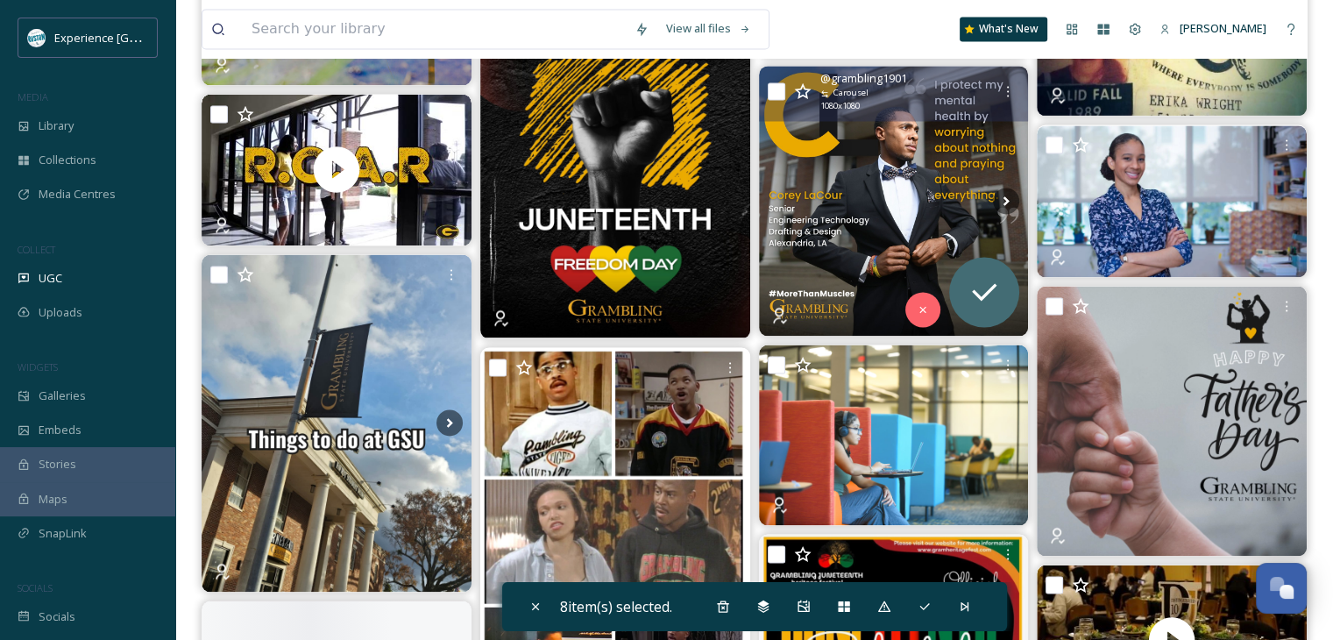
scroll to position [2805, 0]
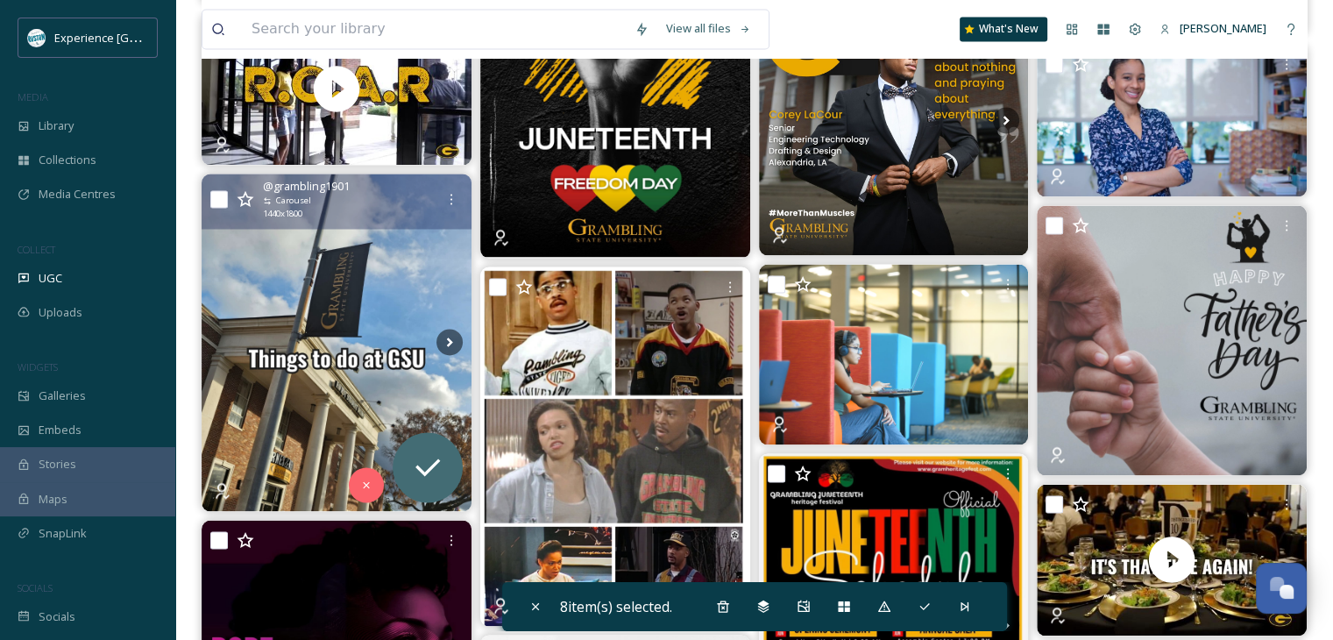
click at [220, 197] on input "checkbox" at bounding box center [219, 199] width 18 height 18
checkbox input "true"
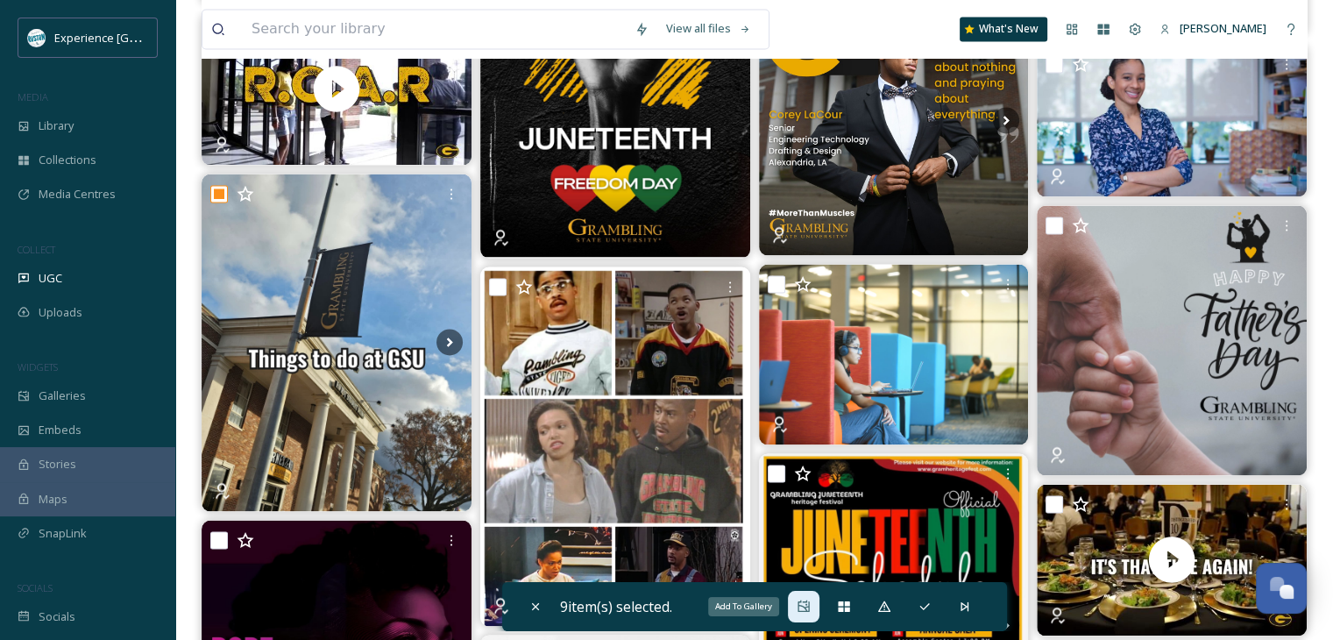
click at [803, 609] on icon at bounding box center [804, 607] width 14 height 14
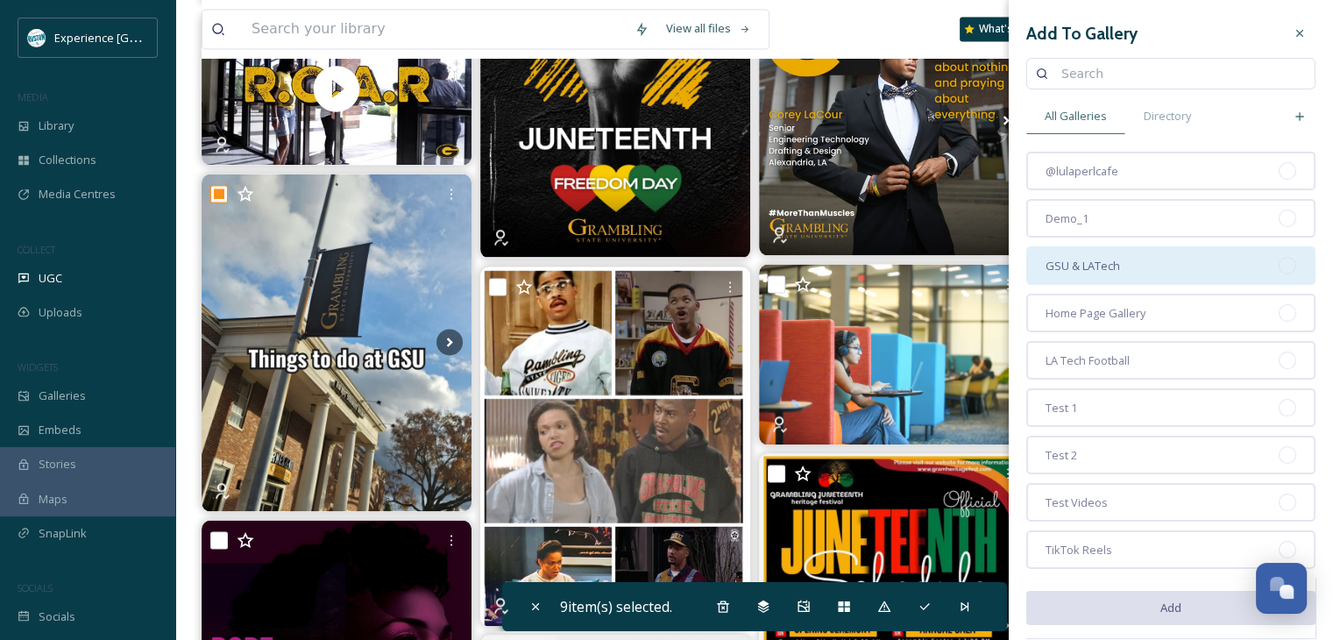
click at [1098, 260] on span "GSU & LATech" at bounding box center [1083, 266] width 75 height 17
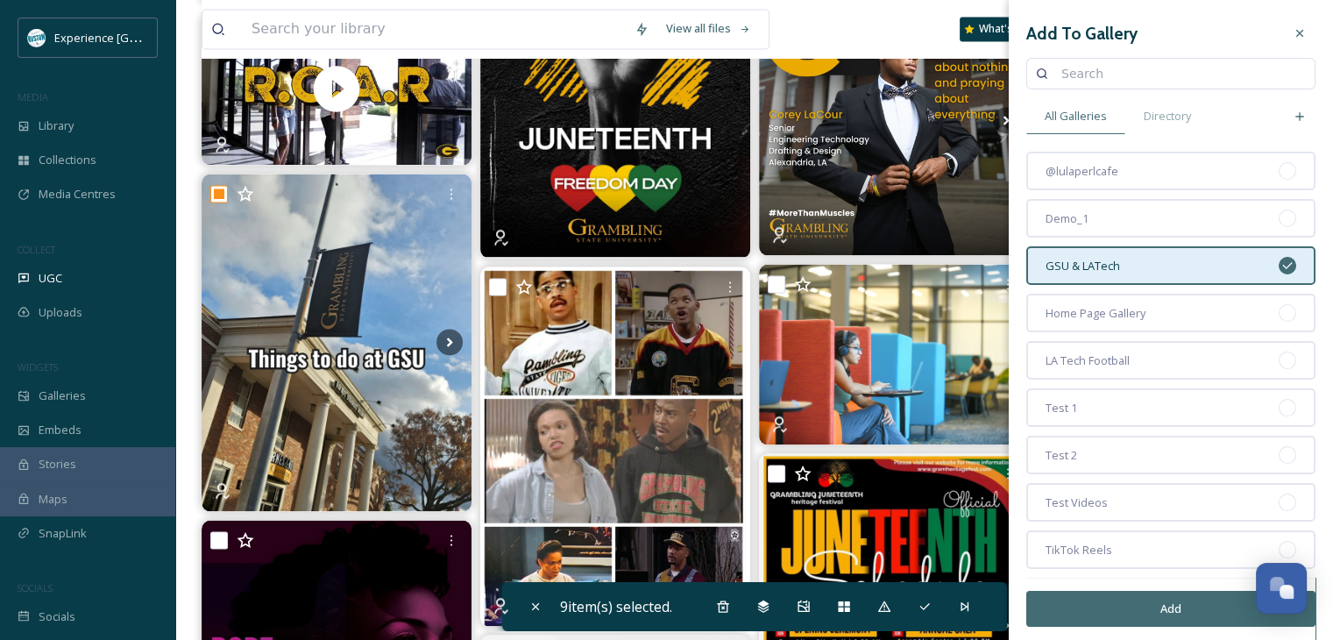
click at [1126, 603] on button "Add" at bounding box center [1171, 609] width 289 height 36
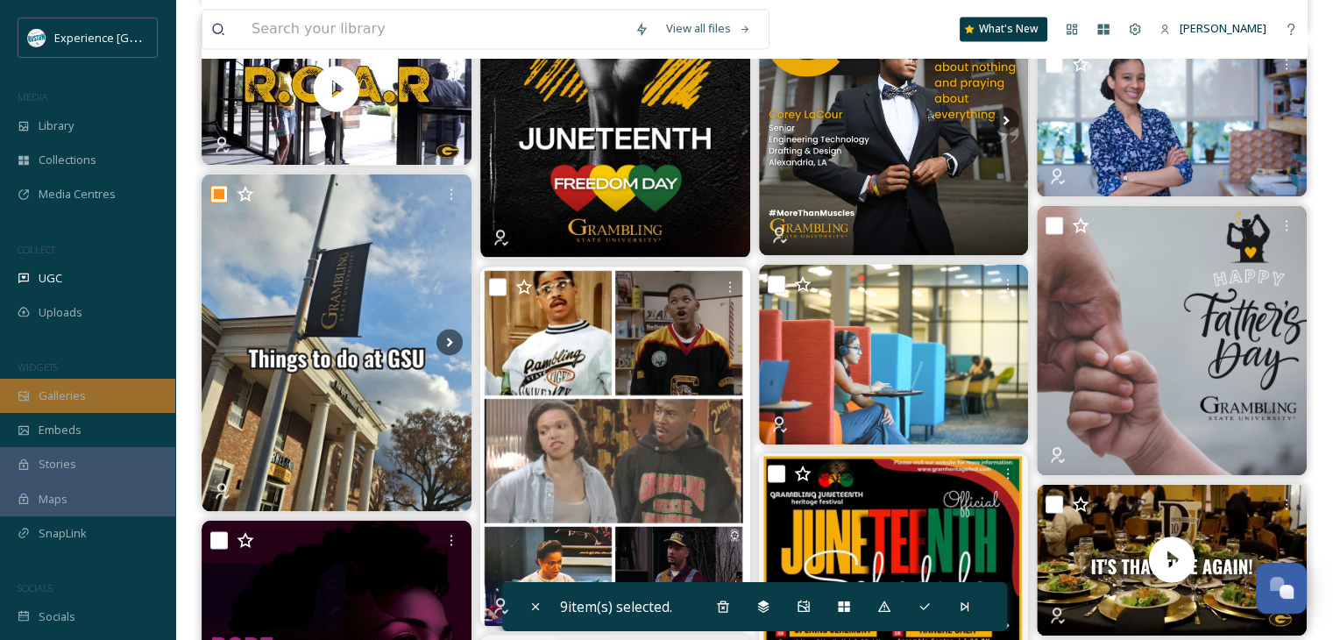
click at [66, 396] on span "Galleries" at bounding box center [62, 395] width 47 height 17
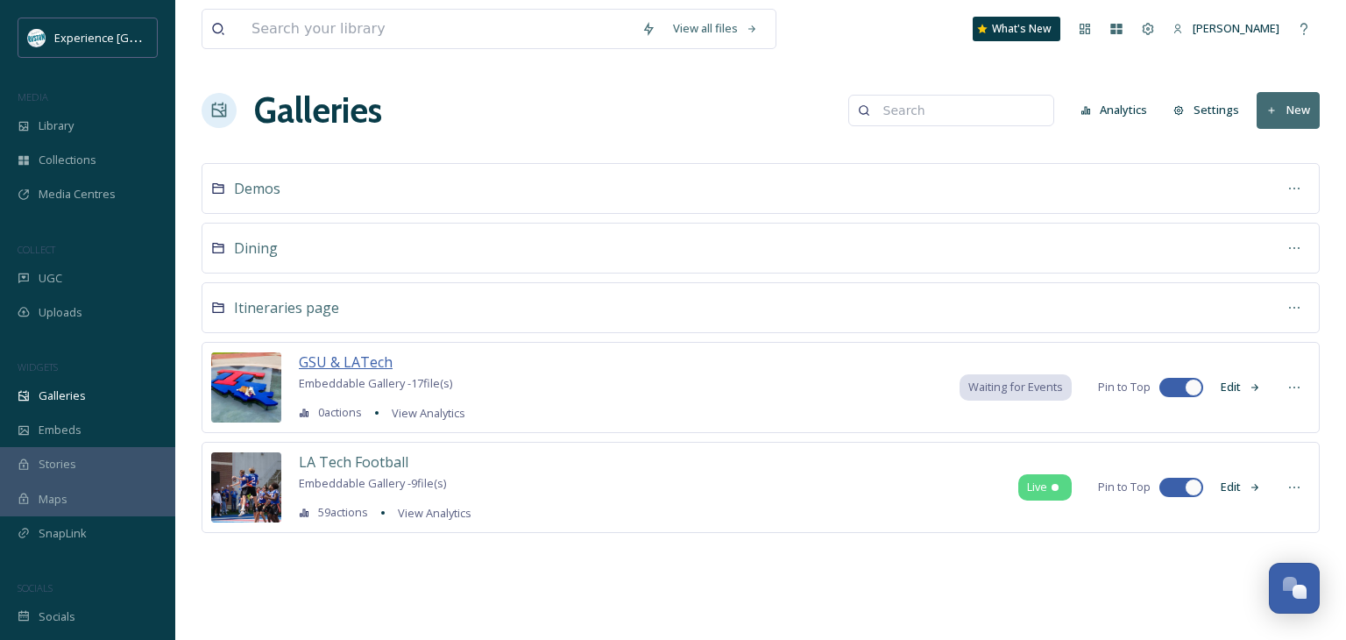
click at [363, 362] on span "GSU & LATech" at bounding box center [346, 361] width 94 height 19
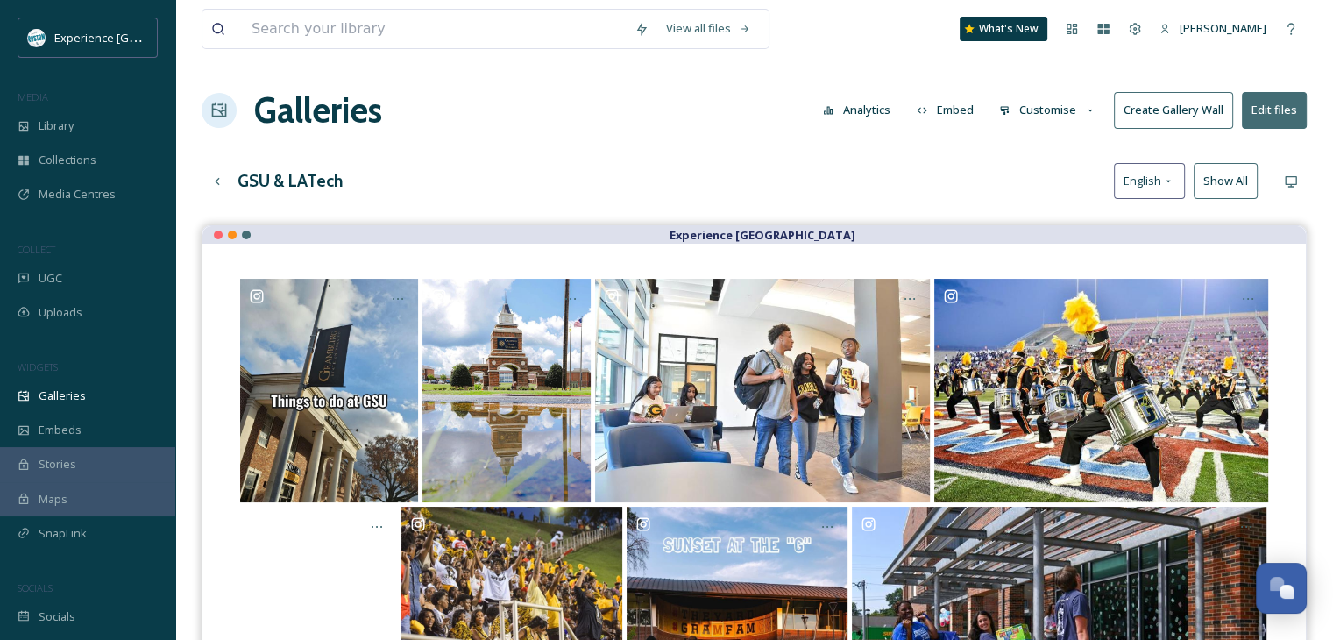
click at [1031, 118] on button "Customise" at bounding box center [1048, 110] width 115 height 34
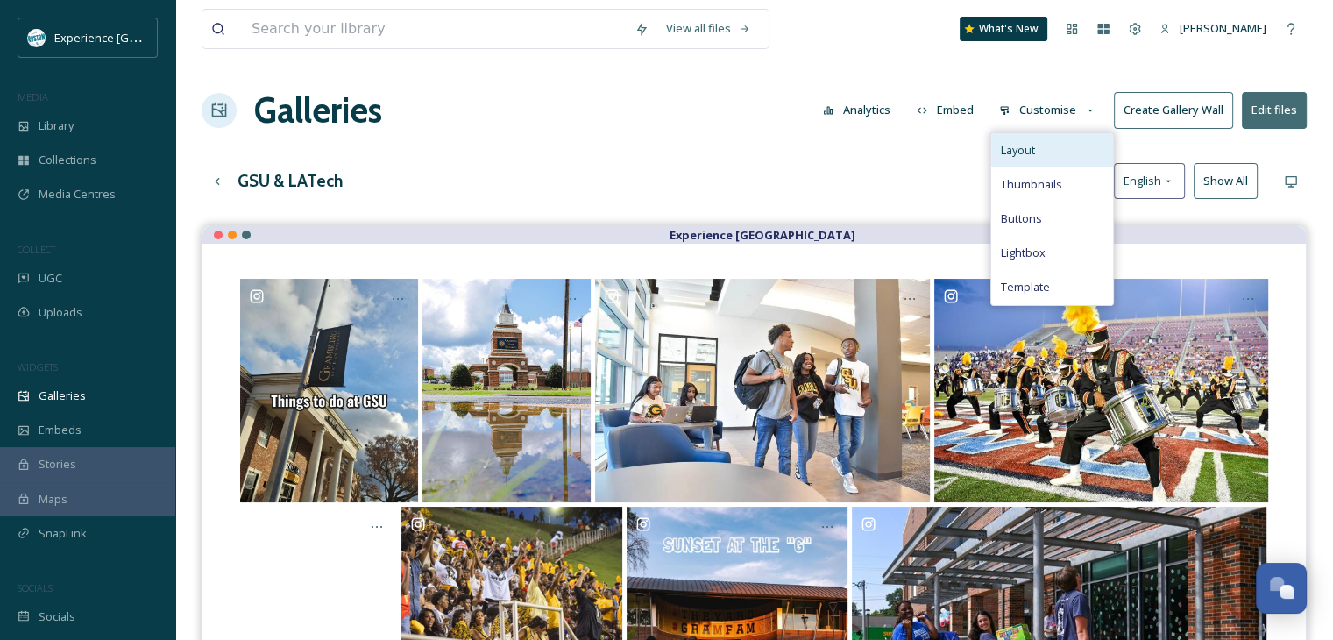
click at [1038, 162] on div "Layout" at bounding box center [1052, 150] width 122 height 34
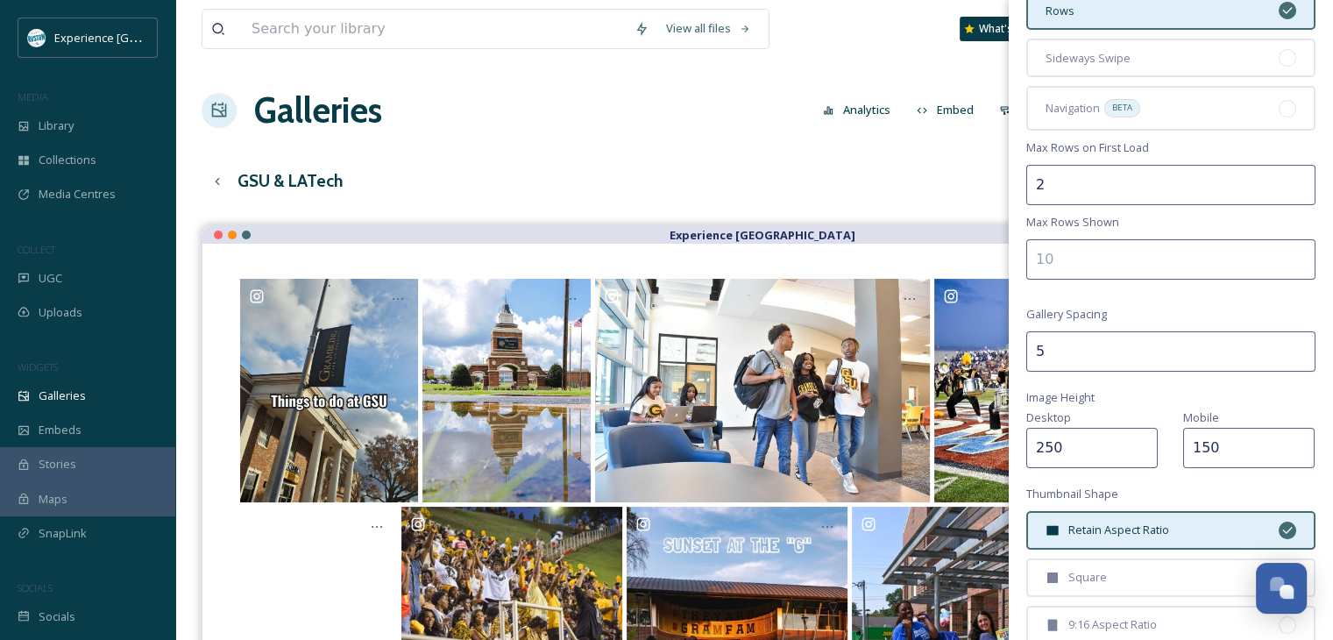
scroll to position [88, 0]
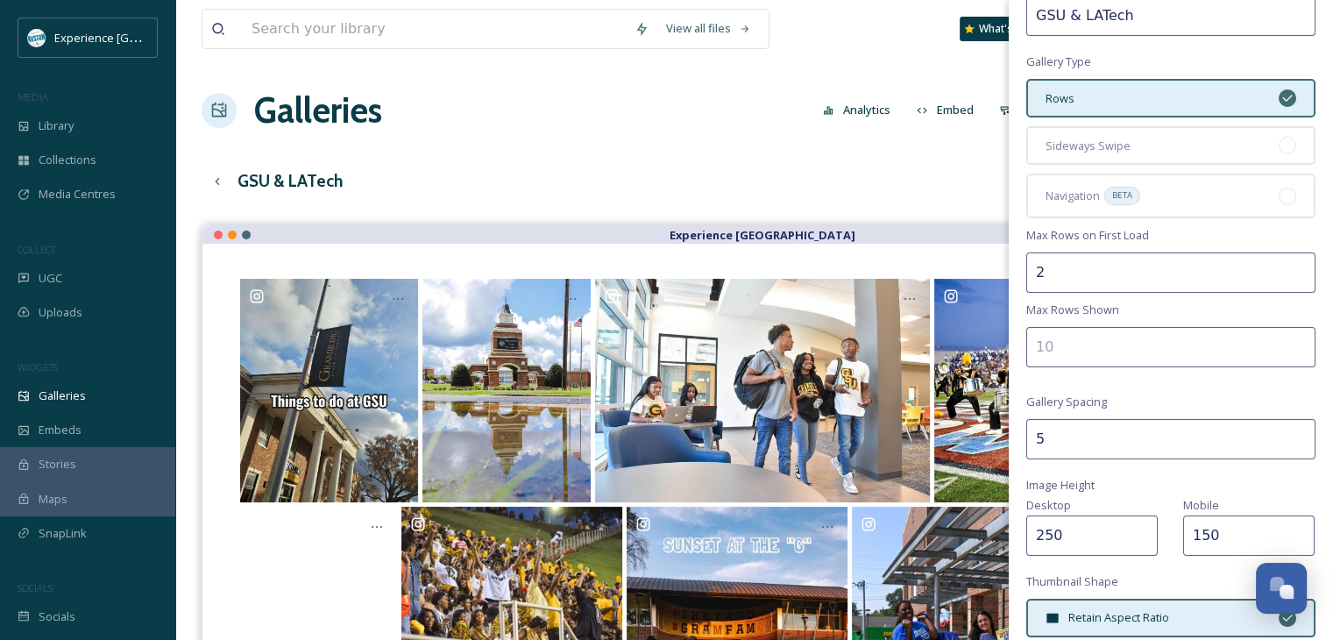
click at [1094, 350] on input "number" at bounding box center [1171, 347] width 289 height 40
type input "4"
click at [1278, 393] on div "Gallery Layout Gallery Title GSU & LATech Gallery Type Rows Sideways Swipe Navi…" at bounding box center [1171, 419] width 324 height 1015
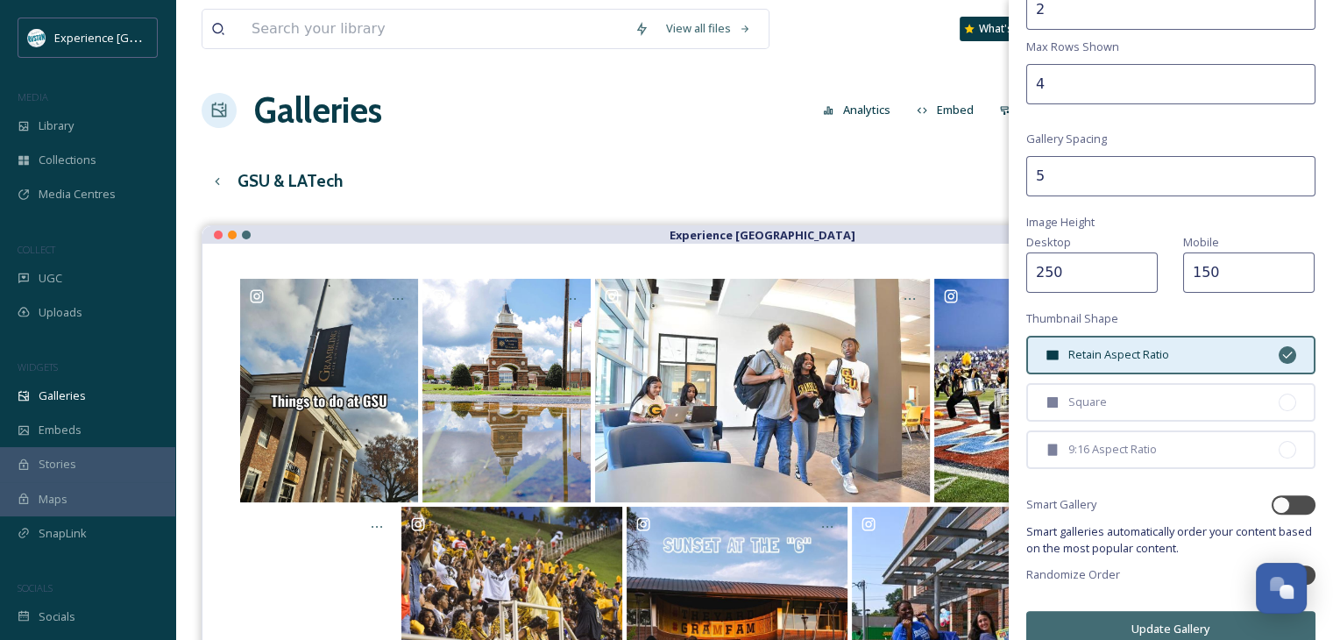
scroll to position [369, 0]
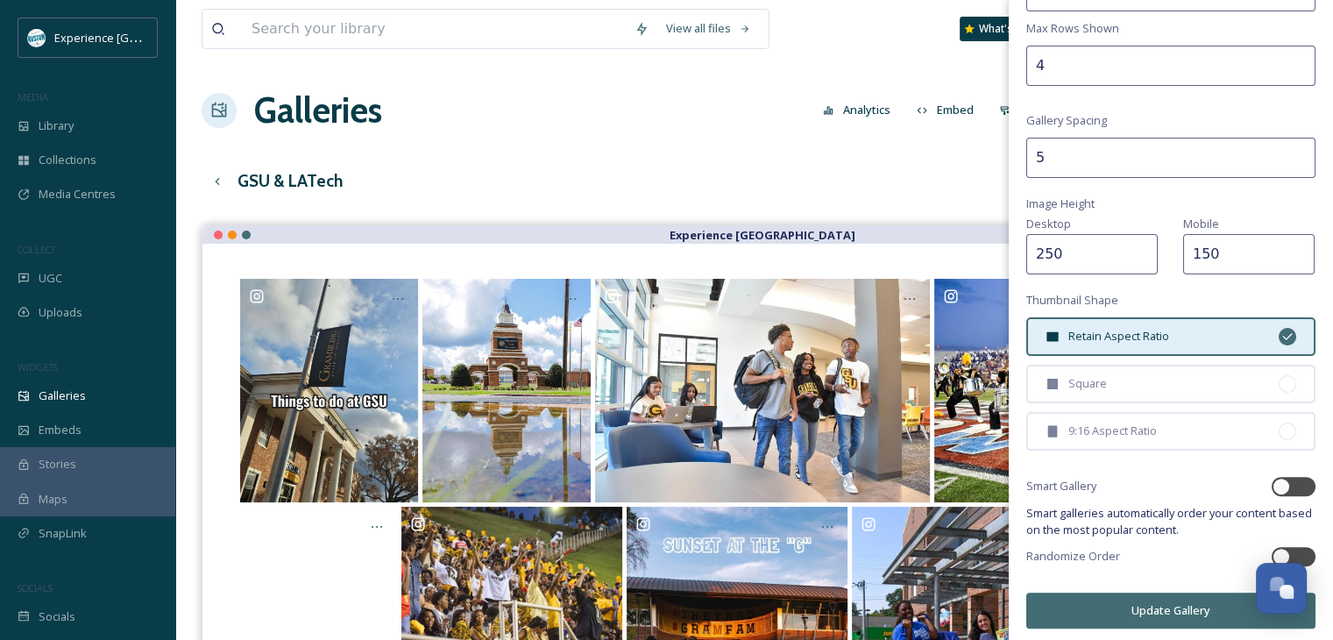
click at [1156, 611] on button "Update Gallery" at bounding box center [1171, 611] width 289 height 36
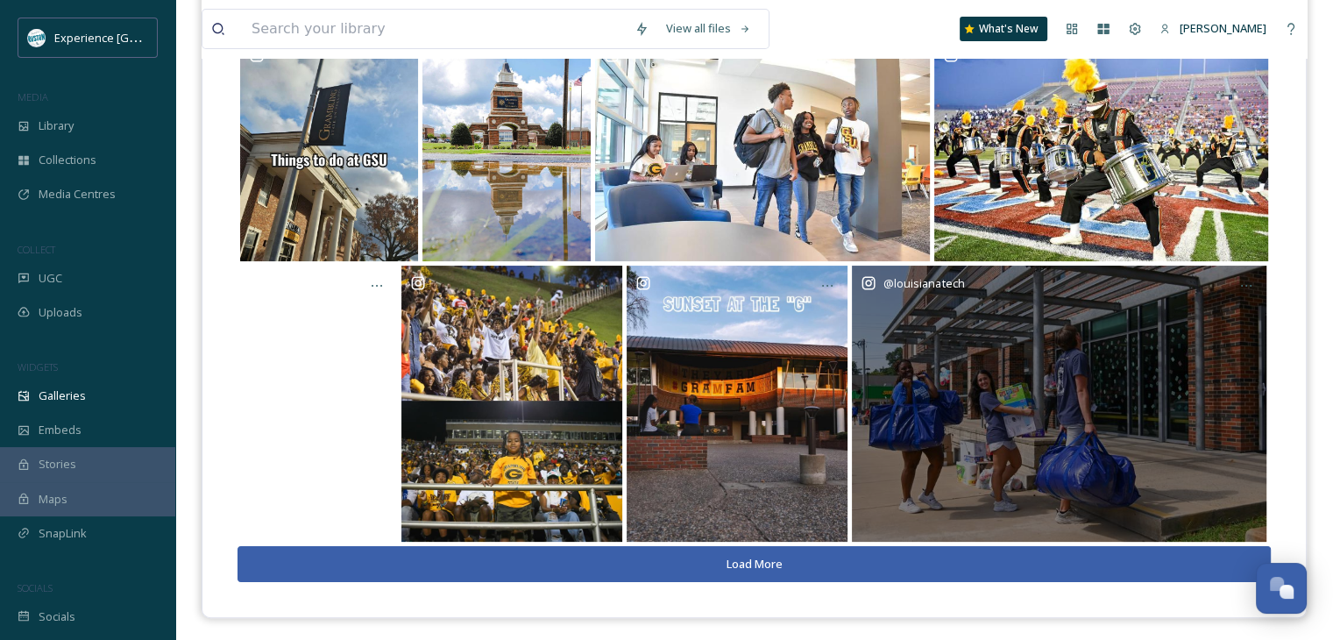
scroll to position [251, 0]
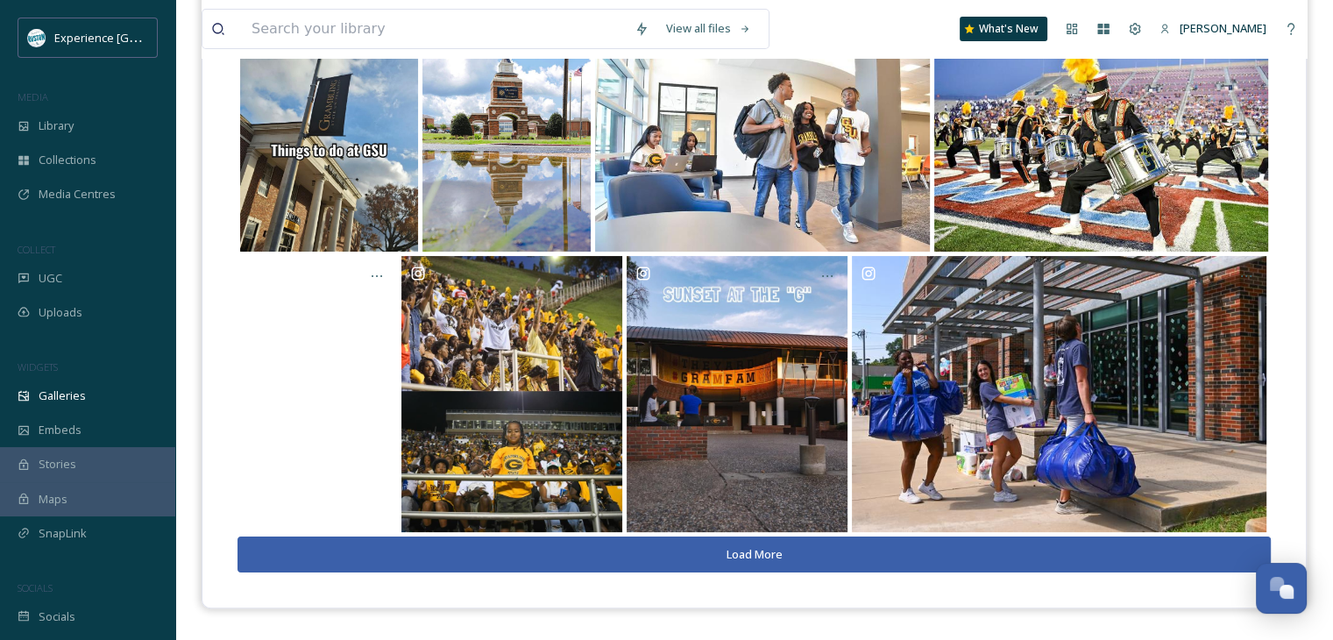
click at [816, 552] on button "Load More" at bounding box center [755, 554] width 1034 height 36
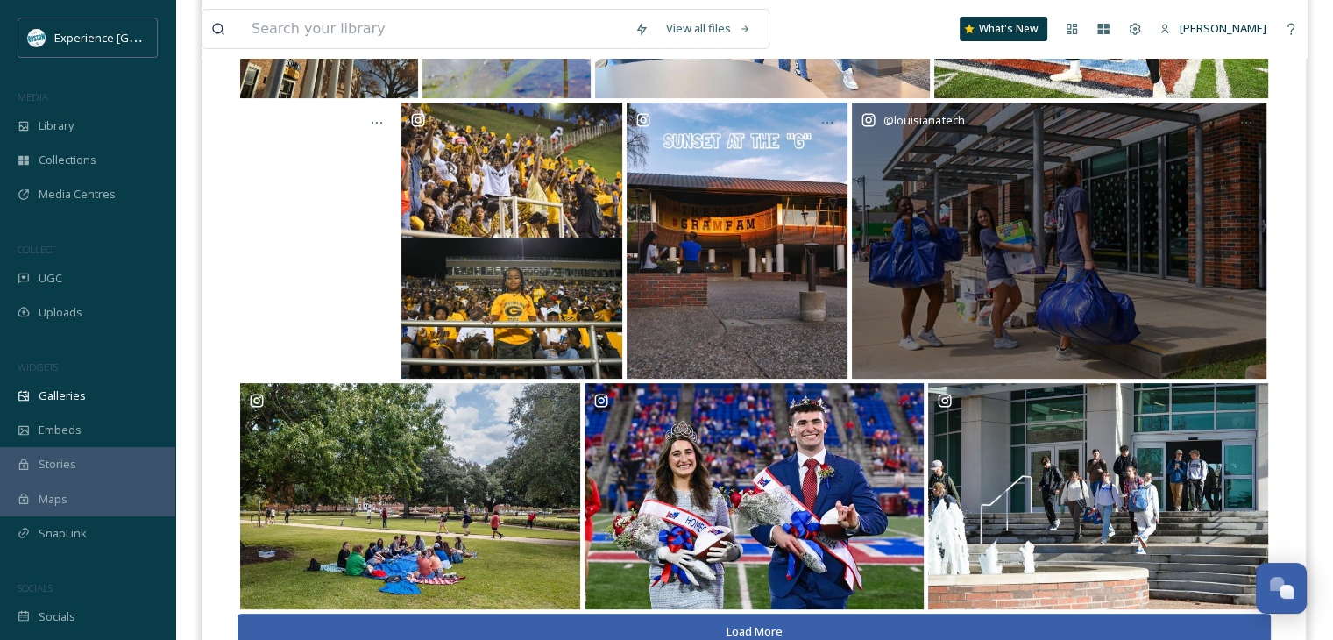
scroll to position [475, 0]
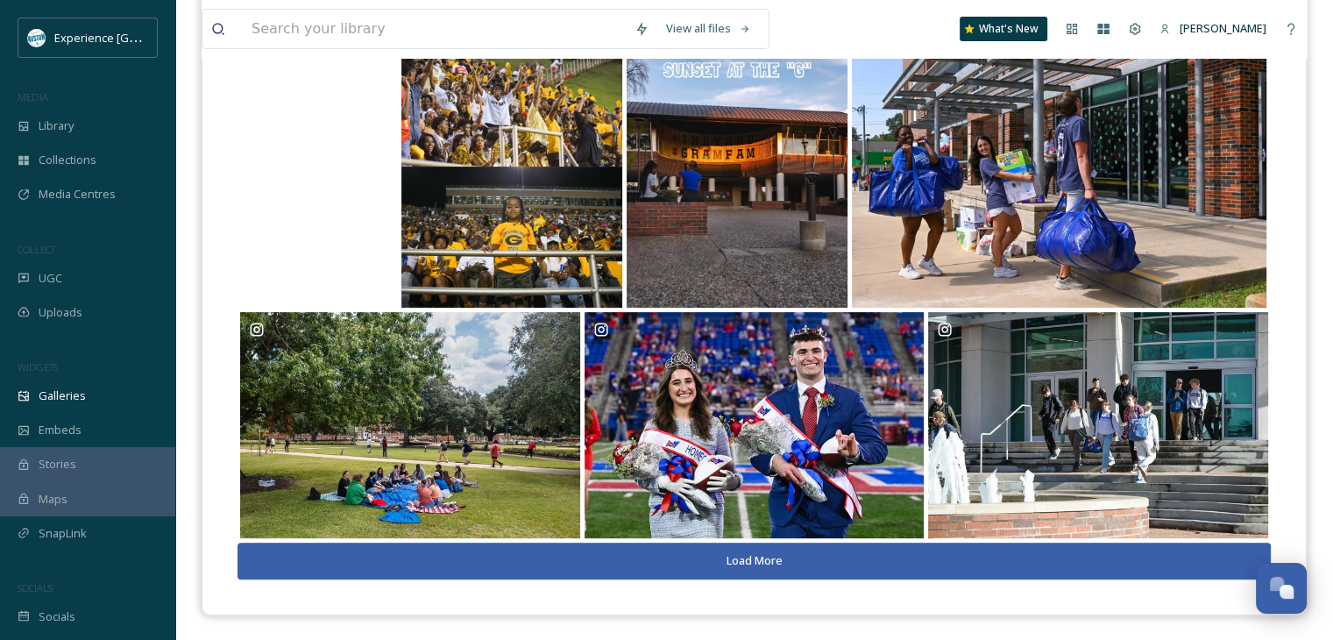
click at [848, 556] on button "Load More" at bounding box center [755, 561] width 1034 height 36
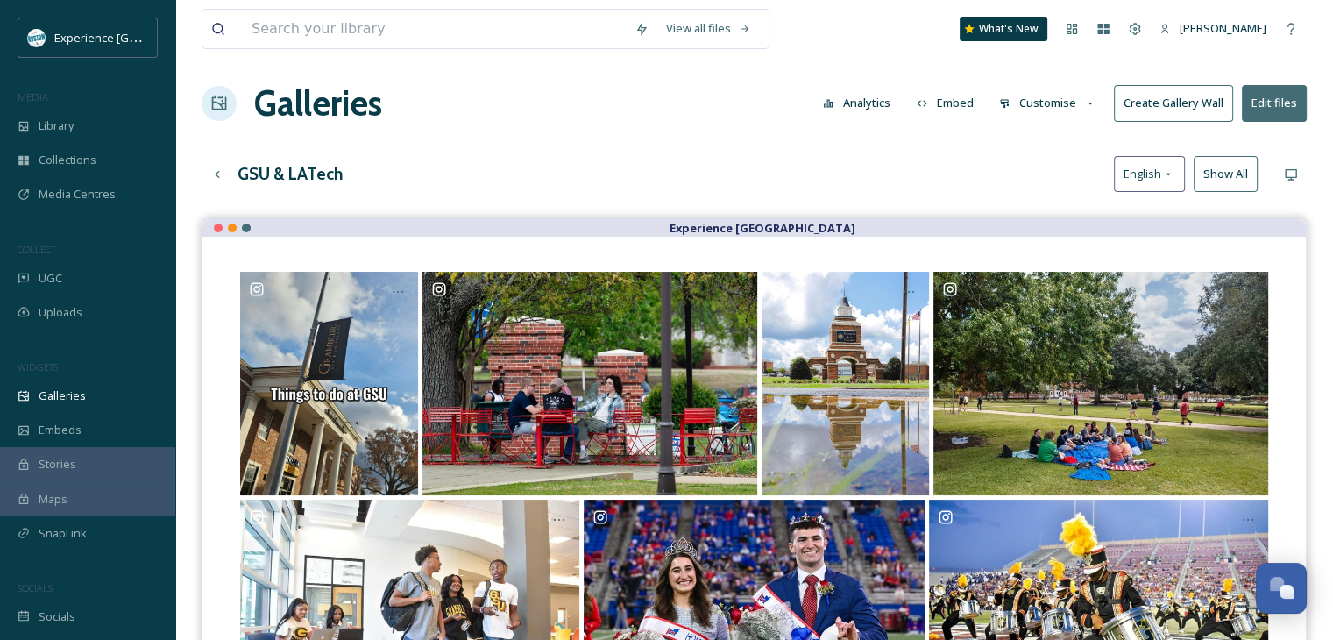
scroll to position [0, 0]
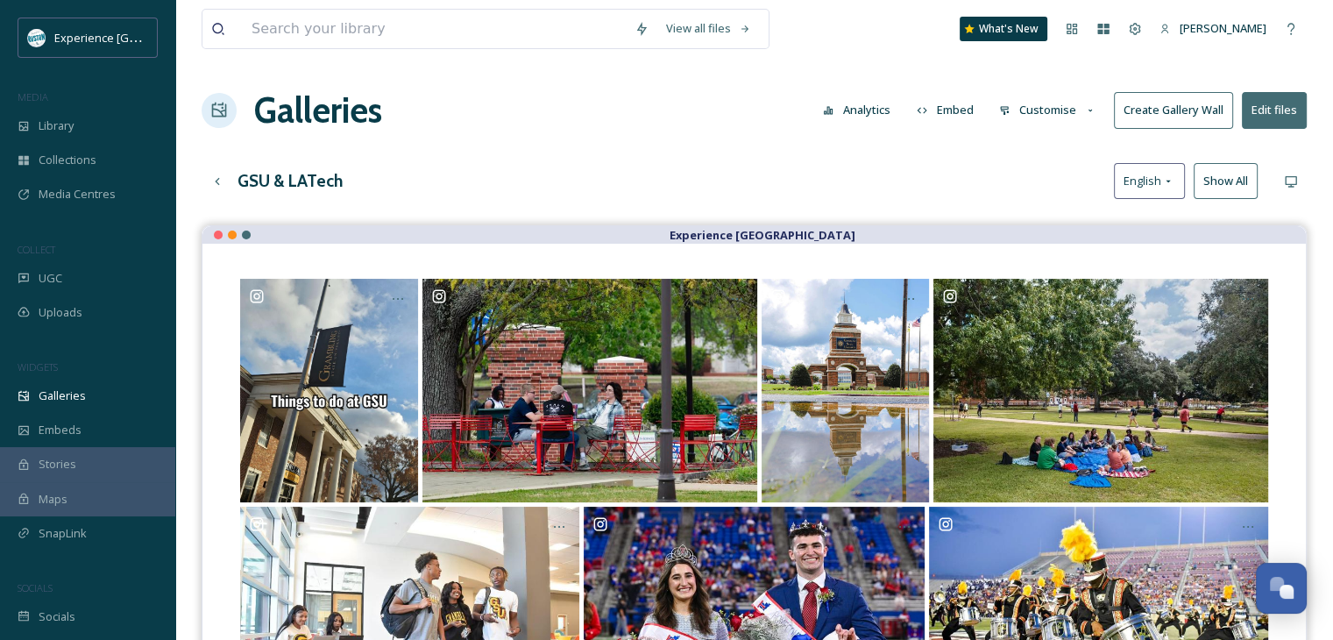
click at [949, 106] on button "Embed" at bounding box center [945, 110] width 75 height 34
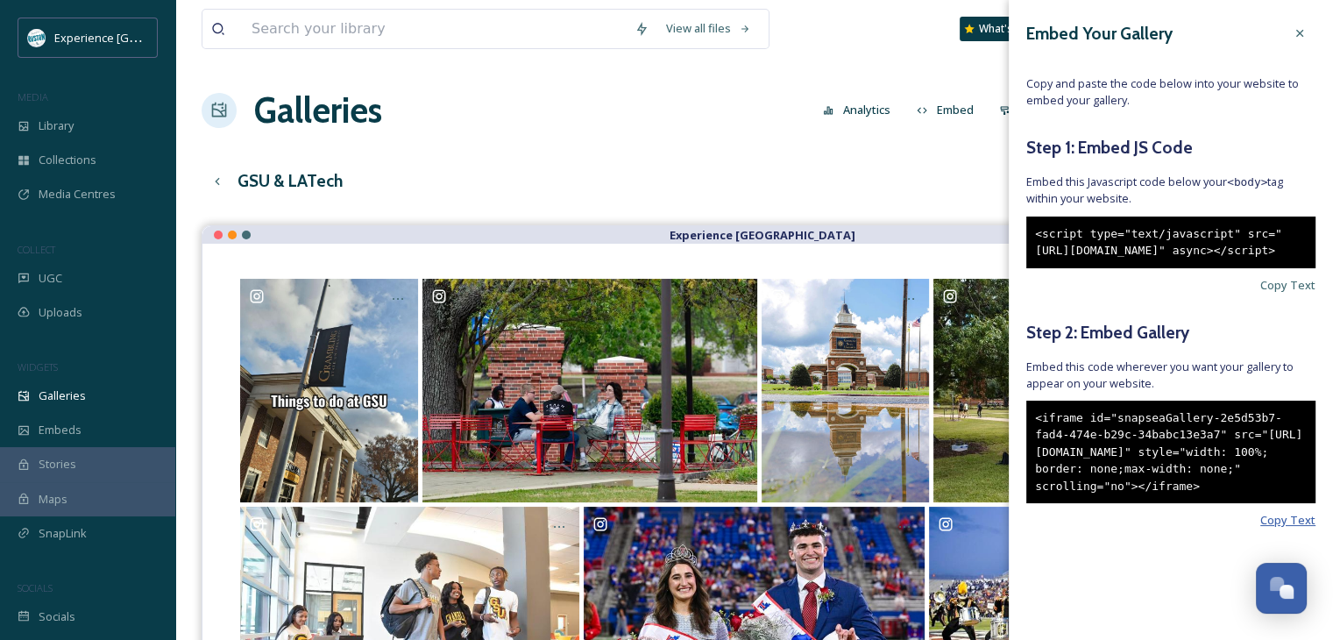
click at [1261, 529] on span "Copy Text" at bounding box center [1288, 520] width 55 height 17
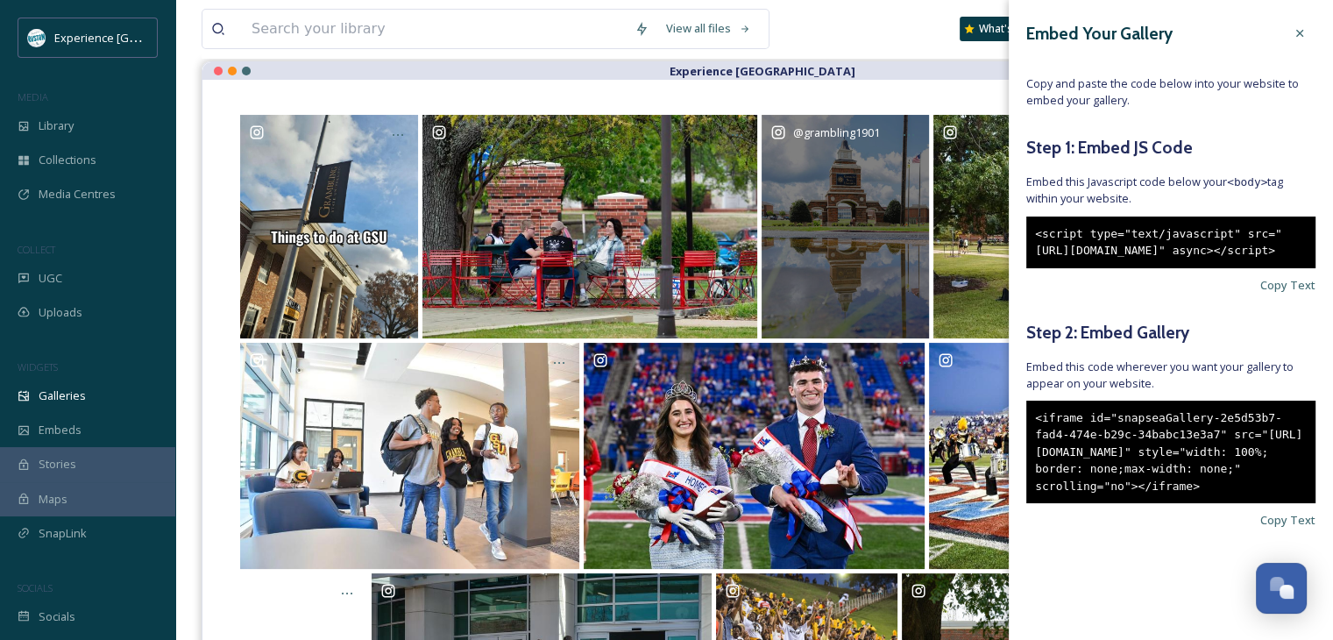
scroll to position [175, 0]
